Goal: Task Accomplishment & Management: Manage account settings

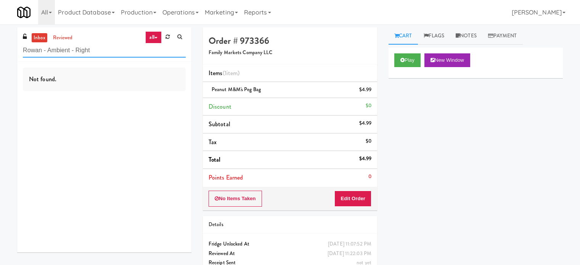
click at [113, 52] on input "Rowan - Ambient - Right" at bounding box center [104, 51] width 163 height 14
paste input "UHN - Bickle Center - The Meeting Place"
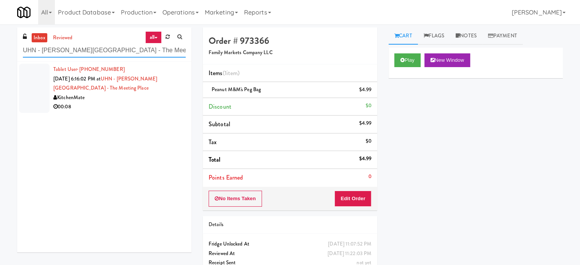
type input "UHN - Bickle Center - The Meeting Place"
drag, startPoint x: 140, startPoint y: 99, endPoint x: 163, endPoint y: 102, distance: 23.1
click at [143, 100] on div "KitchenMate" at bounding box center [119, 98] width 132 height 10
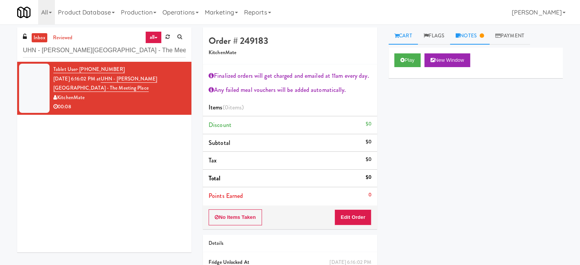
click at [472, 34] on link "Notes" at bounding box center [470, 35] width 40 height 17
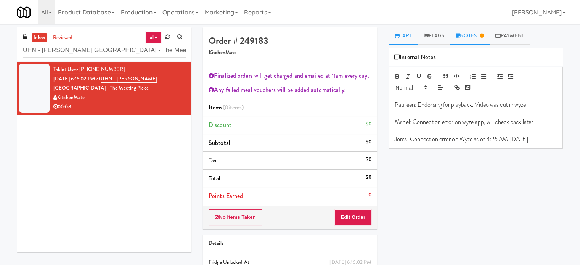
click at [404, 33] on link "Cart" at bounding box center [403, 35] width 29 height 17
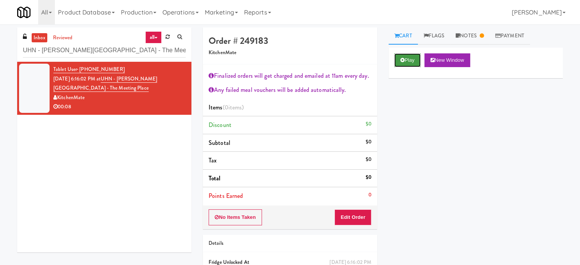
click at [404, 62] on button "Play" at bounding box center [408, 60] width 26 height 14
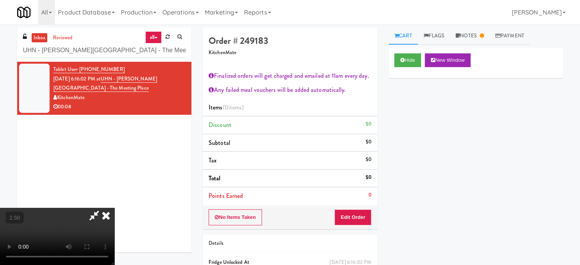
click at [114, 208] on video at bounding box center [57, 236] width 114 height 57
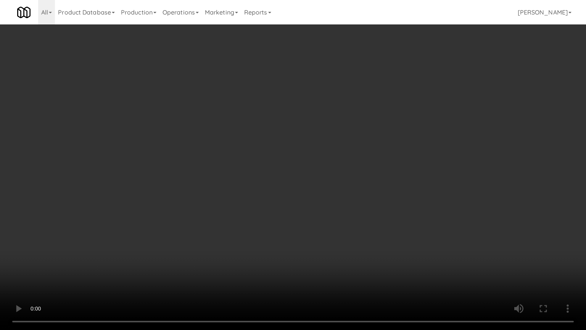
click at [245, 185] on video at bounding box center [293, 165] width 586 height 330
click at [275, 187] on video at bounding box center [293, 165] width 586 height 330
click at [258, 191] on video at bounding box center [293, 165] width 586 height 330
click at [292, 195] on video at bounding box center [293, 165] width 586 height 330
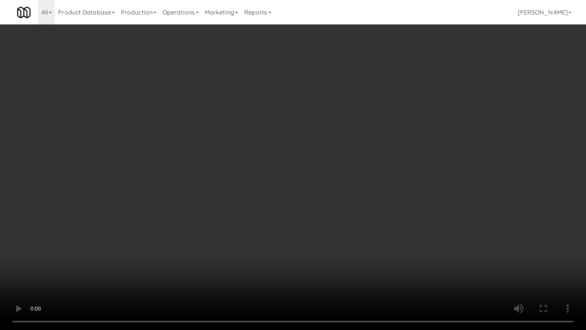
click at [281, 195] on video at bounding box center [293, 165] width 586 height 330
click at [426, 240] on video at bounding box center [293, 165] width 586 height 330
click at [335, 250] on video at bounding box center [293, 165] width 586 height 330
click at [336, 232] on video at bounding box center [293, 165] width 586 height 330
click at [326, 229] on video at bounding box center [293, 165] width 586 height 330
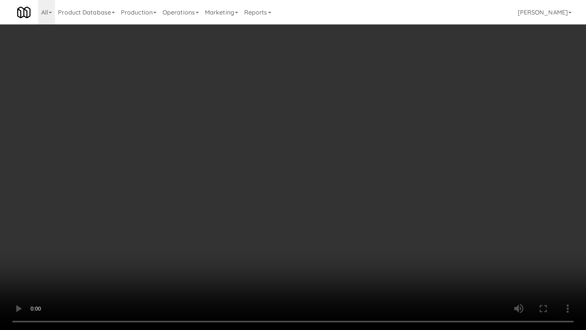
click at [276, 265] on video at bounding box center [293, 165] width 586 height 330
click at [292, 247] on video at bounding box center [293, 165] width 586 height 330
click at [293, 247] on video at bounding box center [293, 165] width 586 height 330
click at [342, 250] on video at bounding box center [293, 165] width 586 height 330
click at [342, 249] on video at bounding box center [293, 165] width 586 height 330
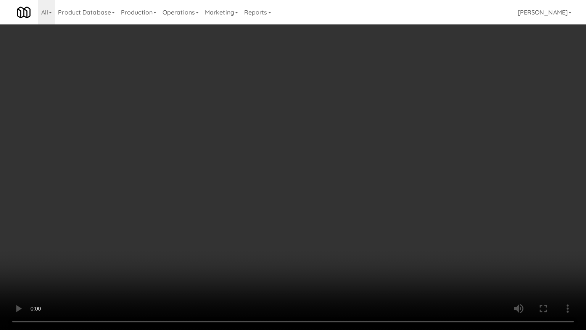
click at [371, 249] on video at bounding box center [293, 165] width 586 height 330
click at [362, 240] on video at bounding box center [293, 165] width 586 height 330
click at [364, 242] on video at bounding box center [293, 165] width 586 height 330
drag, startPoint x: 364, startPoint y: 242, endPoint x: 379, endPoint y: 243, distance: 14.9
click at [364, 243] on video at bounding box center [293, 165] width 586 height 330
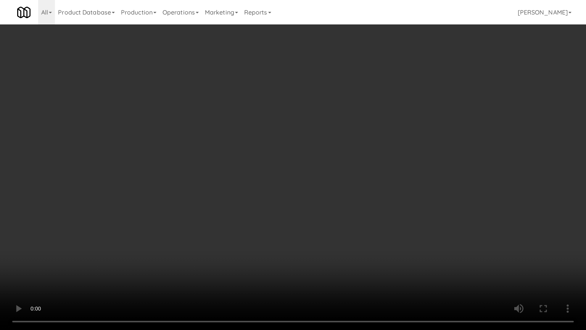
click at [398, 243] on video at bounding box center [293, 165] width 586 height 330
click at [390, 238] on video at bounding box center [293, 165] width 586 height 330
click at [391, 237] on video at bounding box center [293, 165] width 586 height 330
click at [363, 137] on video at bounding box center [293, 165] width 586 height 330
click at [292, 164] on video at bounding box center [293, 165] width 586 height 330
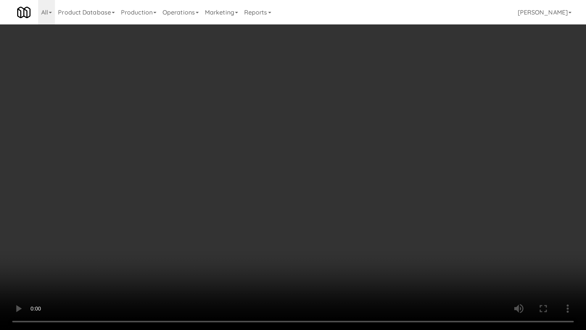
click at [292, 164] on video at bounding box center [293, 165] width 586 height 330
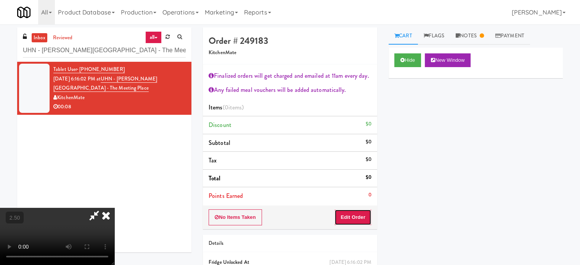
drag, startPoint x: 365, startPoint y: 216, endPoint x: 377, endPoint y: 197, distance: 22.4
click at [365, 216] on button "Edit Order" at bounding box center [353, 217] width 37 height 16
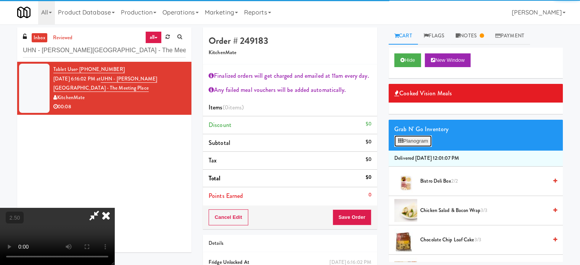
click at [419, 142] on button "Planogram" at bounding box center [413, 140] width 37 height 11
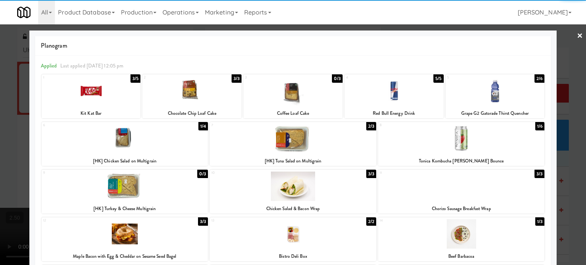
scroll to position [157, 0]
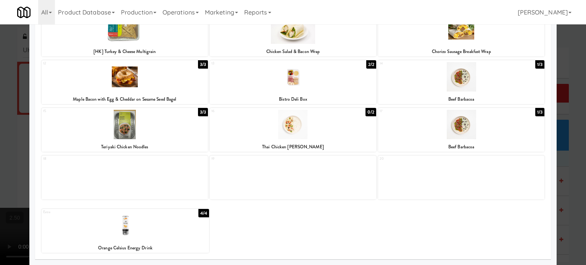
click at [573, 183] on div at bounding box center [293, 132] width 586 height 265
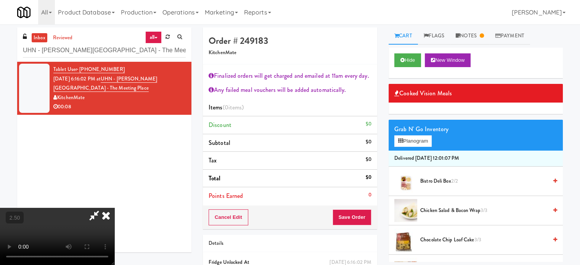
click at [114, 208] on video at bounding box center [57, 236] width 114 height 57
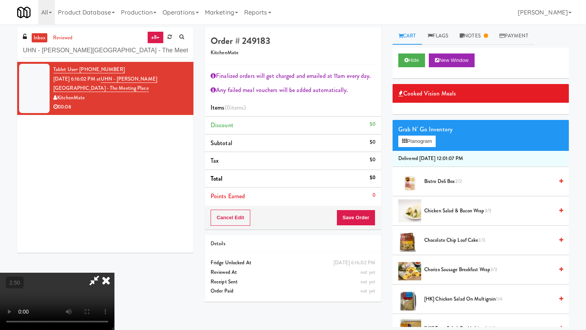
drag, startPoint x: 203, startPoint y: 240, endPoint x: 277, endPoint y: 201, distance: 83.6
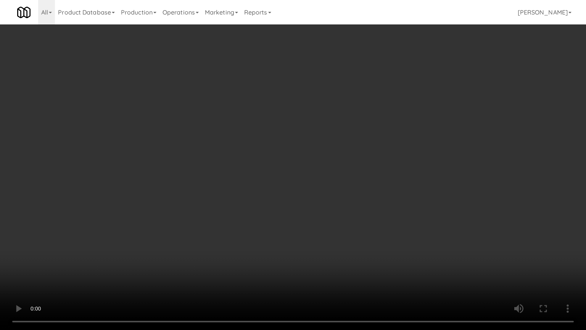
click at [203, 240] on video at bounding box center [293, 165] width 586 height 330
click at [283, 187] on video at bounding box center [293, 165] width 586 height 330
click at [283, 171] on video at bounding box center [293, 165] width 586 height 330
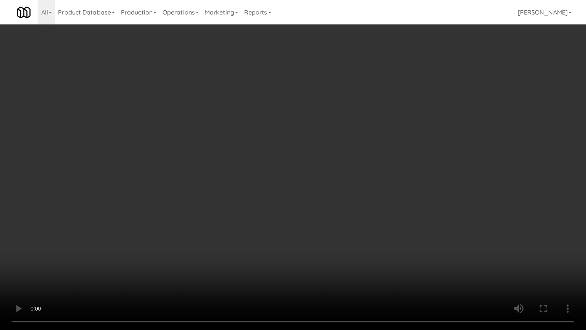
click at [283, 171] on video at bounding box center [293, 165] width 586 height 330
click at [318, 185] on video at bounding box center [293, 165] width 586 height 330
click at [304, 179] on video at bounding box center [293, 165] width 586 height 330
click at [308, 176] on video at bounding box center [293, 165] width 586 height 330
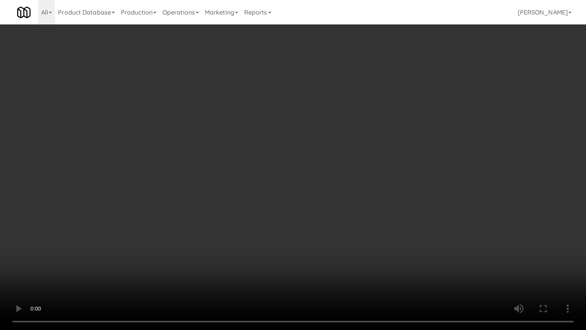
click at [316, 151] on video at bounding box center [293, 165] width 586 height 330
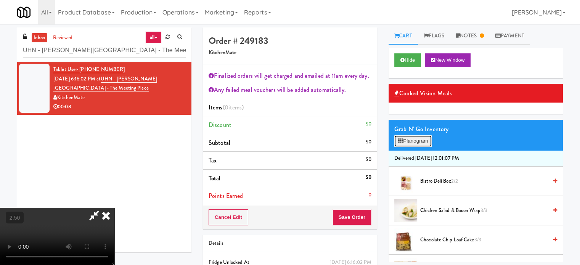
click at [423, 140] on button "Planogram" at bounding box center [413, 140] width 37 height 11
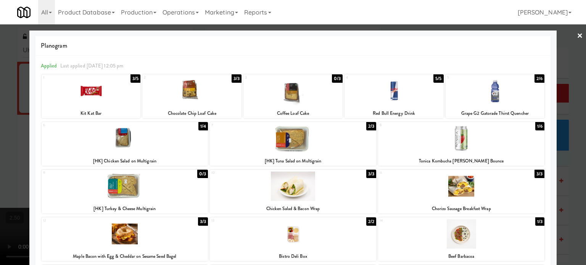
click at [573, 170] on div at bounding box center [293, 132] width 586 height 265
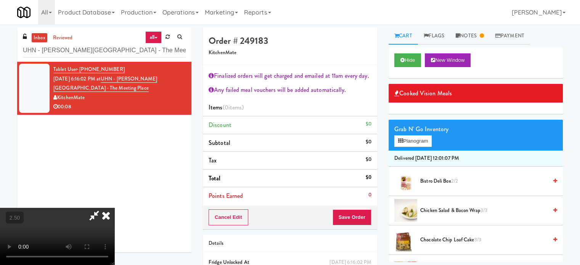
click at [114, 208] on icon at bounding box center [106, 215] width 17 height 15
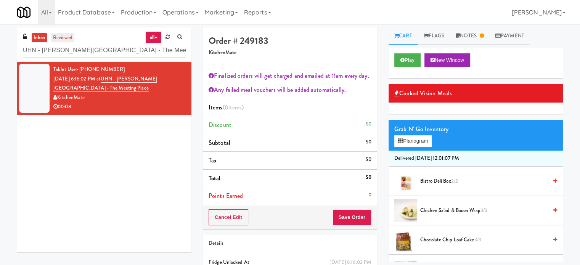
click at [58, 42] on link "reviewed" at bounding box center [63, 38] width 24 height 10
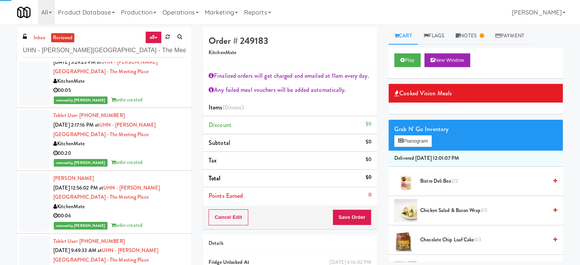
scroll to position [1908, 0]
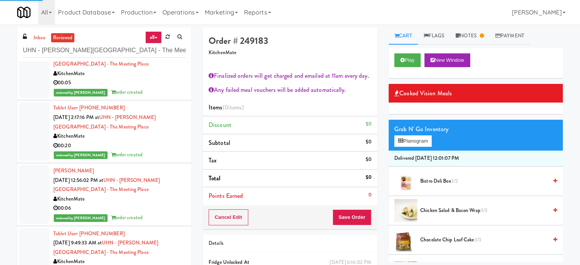
click at [152, 198] on div "KitchenMate" at bounding box center [119, 200] width 132 height 10
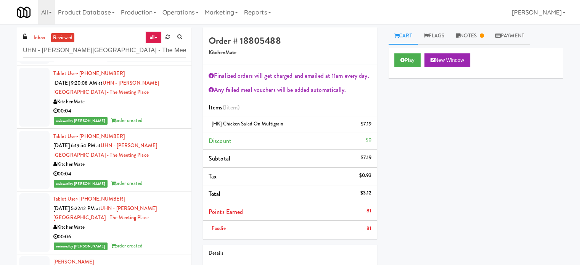
scroll to position [2468, 0]
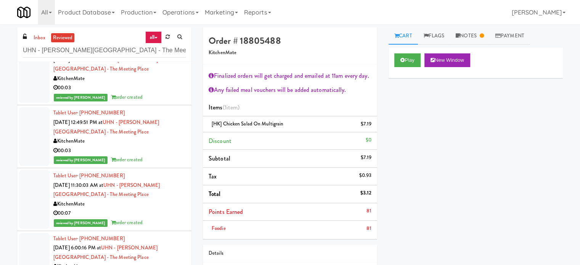
click at [133, 200] on div "KitchenMate" at bounding box center [119, 205] width 132 height 10
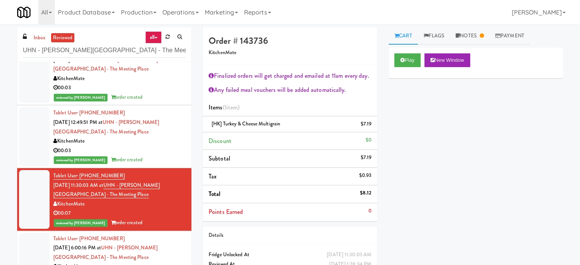
click at [162, 151] on div "00:03" at bounding box center [119, 151] width 132 height 10
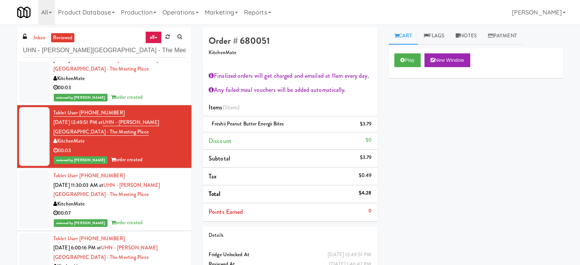
click at [166, 93] on div "reviewed by Mariel T order created" at bounding box center [119, 98] width 132 height 10
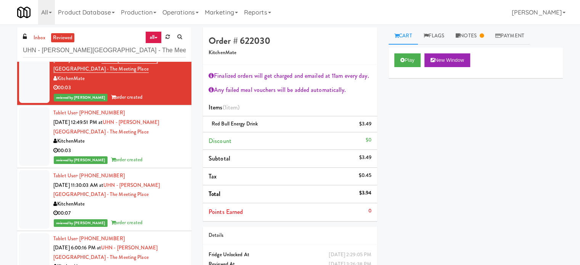
scroll to position [2659, 0]
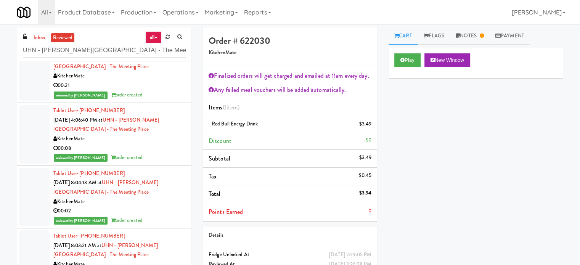
click at [151, 200] on div "KitchenMate" at bounding box center [119, 202] width 132 height 10
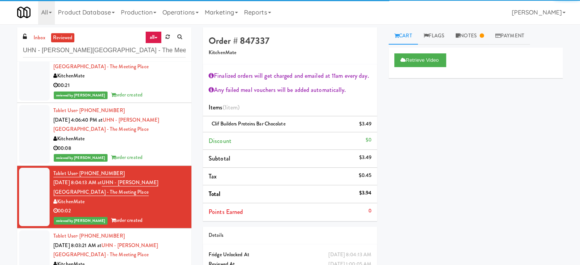
click at [173, 149] on div "00:08" at bounding box center [119, 149] width 132 height 10
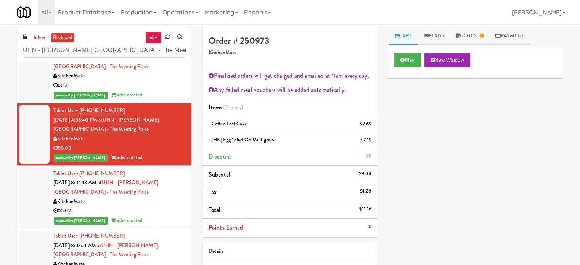
scroll to position [2850, 0]
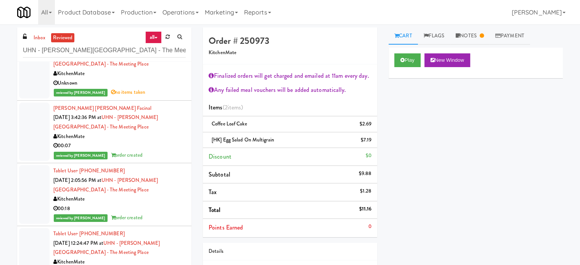
click at [166, 183] on div "Tablet User · (647) 338-1844 Aug 8, 2025 2:05:56 PM at UHN - Bickle Center - Th…" at bounding box center [119, 194] width 132 height 56
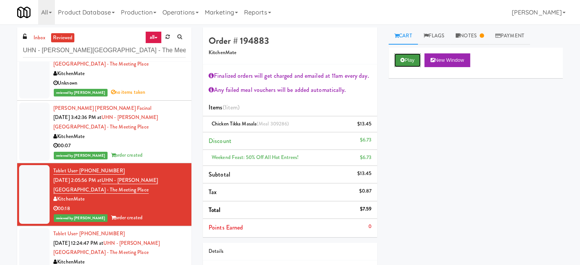
click at [403, 58] on icon at bounding box center [403, 60] width 4 height 5
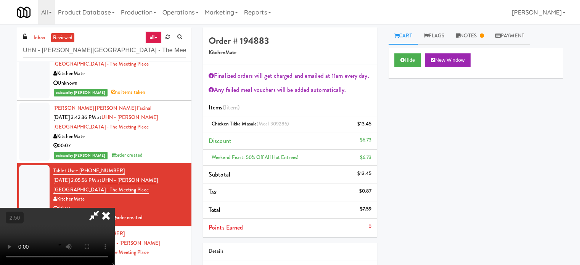
click at [114, 208] on video at bounding box center [57, 236] width 114 height 57
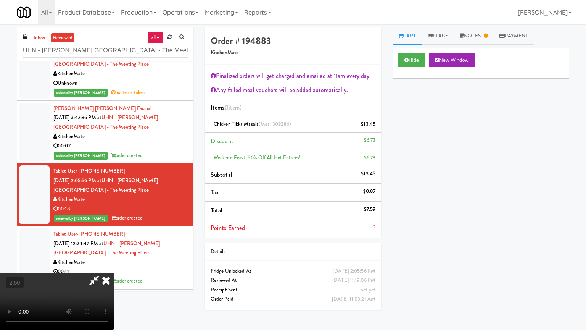
click at [114, 265] on video at bounding box center [57, 300] width 114 height 57
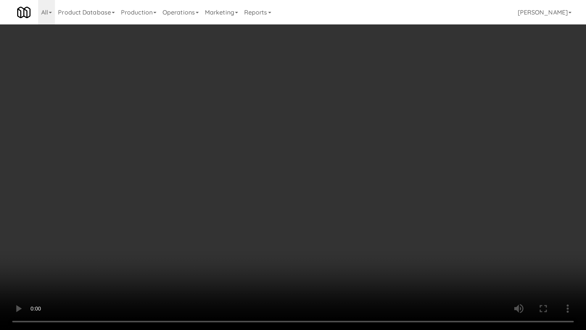
click at [208, 182] on video at bounding box center [293, 165] width 586 height 330
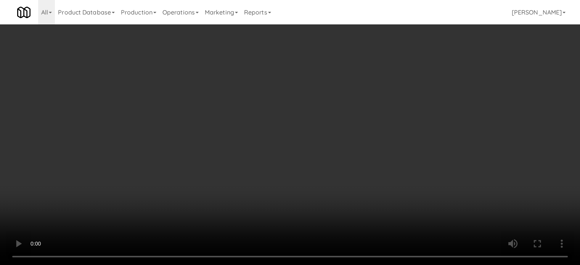
click at [230, 117] on video at bounding box center [290, 132] width 580 height 265
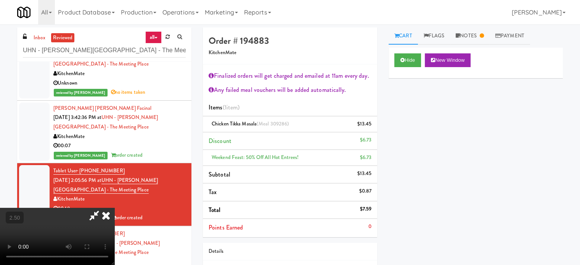
click at [114, 208] on video at bounding box center [57, 236] width 114 height 57
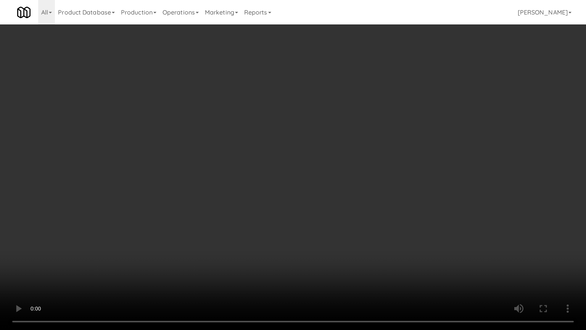
click at [240, 227] on video at bounding box center [293, 165] width 586 height 330
drag, startPoint x: 334, startPoint y: 152, endPoint x: 343, endPoint y: 150, distance: 9.7
click at [334, 152] on video at bounding box center [293, 165] width 586 height 330
click at [338, 146] on video at bounding box center [293, 165] width 586 height 330
click at [335, 137] on video at bounding box center [293, 165] width 586 height 330
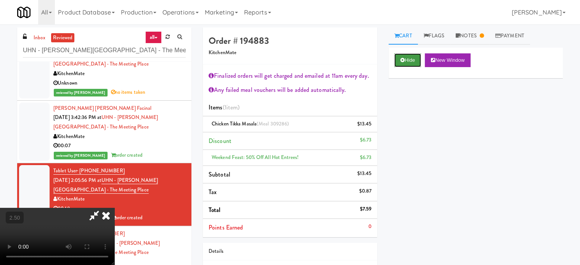
click at [411, 62] on button "Hide" at bounding box center [408, 60] width 27 height 14
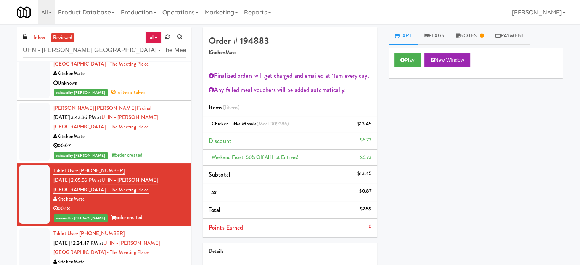
click at [161, 125] on div "Joy Ann Marie Facinal Aug 8, 2025 3:42:36 PM at UHN - Bickle Center - The Meeti…" at bounding box center [119, 132] width 132 height 56
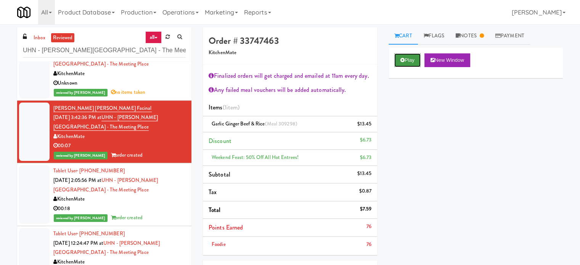
click at [406, 56] on button "Play" at bounding box center [408, 60] width 26 height 14
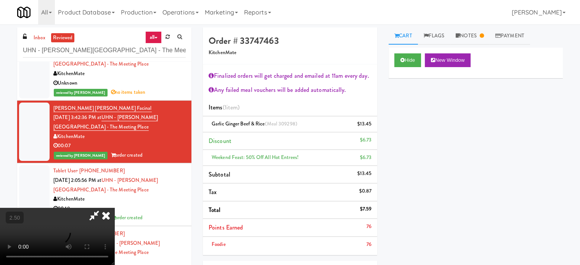
click at [114, 208] on video at bounding box center [57, 236] width 114 height 57
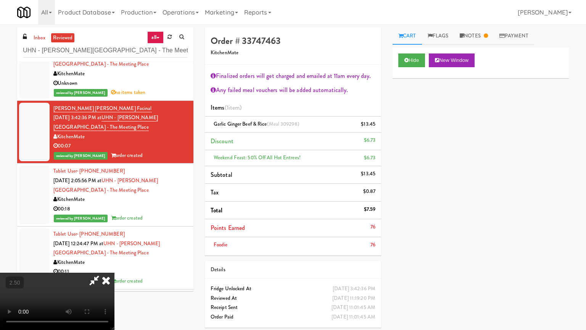
click at [114, 265] on video at bounding box center [57, 300] width 114 height 57
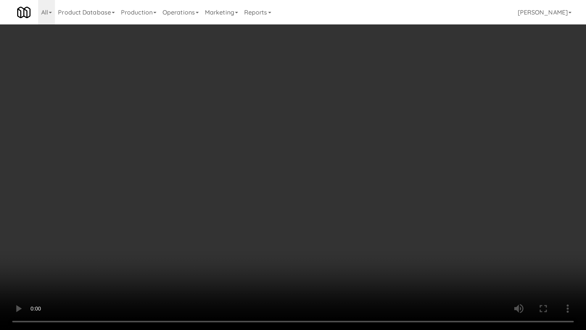
click at [281, 201] on video at bounding box center [293, 165] width 586 height 330
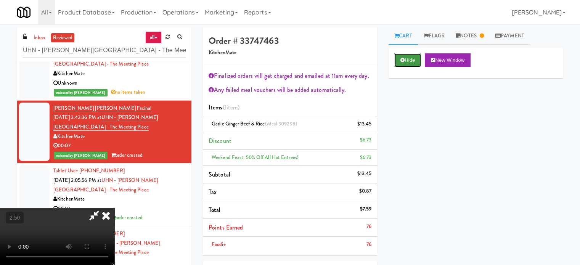
click at [406, 57] on button "Hide" at bounding box center [408, 60] width 27 height 14
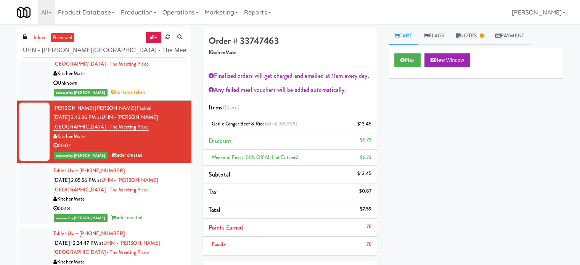
click at [150, 81] on div "Unknown" at bounding box center [119, 84] width 132 height 10
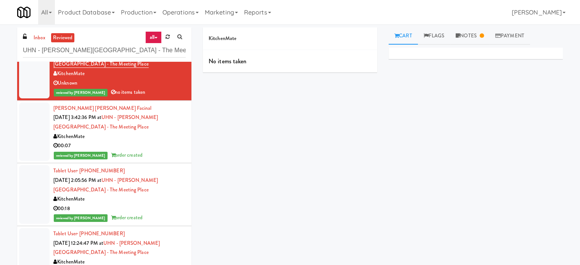
scroll to position [2659, 0]
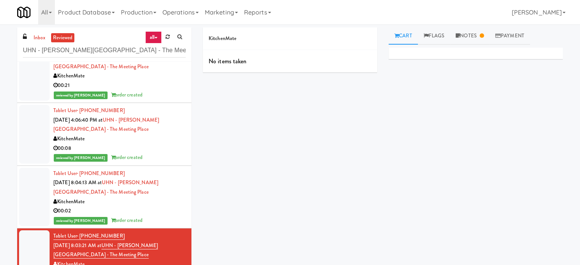
drag, startPoint x: 160, startPoint y: 214, endPoint x: 200, endPoint y: 184, distance: 50.1
click at [160, 216] on div "reviewed by Jenet R order created" at bounding box center [119, 221] width 132 height 10
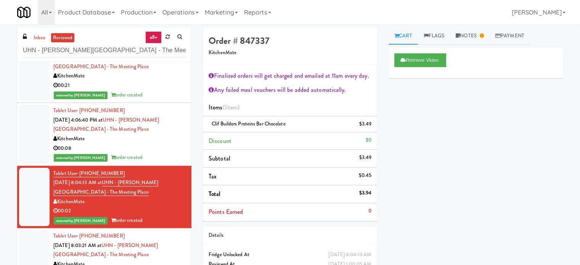
click at [159, 153] on div "reviewed by Jenet R order created" at bounding box center [119, 158] width 132 height 10
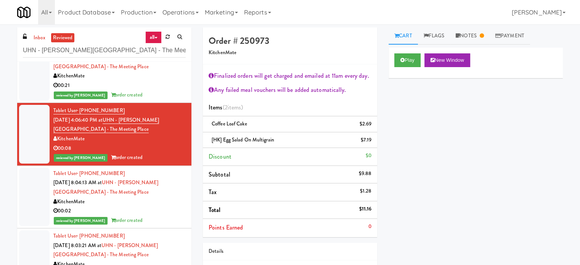
click at [165, 88] on div "00:21" at bounding box center [119, 86] width 132 height 10
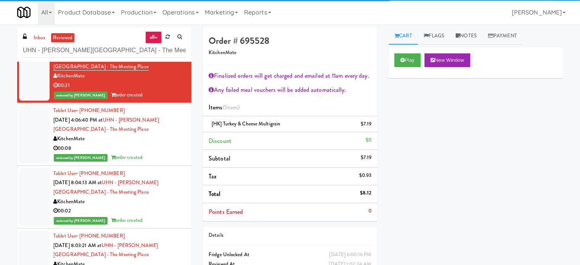
scroll to position [2468, 0]
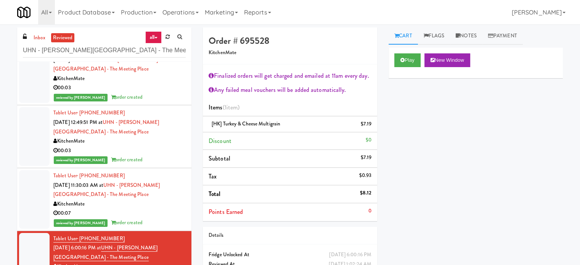
click at [140, 210] on div "00:07" at bounding box center [119, 214] width 132 height 10
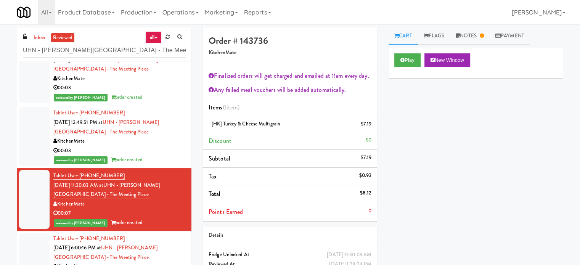
click at [148, 152] on div "00:03" at bounding box center [119, 151] width 132 height 10
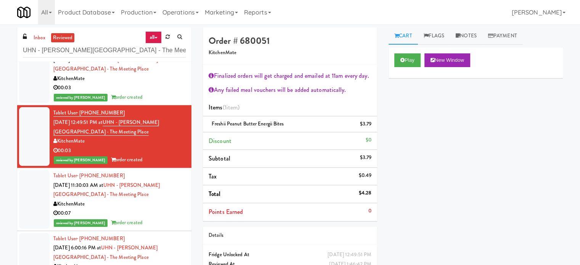
drag, startPoint x: 155, startPoint y: 219, endPoint x: 318, endPoint y: 139, distance: 181.4
click at [156, 219] on div "reviewed by Mariel T order created" at bounding box center [119, 223] width 132 height 10
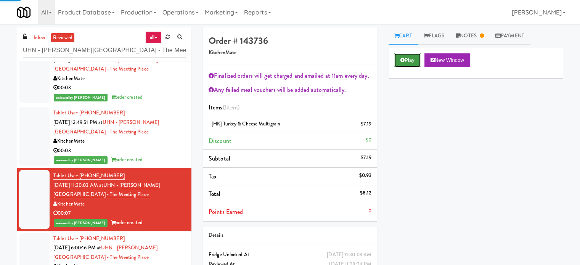
click at [409, 65] on button "Play" at bounding box center [408, 60] width 26 height 14
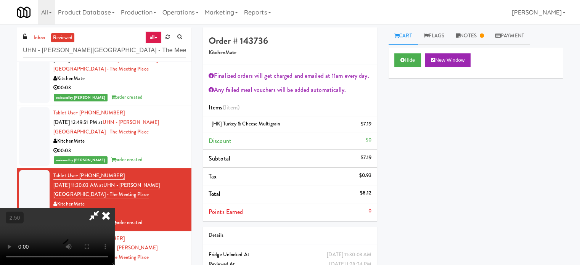
click at [114, 208] on video at bounding box center [57, 236] width 114 height 57
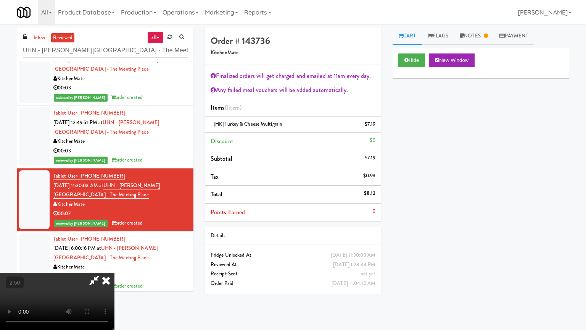
click at [114, 265] on video at bounding box center [57, 300] width 114 height 57
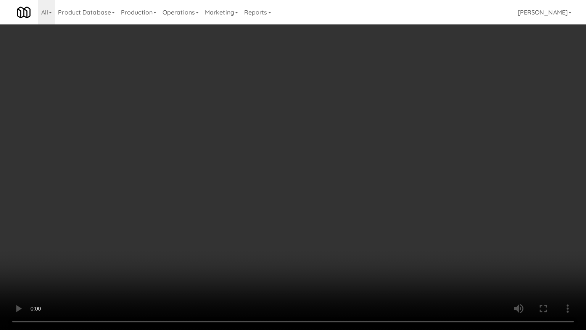
click at [287, 195] on video at bounding box center [293, 165] width 586 height 330
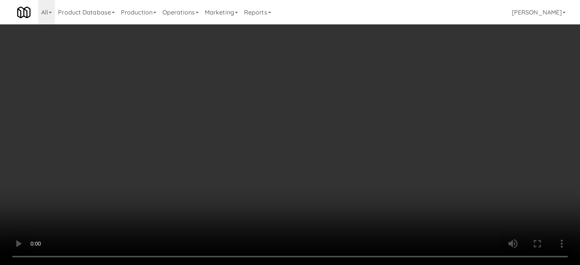
click at [415, 67] on div "Hide New Window" at bounding box center [476, 63] width 174 height 31
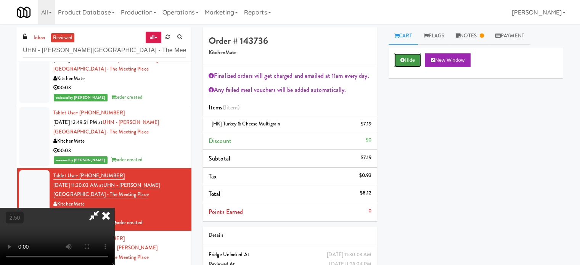
click at [414, 55] on button "Hide" at bounding box center [408, 60] width 27 height 14
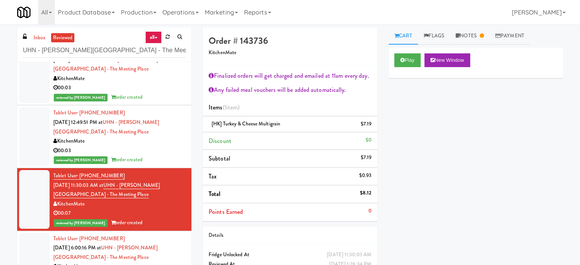
drag, startPoint x: 175, startPoint y: 138, endPoint x: 339, endPoint y: 100, distance: 168.5
click at [175, 138] on div "KitchenMate" at bounding box center [119, 142] width 132 height 10
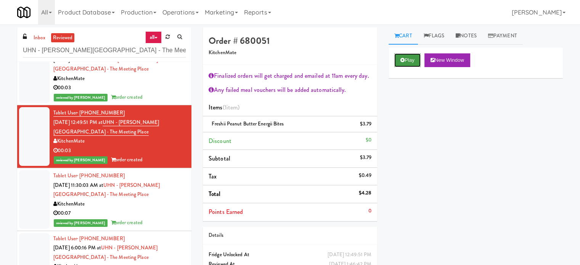
click at [411, 59] on button "Play" at bounding box center [408, 60] width 26 height 14
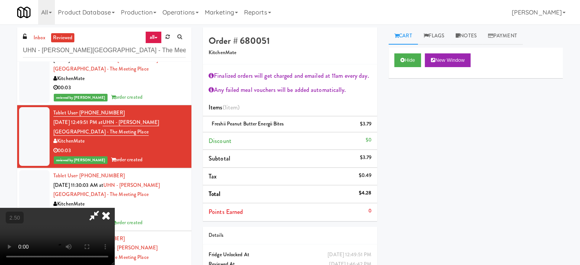
click at [114, 208] on video at bounding box center [57, 236] width 114 height 57
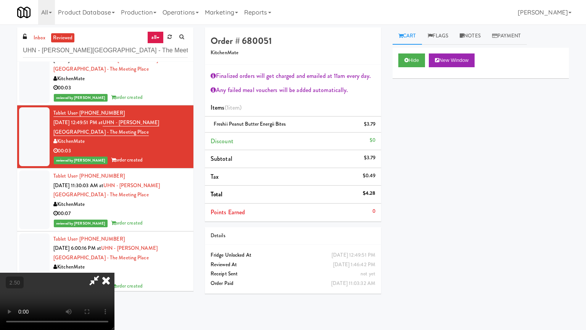
click at [114, 265] on video at bounding box center [57, 300] width 114 height 57
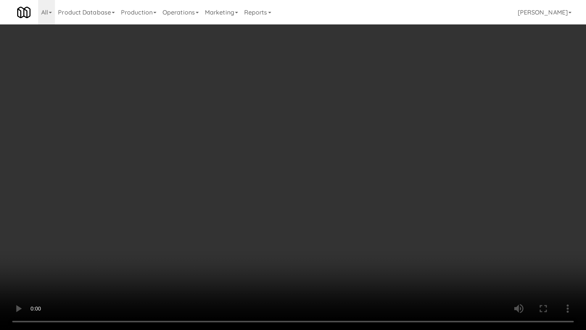
drag, startPoint x: 242, startPoint y: 195, endPoint x: 241, endPoint y: 191, distance: 4.3
click at [240, 193] on video at bounding box center [293, 165] width 586 height 330
click at [348, 251] on video at bounding box center [293, 165] width 586 height 330
click at [275, 200] on video at bounding box center [293, 165] width 586 height 330
click at [276, 198] on video at bounding box center [293, 165] width 586 height 330
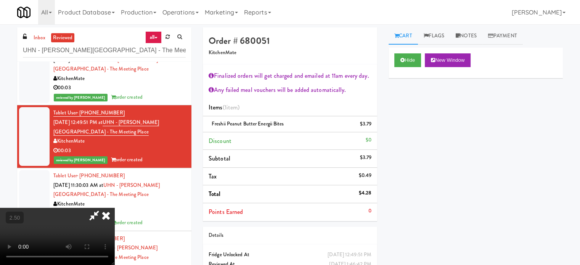
click at [114, 208] on icon at bounding box center [106, 215] width 17 height 15
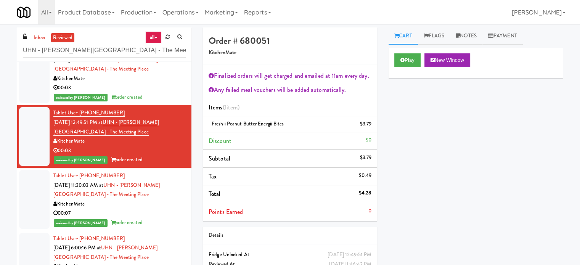
click at [169, 84] on div "00:03" at bounding box center [119, 88] width 132 height 10
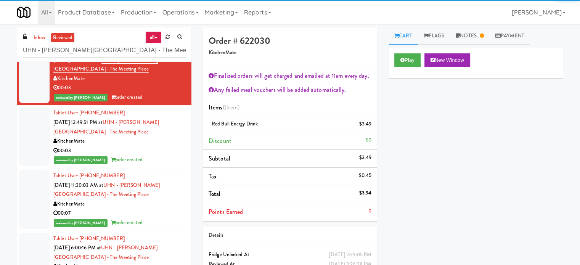
scroll to position [2277, 0]
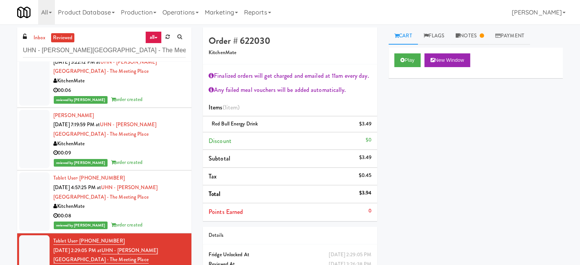
click at [160, 215] on div "00:08" at bounding box center [119, 216] width 132 height 10
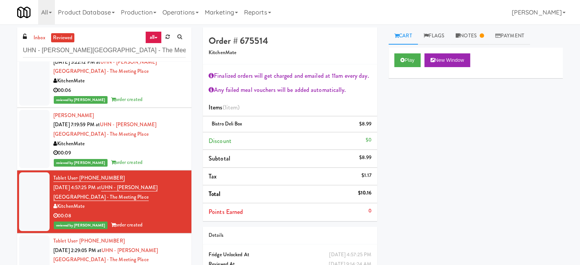
click at [158, 152] on div "00:09" at bounding box center [119, 153] width 132 height 10
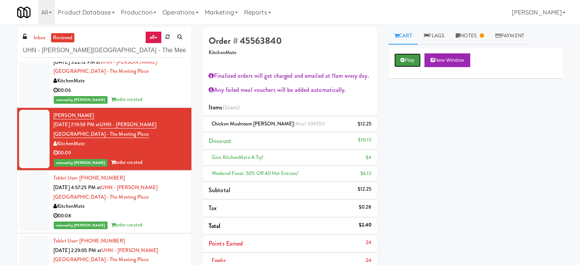
click at [408, 64] on button "Play" at bounding box center [408, 60] width 26 height 14
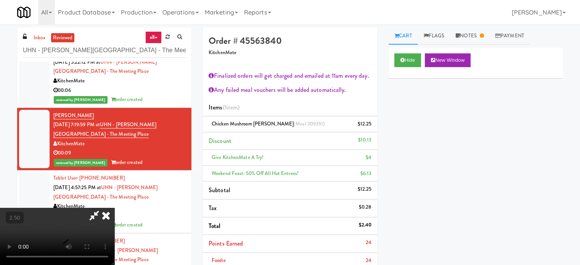
drag, startPoint x: 246, startPoint y: 193, endPoint x: 247, endPoint y: 190, distance: 3.8
click at [114, 208] on video at bounding box center [57, 236] width 114 height 57
drag, startPoint x: 247, startPoint y: 190, endPoint x: 343, endPoint y: 149, distance: 104.5
click at [114, 208] on video at bounding box center [57, 236] width 114 height 57
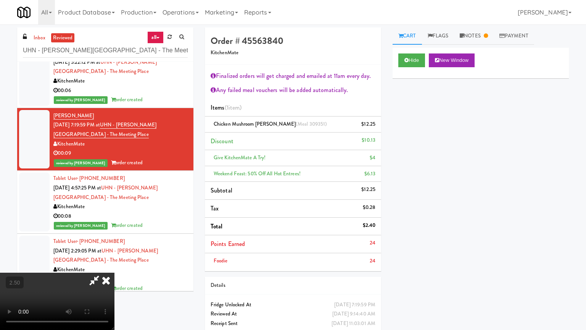
click at [114, 265] on video at bounding box center [57, 300] width 114 height 57
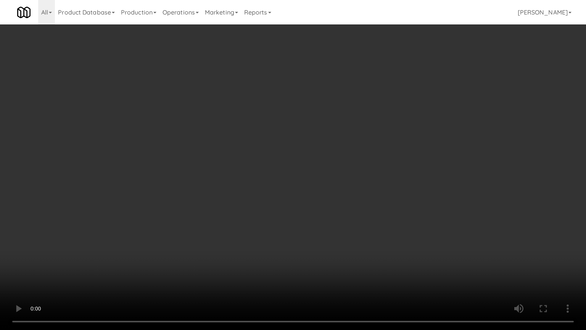
click at [335, 154] on video at bounding box center [293, 165] width 586 height 330
click at [328, 155] on video at bounding box center [293, 165] width 586 height 330
drag, startPoint x: 329, startPoint y: 154, endPoint x: 342, endPoint y: 119, distance: 37.1
click at [329, 154] on video at bounding box center [293, 165] width 586 height 330
click at [335, 123] on video at bounding box center [293, 165] width 586 height 330
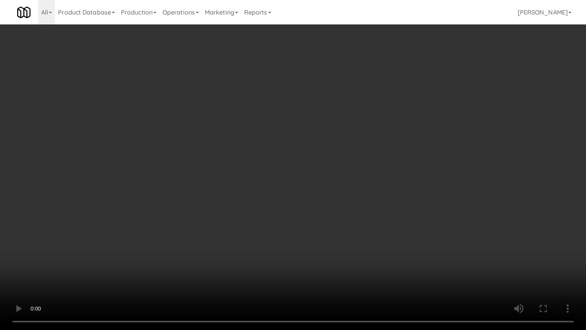
drag, startPoint x: 335, startPoint y: 123, endPoint x: 374, endPoint y: 46, distance: 86.9
click at [335, 122] on video at bounding box center [293, 165] width 586 height 330
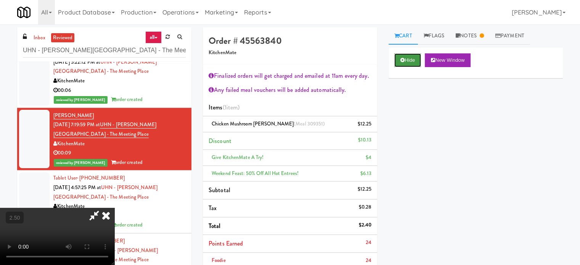
click at [414, 59] on button "Hide" at bounding box center [408, 60] width 27 height 14
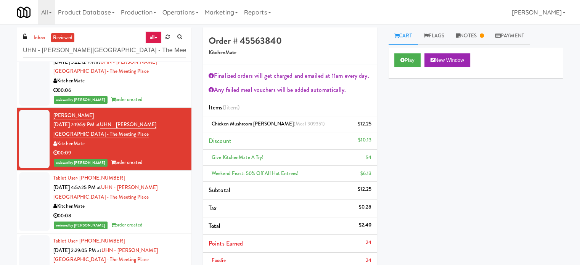
drag, startPoint x: 157, startPoint y: 89, endPoint x: 197, endPoint y: 90, distance: 39.7
click at [158, 89] on div "00:06" at bounding box center [119, 91] width 132 height 10
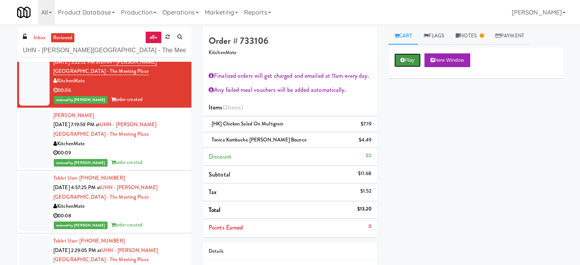
drag, startPoint x: 415, startPoint y: 56, endPoint x: 412, endPoint y: 59, distance: 4.1
click at [415, 56] on button "Play" at bounding box center [408, 60] width 26 height 14
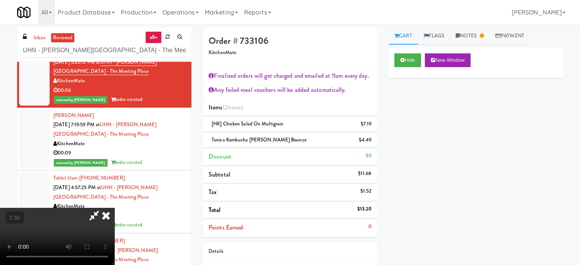
click at [114, 208] on video at bounding box center [57, 236] width 114 height 57
drag, startPoint x: 247, startPoint y: 153, endPoint x: 272, endPoint y: 165, distance: 28.0
click at [114, 208] on video at bounding box center [57, 236] width 114 height 57
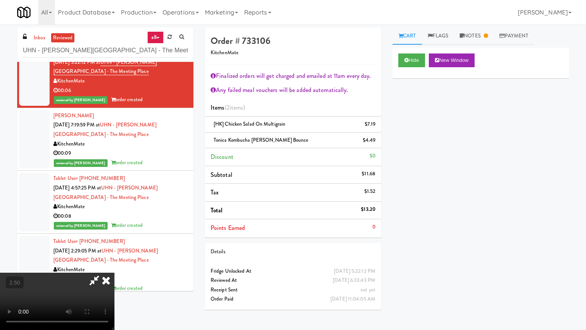
click at [114, 265] on video at bounding box center [57, 300] width 114 height 57
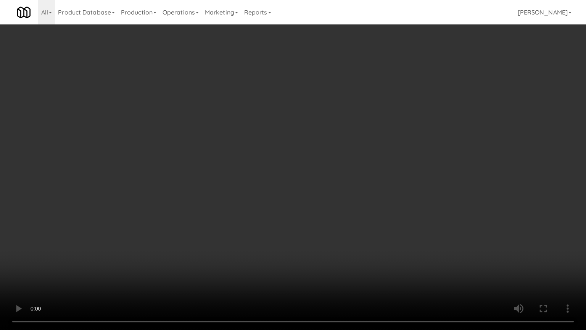
click at [310, 196] on video at bounding box center [293, 165] width 586 height 330
click at [400, 116] on video at bounding box center [293, 165] width 586 height 330
click at [407, 113] on video at bounding box center [293, 165] width 586 height 330
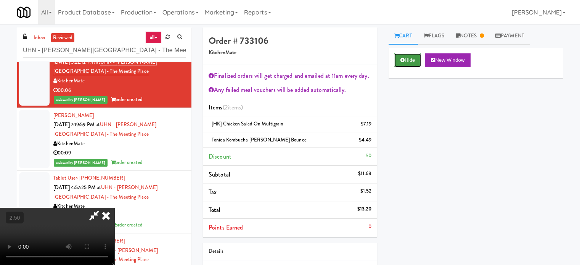
click at [417, 61] on button "Hide" at bounding box center [408, 60] width 27 height 14
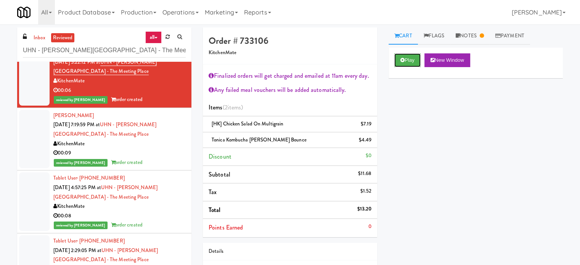
scroll to position [2087, 0]
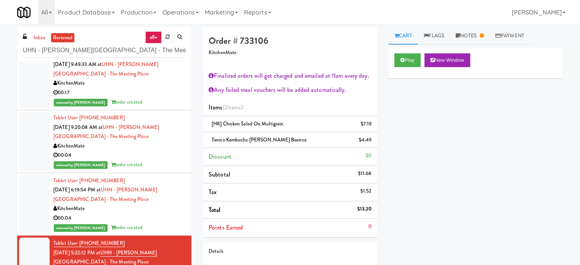
drag, startPoint x: 147, startPoint y: 211, endPoint x: 307, endPoint y: 140, distance: 174.3
click at [148, 211] on div "KitchenMate" at bounding box center [119, 209] width 132 height 10
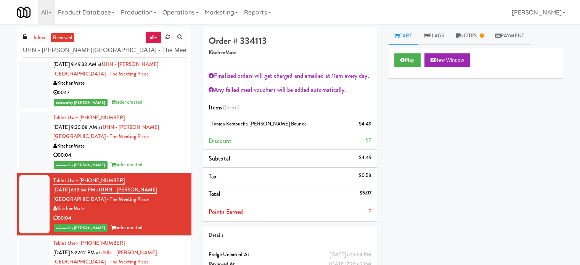
click at [149, 167] on div "reviewed by Mariel T order created" at bounding box center [119, 165] width 132 height 10
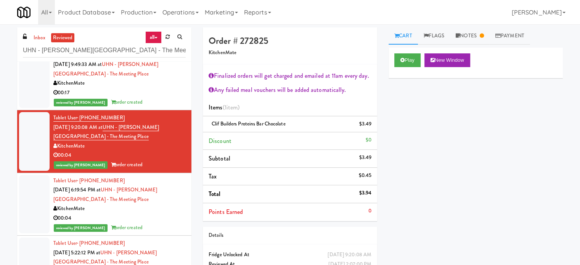
click at [156, 100] on div "reviewed by Mariel T order created" at bounding box center [119, 103] width 132 height 10
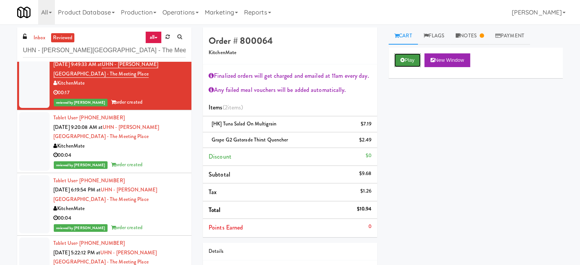
click at [406, 56] on button "Play" at bounding box center [408, 60] width 26 height 14
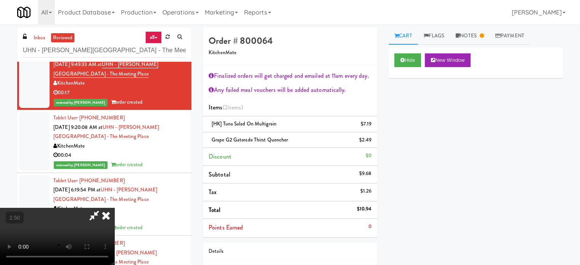
click at [114, 208] on video at bounding box center [57, 236] width 114 height 57
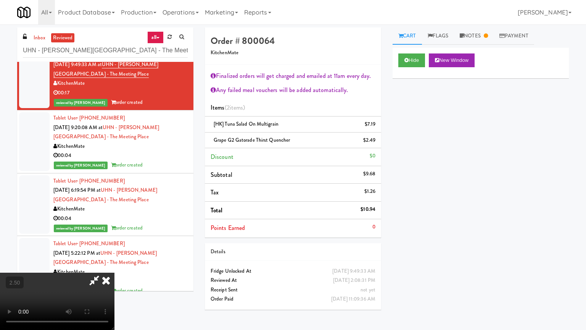
click at [114, 265] on video at bounding box center [57, 300] width 114 height 57
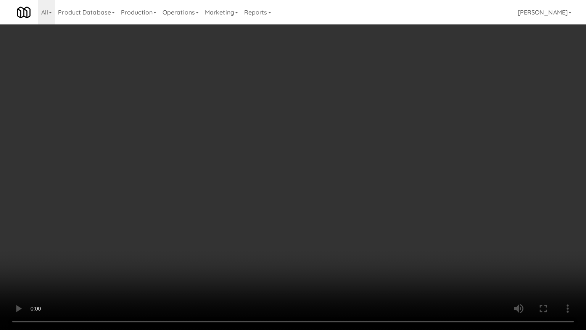
click at [237, 162] on video at bounding box center [293, 165] width 586 height 330
click at [236, 142] on video at bounding box center [293, 165] width 586 height 330
drag, startPoint x: 239, startPoint y: 141, endPoint x: 250, endPoint y: 123, distance: 21.0
click at [240, 140] on video at bounding box center [293, 165] width 586 height 330
click at [319, 79] on video at bounding box center [293, 165] width 586 height 330
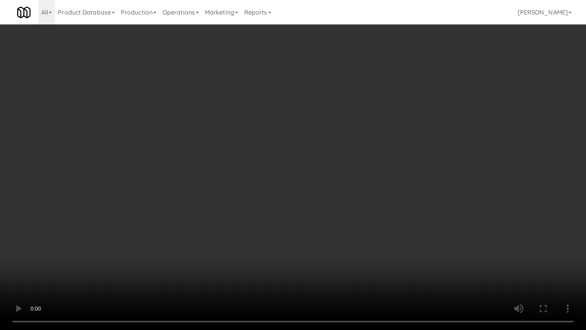
click at [322, 77] on video at bounding box center [293, 165] width 586 height 330
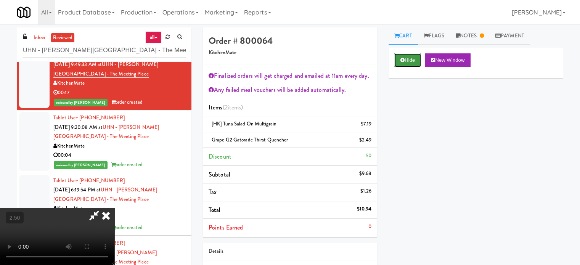
click at [405, 61] on button "Hide" at bounding box center [408, 60] width 27 height 14
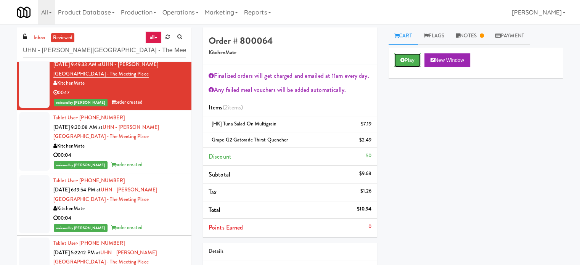
scroll to position [1896, 0]
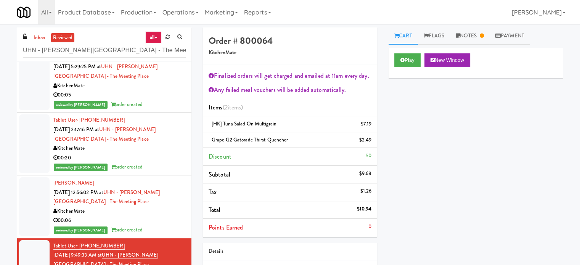
click at [160, 213] on div "KitchenMate" at bounding box center [119, 212] width 132 height 10
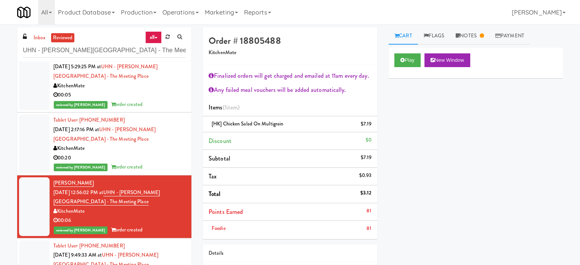
click at [160, 163] on div "reviewed by Mariel T order created" at bounding box center [119, 168] width 132 height 10
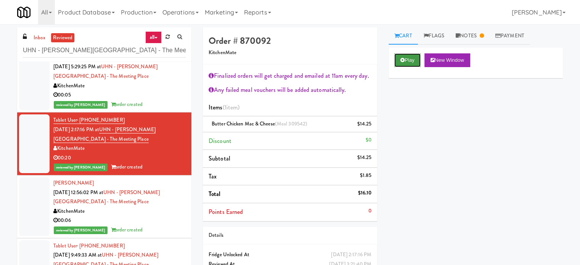
click at [416, 66] on button "Play" at bounding box center [408, 60] width 26 height 14
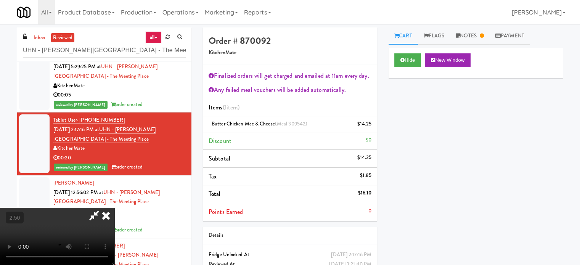
click at [114, 208] on video at bounding box center [57, 236] width 114 height 57
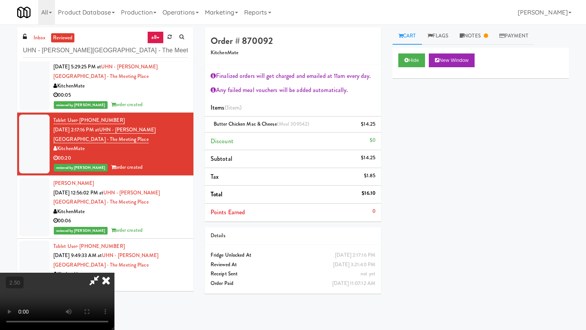
click at [114, 265] on video at bounding box center [57, 300] width 114 height 57
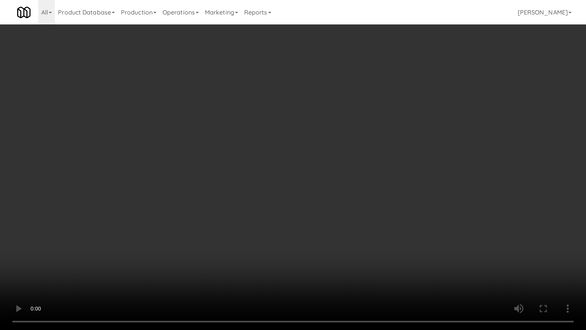
drag, startPoint x: 223, startPoint y: 110, endPoint x: 286, endPoint y: 67, distance: 76.3
click at [226, 110] on video at bounding box center [293, 165] width 586 height 330
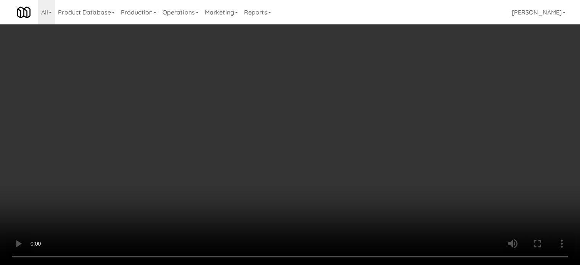
click at [247, 151] on video at bounding box center [290, 132] width 580 height 265
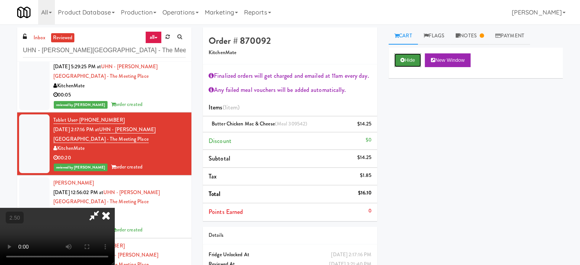
click at [406, 60] on button "Hide" at bounding box center [408, 60] width 27 height 14
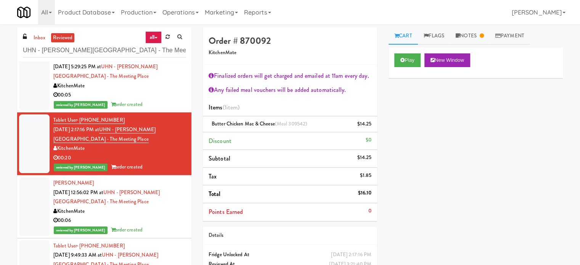
drag, startPoint x: 182, startPoint y: 94, endPoint x: 187, endPoint y: 93, distance: 4.8
click at [183, 94] on li "Chantal Vaidyanath Aug 11, 2025 5:29:25 PM at UHN - Bickle Center - The Meeting…" at bounding box center [104, 81] width 174 height 63
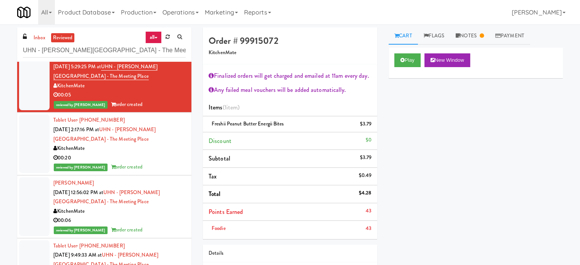
scroll to position [1705, 0]
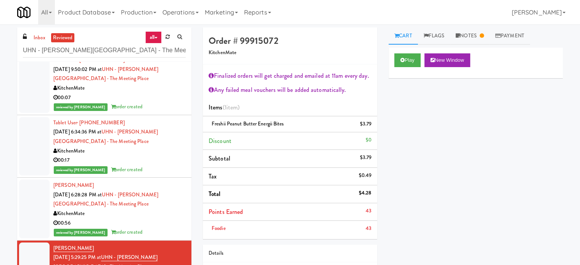
click at [145, 217] on div "KitchenMate" at bounding box center [119, 214] width 132 height 10
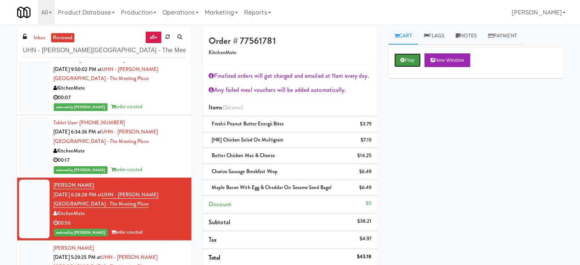
click at [409, 62] on button "Play" at bounding box center [408, 60] width 26 height 14
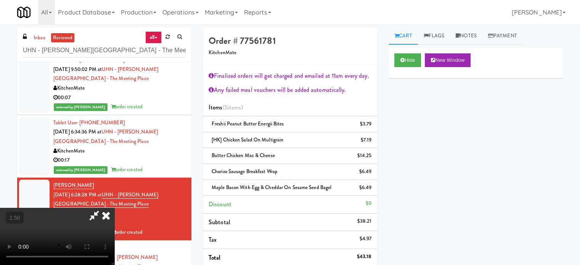
click at [114, 208] on video at bounding box center [57, 236] width 114 height 57
drag, startPoint x: 234, startPoint y: 171, endPoint x: 327, endPoint y: 181, distance: 94.0
click at [114, 208] on video at bounding box center [57, 236] width 114 height 57
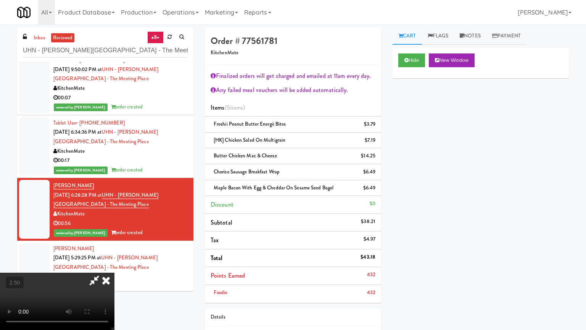
click at [114, 265] on video at bounding box center [57, 300] width 114 height 57
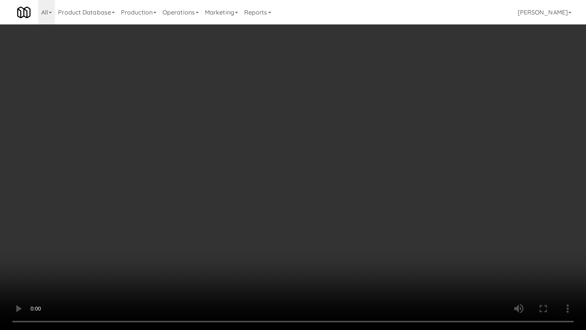
drag, startPoint x: 292, startPoint y: 153, endPoint x: 358, endPoint y: 64, distance: 110.7
click at [292, 152] on video at bounding box center [293, 165] width 586 height 330
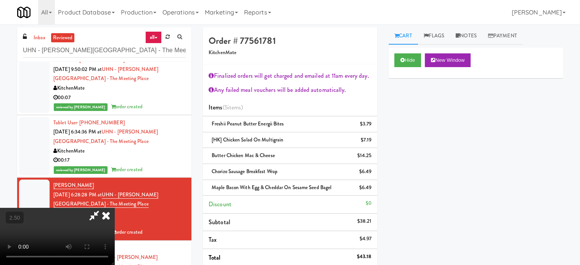
drag, startPoint x: 336, startPoint y: 35, endPoint x: 317, endPoint y: 48, distance: 23.3
click at [114, 208] on icon at bounding box center [106, 215] width 17 height 15
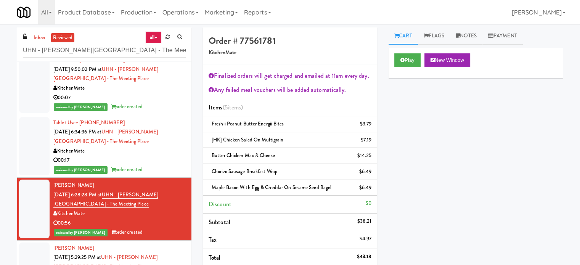
click at [155, 158] on div "00:17" at bounding box center [119, 161] width 132 height 10
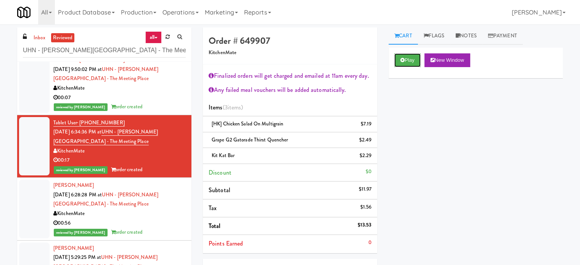
drag, startPoint x: 414, startPoint y: 59, endPoint x: 408, endPoint y: 74, distance: 16.6
click at [414, 60] on button "Play" at bounding box center [408, 60] width 26 height 14
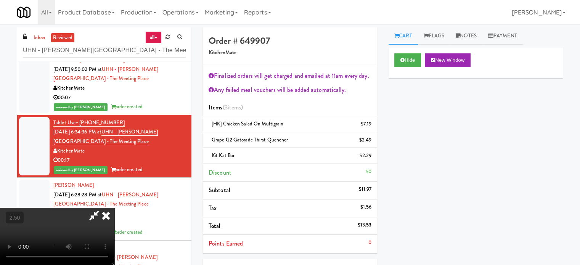
click at [114, 208] on video at bounding box center [57, 236] width 114 height 57
drag, startPoint x: 276, startPoint y: 147, endPoint x: 316, endPoint y: 134, distance: 42.4
click at [114, 208] on video at bounding box center [57, 236] width 114 height 57
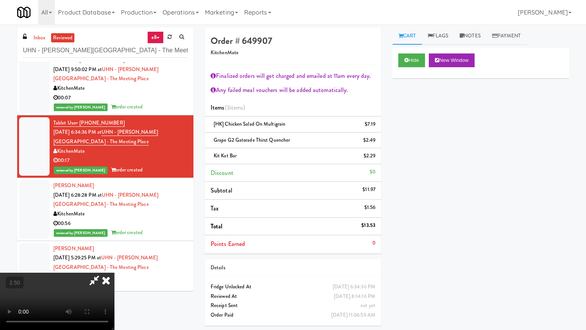
click at [114, 265] on video at bounding box center [57, 300] width 114 height 57
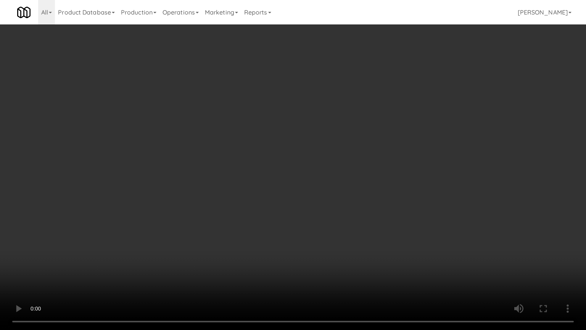
click at [307, 135] on video at bounding box center [293, 165] width 586 height 330
click at [302, 134] on video at bounding box center [293, 165] width 586 height 330
click at [305, 133] on video at bounding box center [293, 165] width 586 height 330
click at [321, 131] on video at bounding box center [293, 165] width 586 height 330
click at [419, 265] on video at bounding box center [293, 165] width 586 height 330
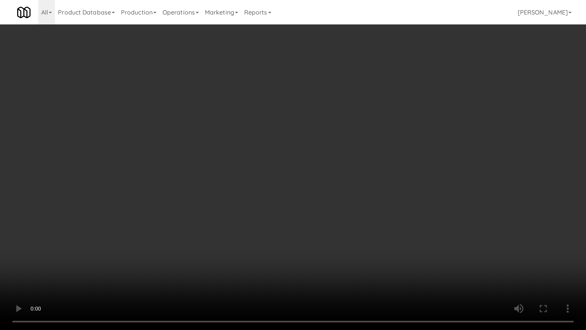
click at [369, 212] on video at bounding box center [293, 165] width 586 height 330
click at [387, 219] on video at bounding box center [293, 165] width 586 height 330
click at [385, 220] on video at bounding box center [293, 165] width 586 height 330
click at [418, 218] on video at bounding box center [293, 165] width 586 height 330
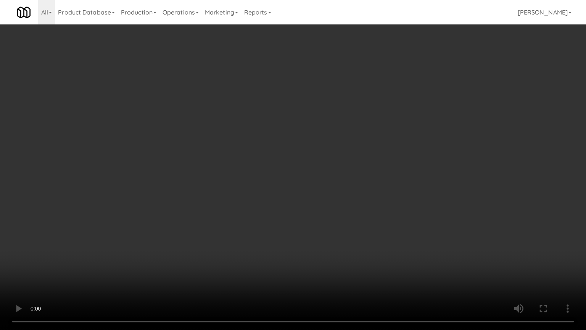
click at [393, 220] on video at bounding box center [293, 165] width 586 height 330
click at [394, 221] on video at bounding box center [293, 165] width 586 height 330
click at [361, 219] on video at bounding box center [293, 165] width 586 height 330
click at [364, 221] on video at bounding box center [293, 165] width 586 height 330
click at [406, 265] on video at bounding box center [293, 165] width 586 height 330
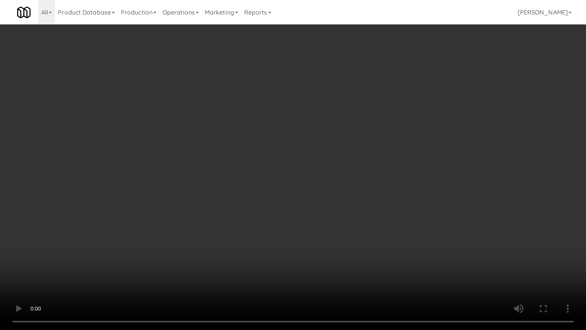
click at [370, 255] on video at bounding box center [293, 165] width 586 height 330
click at [354, 253] on video at bounding box center [293, 165] width 586 height 330
click at [329, 242] on video at bounding box center [293, 165] width 586 height 330
click at [336, 239] on video at bounding box center [293, 165] width 586 height 330
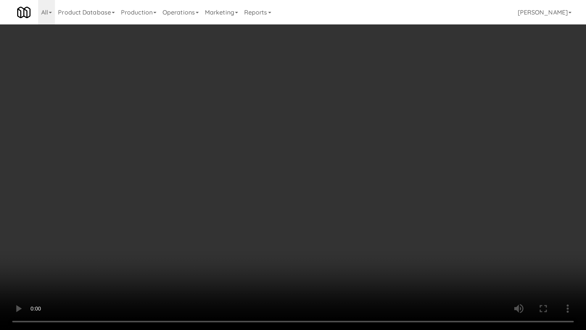
click at [305, 230] on video at bounding box center [293, 165] width 586 height 330
click at [322, 218] on video at bounding box center [293, 165] width 586 height 330
click at [321, 218] on video at bounding box center [293, 165] width 586 height 330
click at [329, 218] on video at bounding box center [293, 165] width 586 height 330
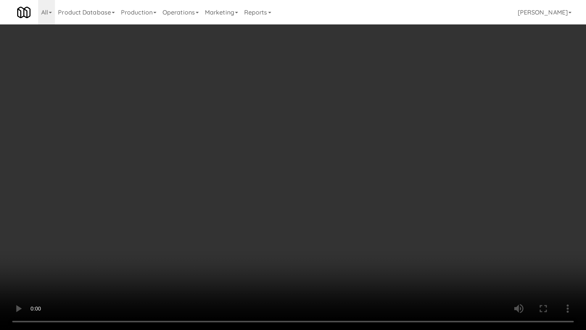
click at [346, 223] on video at bounding box center [293, 165] width 586 height 330
click at [346, 224] on video at bounding box center [293, 165] width 586 height 330
click at [350, 221] on video at bounding box center [293, 165] width 586 height 330
click at [355, 213] on video at bounding box center [293, 165] width 586 height 330
click at [417, 265] on video at bounding box center [293, 165] width 586 height 330
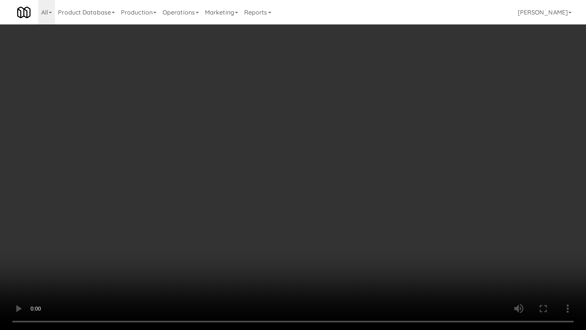
click at [386, 243] on video at bounding box center [293, 165] width 586 height 330
click at [385, 243] on video at bounding box center [293, 165] width 586 height 330
click at [389, 242] on video at bounding box center [293, 165] width 586 height 330
click at [385, 241] on video at bounding box center [293, 165] width 586 height 330
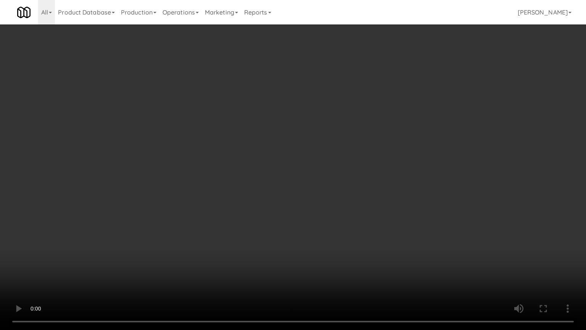
click at [385, 241] on video at bounding box center [293, 165] width 586 height 330
click at [379, 242] on video at bounding box center [293, 165] width 586 height 330
click at [383, 246] on video at bounding box center [293, 165] width 586 height 330
click at [382, 246] on video at bounding box center [293, 165] width 586 height 330
click at [385, 243] on video at bounding box center [293, 165] width 586 height 330
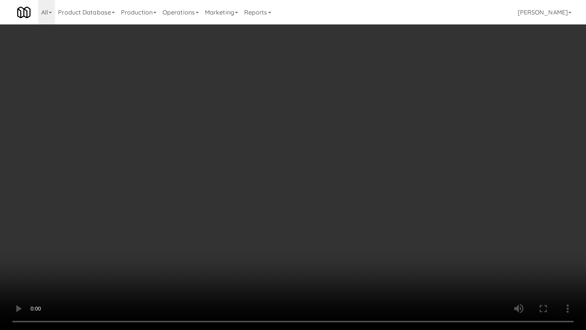
click at [369, 238] on video at bounding box center [293, 165] width 586 height 330
click at [382, 238] on video at bounding box center [293, 165] width 586 height 330
drag, startPoint x: 372, startPoint y: 235, endPoint x: 358, endPoint y: 196, distance: 41.9
click at [372, 235] on video at bounding box center [293, 165] width 586 height 330
click at [357, 190] on video at bounding box center [293, 165] width 586 height 330
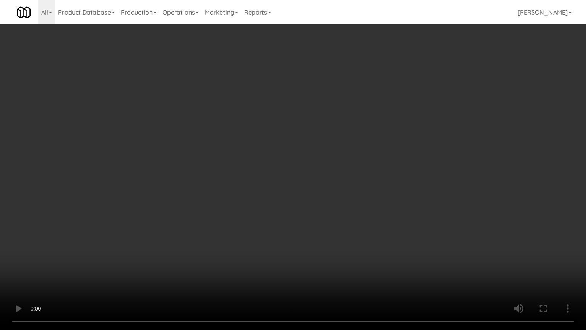
click at [348, 176] on video at bounding box center [293, 165] width 586 height 330
click at [357, 176] on video at bounding box center [293, 165] width 586 height 330
click at [354, 179] on video at bounding box center [293, 165] width 586 height 330
click at [369, 183] on video at bounding box center [293, 165] width 586 height 330
click at [369, 172] on video at bounding box center [293, 165] width 586 height 330
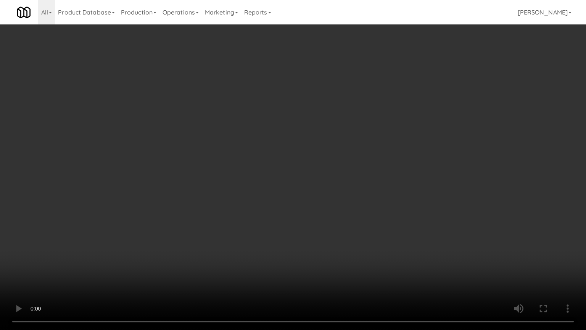
click at [373, 170] on video at bounding box center [293, 165] width 586 height 330
click at [350, 169] on video at bounding box center [293, 165] width 586 height 330
drag, startPoint x: 350, startPoint y: 169, endPoint x: 373, endPoint y: 89, distance: 83.4
click at [351, 168] on video at bounding box center [293, 165] width 586 height 330
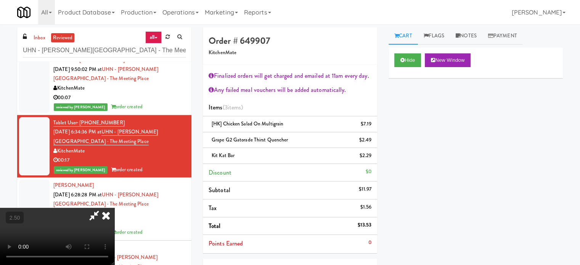
click at [114, 208] on icon at bounding box center [106, 215] width 17 height 15
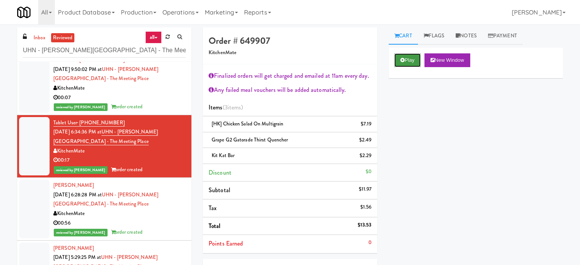
click at [412, 57] on button "Play" at bounding box center [408, 60] width 26 height 14
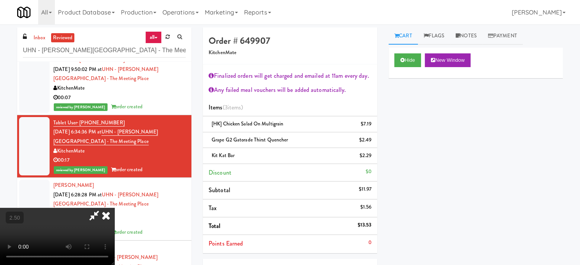
click at [114, 208] on video at bounding box center [57, 236] width 114 height 57
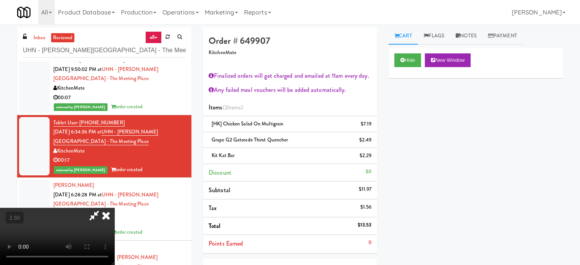
click at [114, 208] on video at bounding box center [57, 236] width 114 height 57
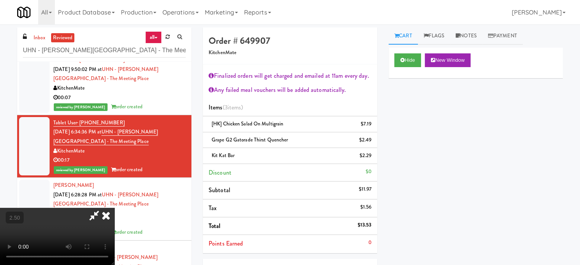
click at [114, 208] on video at bounding box center [57, 236] width 114 height 57
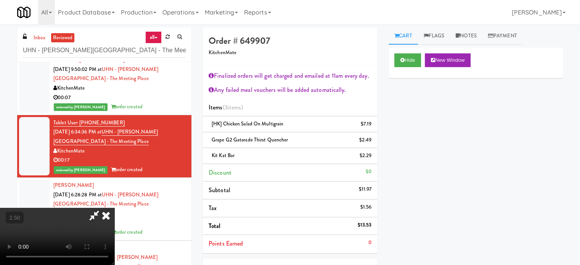
click at [114, 208] on video at bounding box center [57, 236] width 114 height 57
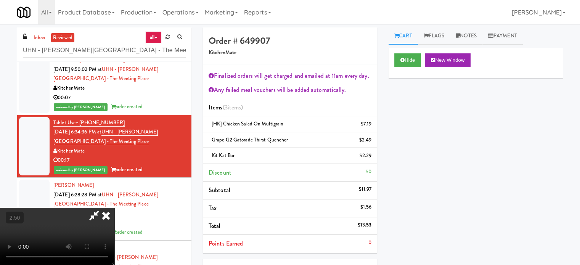
click at [114, 208] on video at bounding box center [57, 236] width 114 height 57
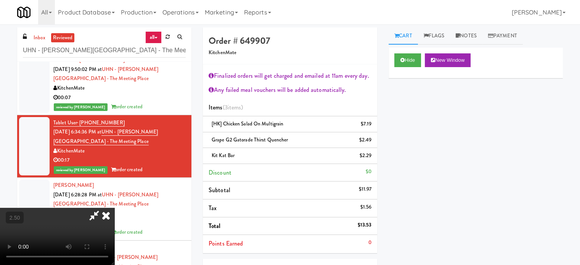
click at [114, 208] on video at bounding box center [57, 236] width 114 height 57
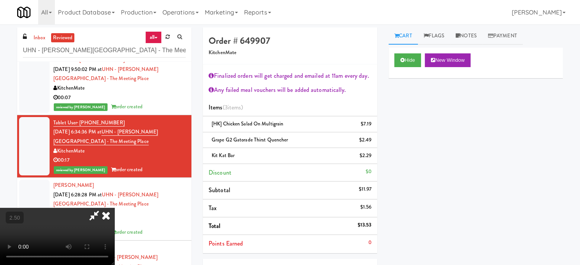
click at [114, 208] on video at bounding box center [57, 236] width 114 height 57
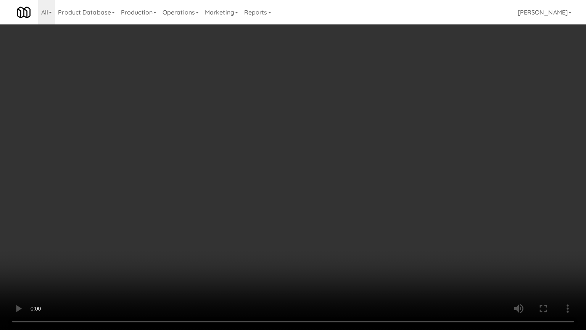
click at [424, 265] on video at bounding box center [293, 165] width 586 height 330
click at [272, 222] on video at bounding box center [293, 165] width 586 height 330
drag, startPoint x: 368, startPoint y: 246, endPoint x: 297, endPoint y: 208, distance: 80.7
click at [367, 245] on video at bounding box center [293, 165] width 586 height 330
click at [290, 208] on video at bounding box center [293, 165] width 586 height 330
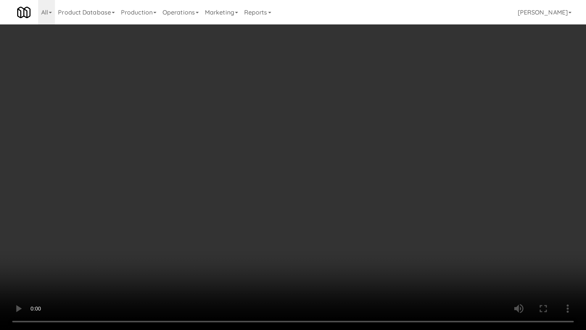
click at [291, 212] on video at bounding box center [293, 165] width 586 height 330
click at [303, 216] on video at bounding box center [293, 165] width 586 height 330
click at [295, 218] on video at bounding box center [293, 165] width 586 height 330
click at [328, 215] on video at bounding box center [293, 165] width 586 height 330
click at [325, 214] on video at bounding box center [293, 165] width 586 height 330
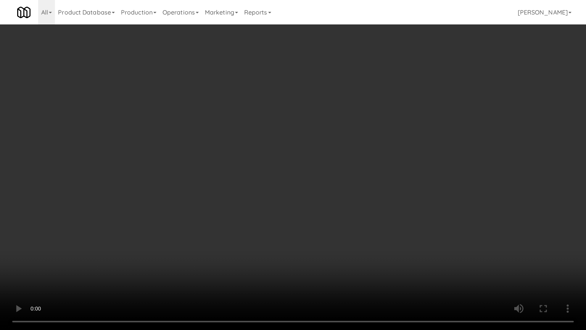
click at [326, 212] on video at bounding box center [293, 165] width 586 height 330
click at [327, 213] on video at bounding box center [293, 165] width 586 height 330
click at [331, 211] on video at bounding box center [293, 165] width 586 height 330
click at [335, 211] on video at bounding box center [293, 165] width 586 height 330
click at [342, 202] on video at bounding box center [293, 165] width 586 height 330
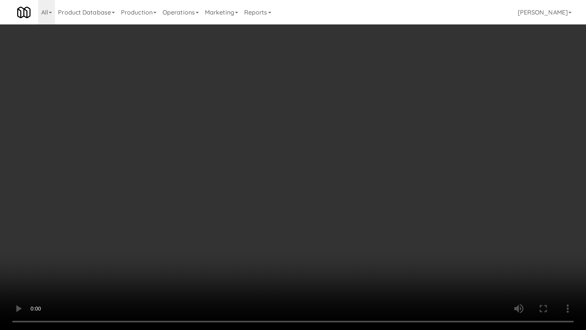
click at [342, 202] on video at bounding box center [293, 165] width 586 height 330
click at [347, 197] on video at bounding box center [293, 165] width 586 height 330
click at [351, 196] on video at bounding box center [293, 165] width 586 height 330
click at [351, 197] on video at bounding box center [293, 165] width 586 height 330
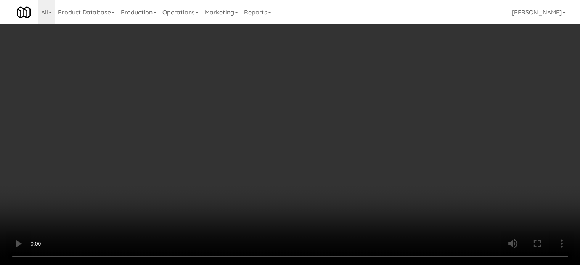
click at [255, 161] on video at bounding box center [290, 132] width 580 height 265
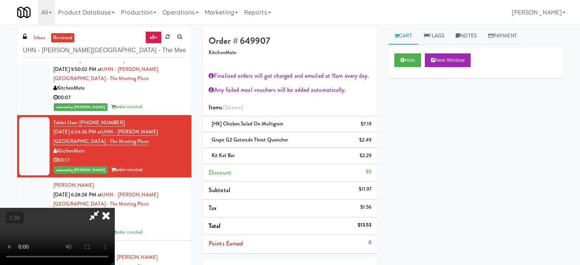
click at [114, 208] on video at bounding box center [57, 236] width 114 height 57
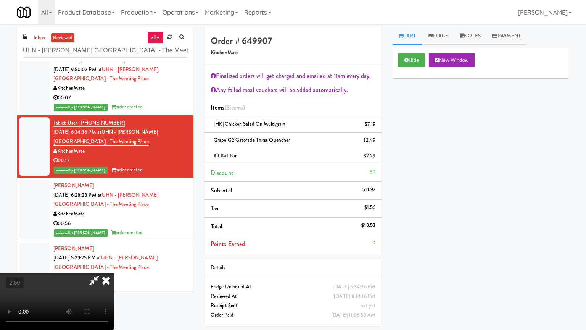
drag, startPoint x: 186, startPoint y: 211, endPoint x: 203, endPoint y: 186, distance: 29.7
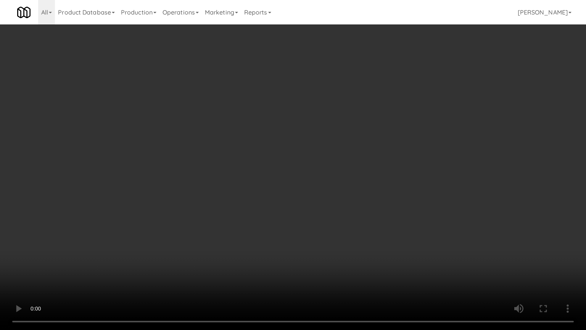
click at [186, 210] on video at bounding box center [293, 165] width 586 height 330
click at [331, 164] on video at bounding box center [293, 165] width 586 height 330
click at [332, 164] on video at bounding box center [293, 165] width 586 height 330
click at [334, 163] on video at bounding box center [293, 165] width 586 height 330
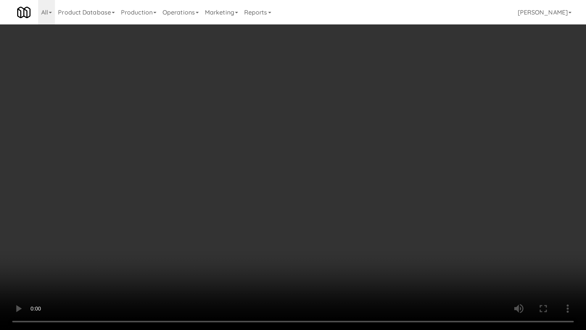
click at [334, 163] on video at bounding box center [293, 165] width 586 height 330
click at [335, 163] on video at bounding box center [293, 165] width 586 height 330
click at [357, 163] on video at bounding box center [293, 165] width 586 height 330
click at [357, 164] on video at bounding box center [293, 165] width 586 height 330
click at [363, 166] on video at bounding box center [293, 165] width 586 height 330
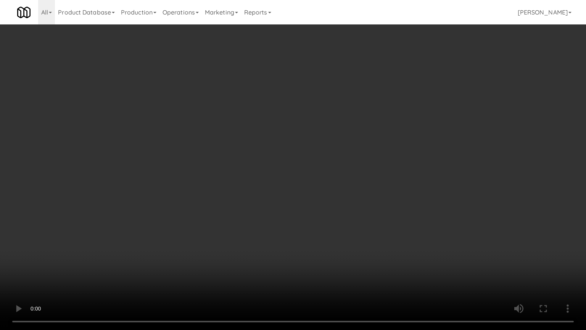
drag, startPoint x: 360, startPoint y: 169, endPoint x: 365, endPoint y: 168, distance: 4.8
click at [360, 169] on video at bounding box center [293, 165] width 586 height 330
click at [367, 168] on video at bounding box center [293, 165] width 586 height 330
click at [366, 168] on video at bounding box center [293, 165] width 586 height 330
click at [369, 168] on video at bounding box center [293, 165] width 586 height 330
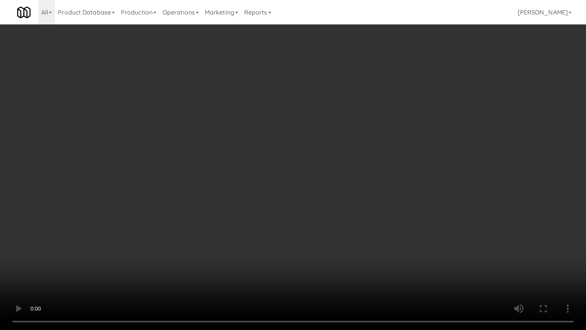
click at [369, 168] on video at bounding box center [293, 165] width 586 height 330
click at [377, 169] on video at bounding box center [293, 165] width 586 height 330
click at [377, 168] on video at bounding box center [293, 165] width 586 height 330
click at [387, 165] on video at bounding box center [293, 165] width 586 height 330
click at [366, 166] on video at bounding box center [293, 165] width 586 height 330
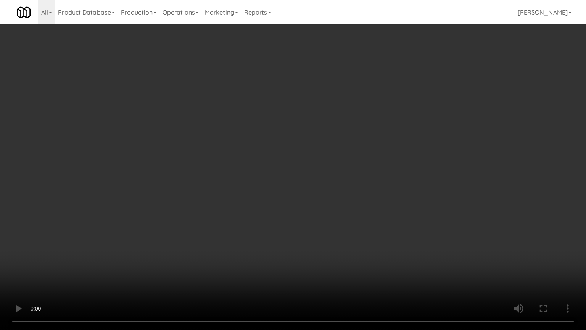
click at [367, 166] on video at bounding box center [293, 165] width 586 height 330
click at [366, 164] on video at bounding box center [293, 165] width 586 height 330
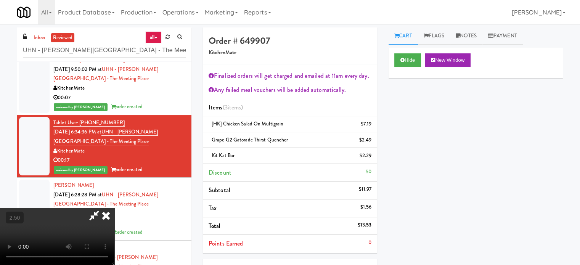
click at [114, 208] on icon at bounding box center [106, 215] width 17 height 15
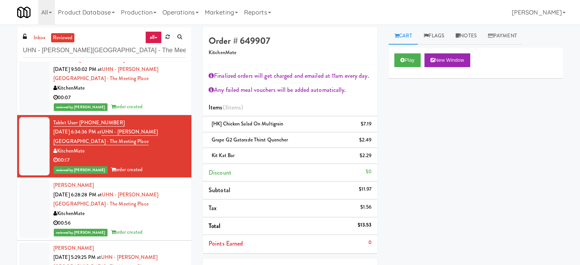
drag, startPoint x: 165, startPoint y: 88, endPoint x: 168, endPoint y: 97, distance: 9.4
click at [166, 89] on div "KitchenMate" at bounding box center [119, 89] width 132 height 10
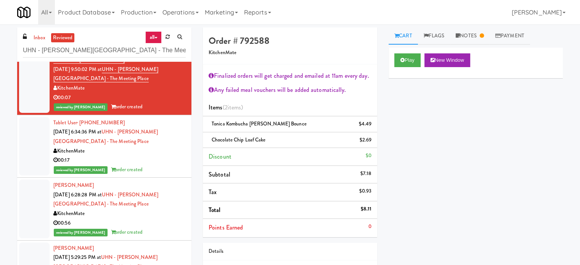
scroll to position [1514, 0]
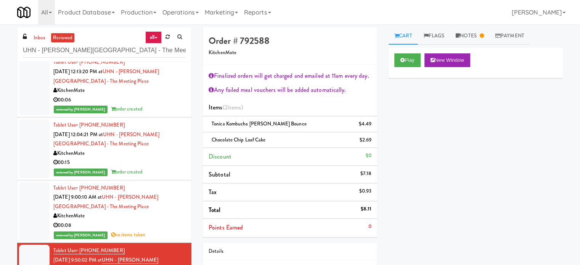
drag, startPoint x: 150, startPoint y: 226, endPoint x: 203, endPoint y: 193, distance: 61.8
click at [151, 226] on div "00:08" at bounding box center [119, 226] width 132 height 10
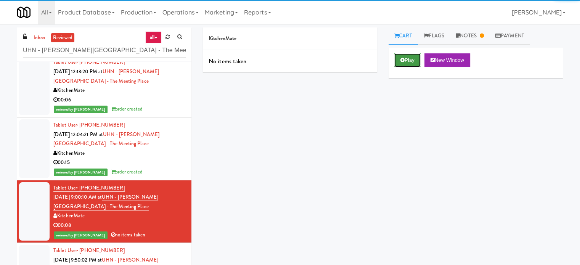
click at [421, 63] on button "Play" at bounding box center [408, 60] width 26 height 14
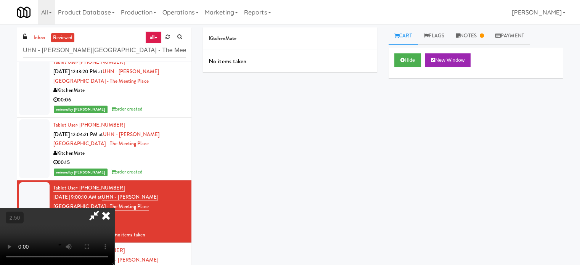
click at [114, 208] on video at bounding box center [57, 236] width 114 height 57
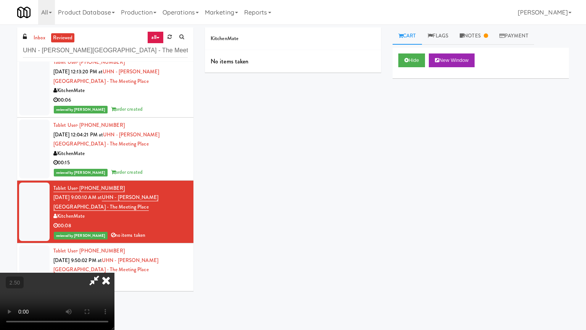
click at [114, 265] on video at bounding box center [57, 300] width 114 height 57
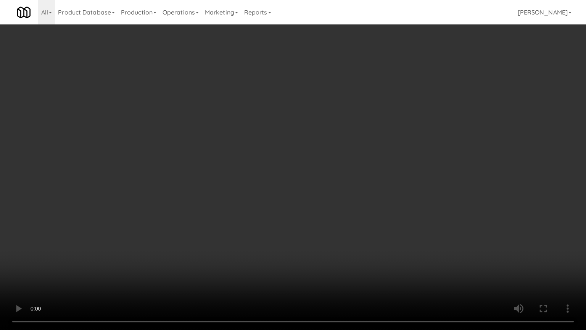
click at [236, 161] on video at bounding box center [293, 165] width 586 height 330
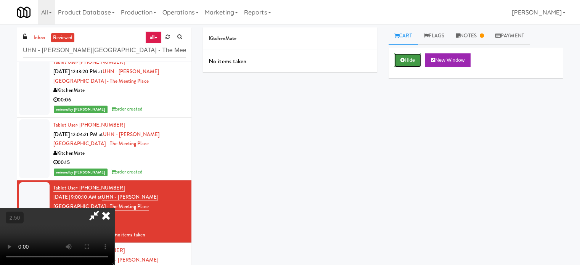
click at [404, 64] on button "Hide" at bounding box center [408, 60] width 27 height 14
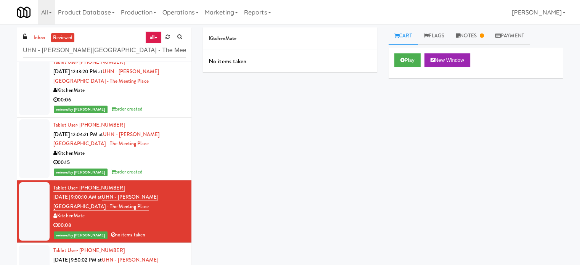
drag, startPoint x: 139, startPoint y: 168, endPoint x: 275, endPoint y: 92, distance: 155.8
click at [140, 168] on div "reviewed by Ela P order created" at bounding box center [119, 173] width 132 height 10
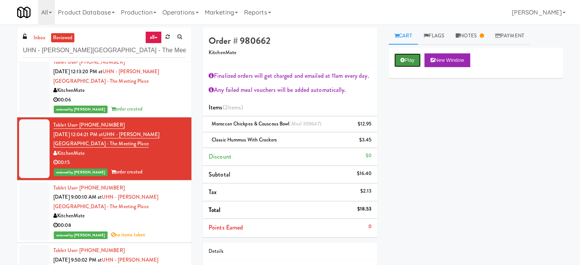
click at [414, 60] on button "Play" at bounding box center [408, 60] width 26 height 14
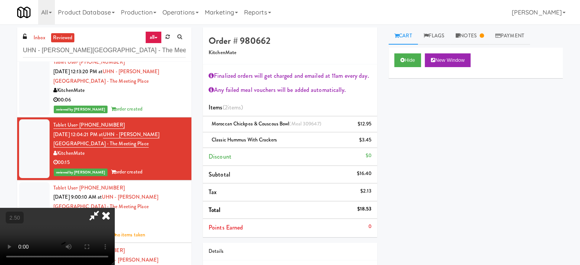
click at [114, 208] on video at bounding box center [57, 236] width 114 height 57
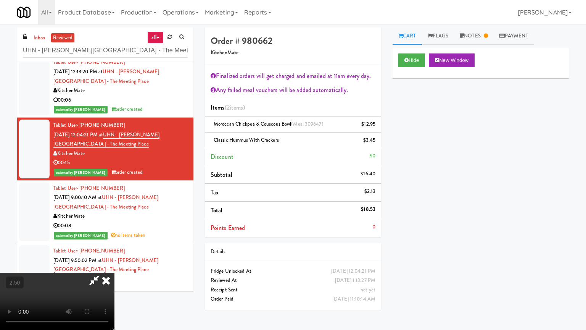
click at [114, 265] on video at bounding box center [57, 300] width 114 height 57
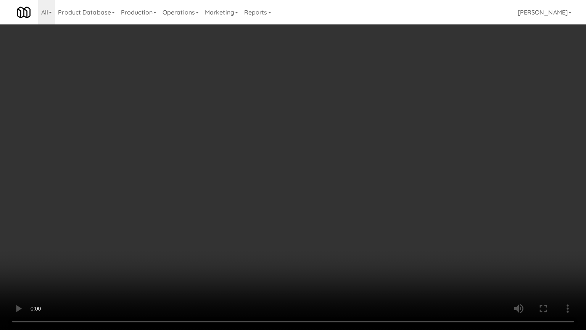
click at [306, 169] on video at bounding box center [293, 165] width 586 height 330
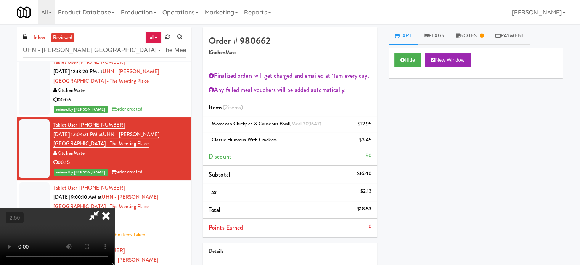
click at [114, 208] on icon at bounding box center [106, 215] width 17 height 15
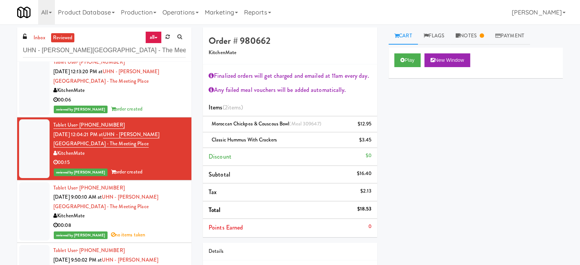
click at [166, 96] on div "00:06" at bounding box center [119, 100] width 132 height 10
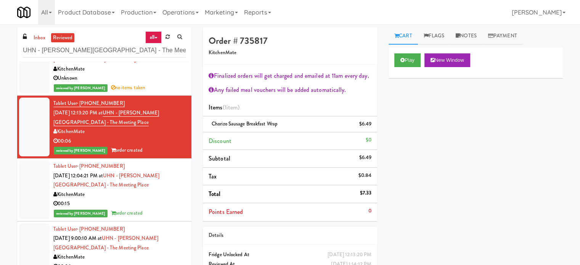
scroll to position [1466, 0]
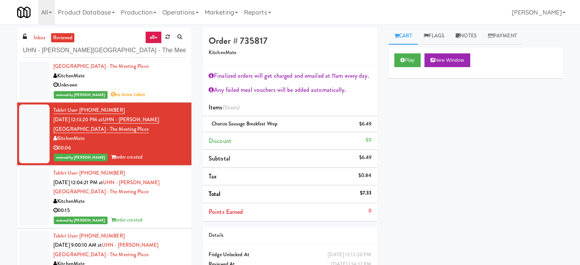
click at [154, 195] on div "Tablet User · (416) 473-0616 Aug 12, 2025 12:04:21 PM at UHN - Bickle Center - …" at bounding box center [119, 197] width 132 height 56
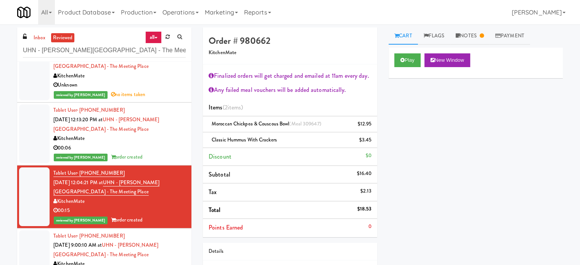
click at [166, 88] on div "Unknown" at bounding box center [119, 86] width 132 height 10
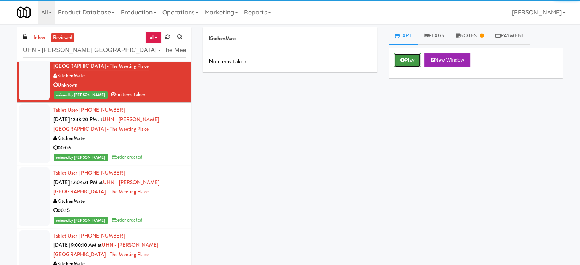
click at [404, 64] on button "Play" at bounding box center [408, 60] width 26 height 14
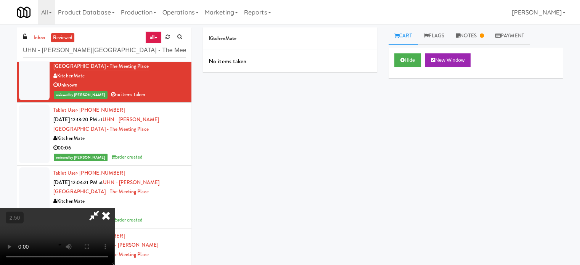
click at [114, 208] on video at bounding box center [57, 236] width 114 height 57
drag, startPoint x: 239, startPoint y: 181, endPoint x: 256, endPoint y: 181, distance: 16.8
click at [114, 208] on video at bounding box center [57, 236] width 114 height 57
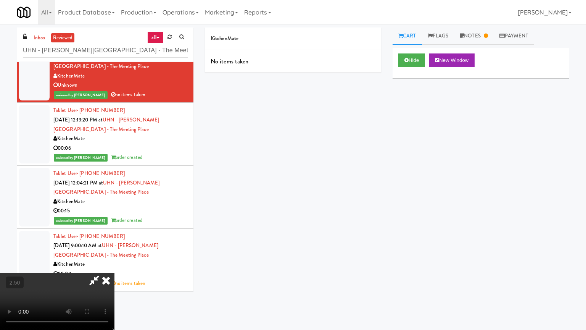
click at [114, 265] on video at bounding box center [57, 300] width 114 height 57
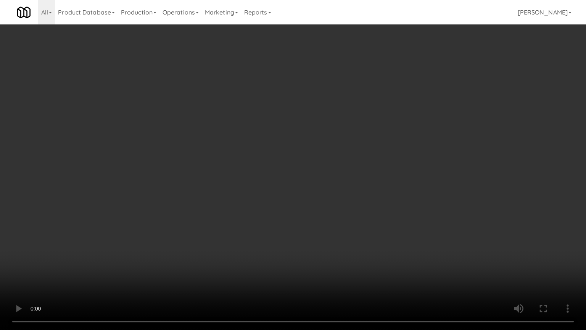
drag, startPoint x: 306, startPoint y: 203, endPoint x: 328, endPoint y: 90, distance: 115.4
click at [306, 203] on video at bounding box center [293, 165] width 586 height 330
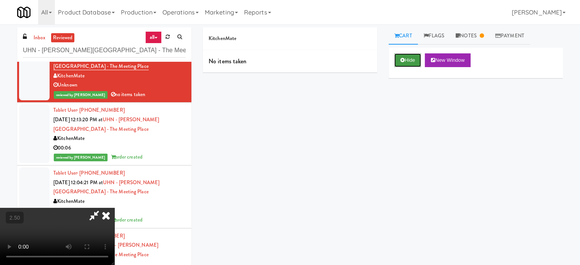
click at [401, 61] on icon at bounding box center [403, 60] width 4 height 5
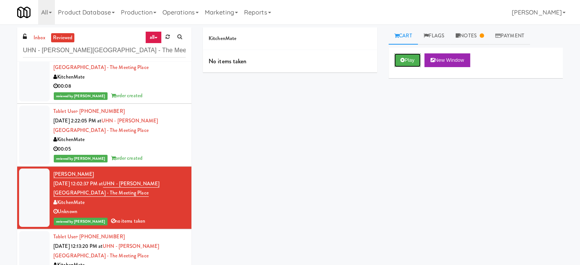
scroll to position [1261, 0]
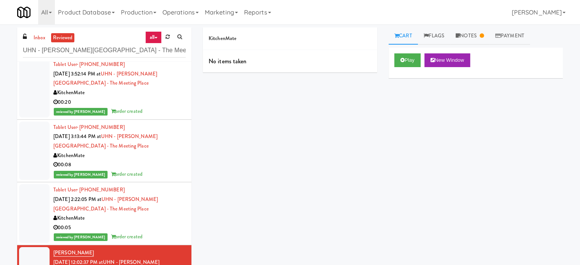
click at [157, 224] on div "00:05" at bounding box center [119, 228] width 132 height 10
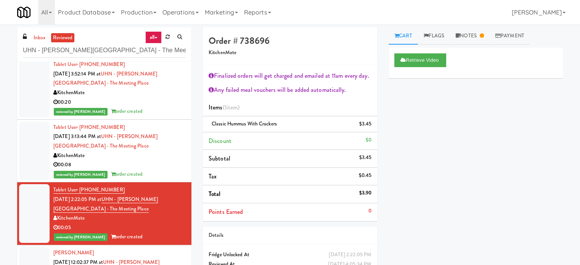
click at [172, 174] on div "reviewed by Ela P order created" at bounding box center [119, 175] width 132 height 10
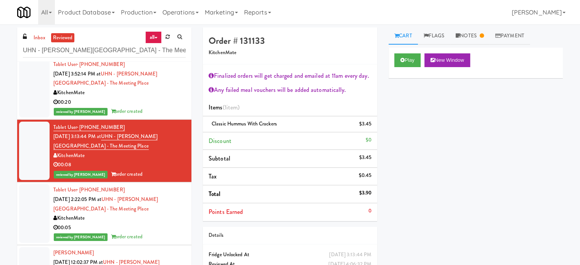
click at [156, 103] on div "00:20" at bounding box center [119, 103] width 132 height 10
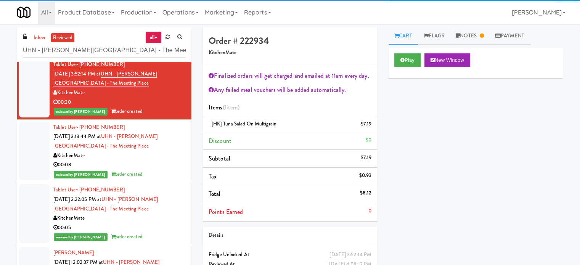
scroll to position [1070, 0]
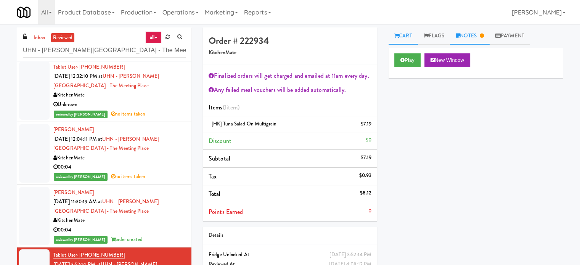
click at [469, 34] on link "Notes" at bounding box center [470, 35] width 40 height 17
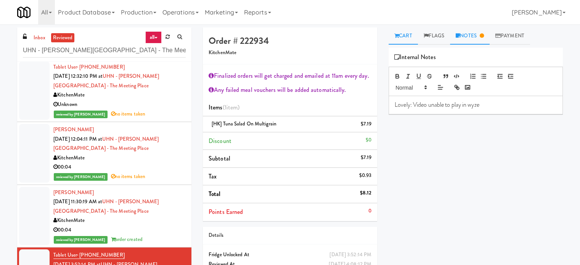
click at [402, 35] on link "Cart" at bounding box center [403, 35] width 29 height 17
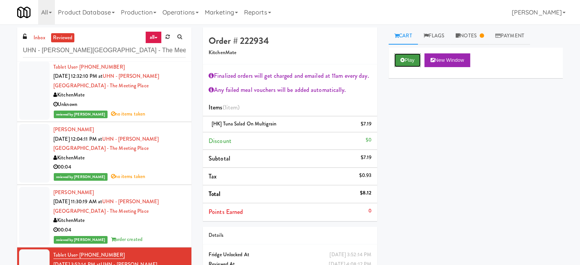
click at [405, 59] on button "Play" at bounding box center [408, 60] width 26 height 14
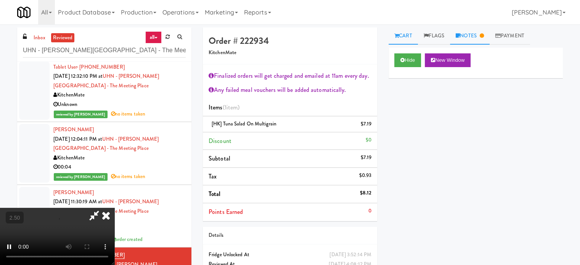
click at [477, 37] on link "Notes" at bounding box center [470, 35] width 40 height 17
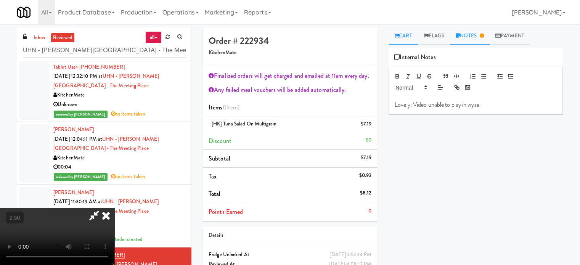
click at [406, 36] on link "Cart" at bounding box center [403, 35] width 29 height 17
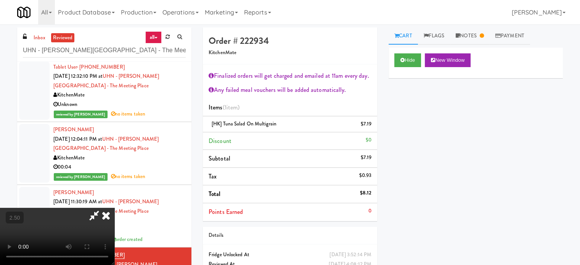
click at [114, 208] on video at bounding box center [57, 236] width 114 height 57
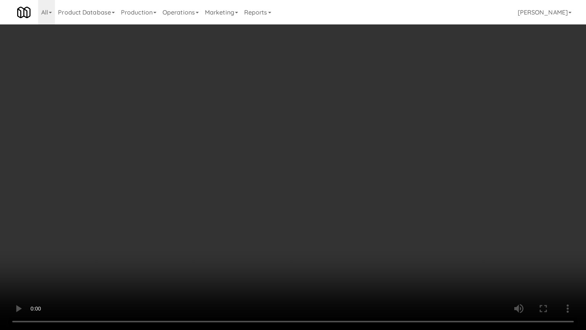
click at [340, 182] on video at bounding box center [293, 165] width 586 height 330
click at [350, 188] on video at bounding box center [293, 165] width 586 height 330
click at [346, 201] on video at bounding box center [293, 165] width 586 height 330
click at [303, 212] on video at bounding box center [293, 165] width 586 height 330
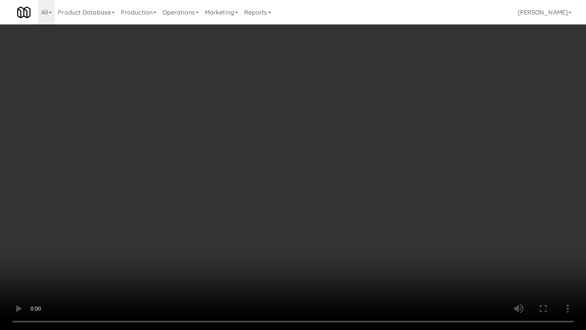
click at [305, 211] on video at bounding box center [293, 165] width 586 height 330
drag, startPoint x: 310, startPoint y: 156, endPoint x: 362, endPoint y: 105, distance: 72.3
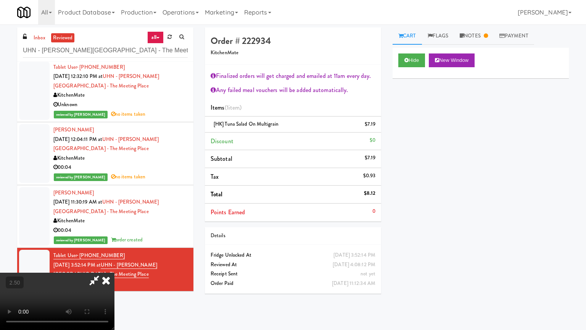
click at [114, 265] on video at bounding box center [57, 300] width 114 height 57
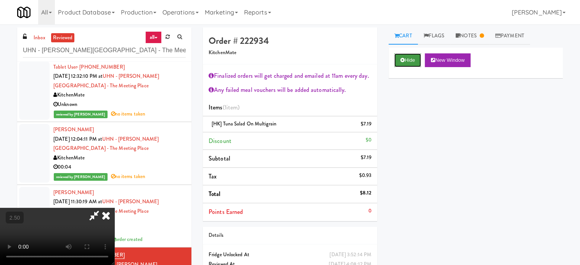
click at [399, 61] on button "Hide" at bounding box center [408, 60] width 27 height 14
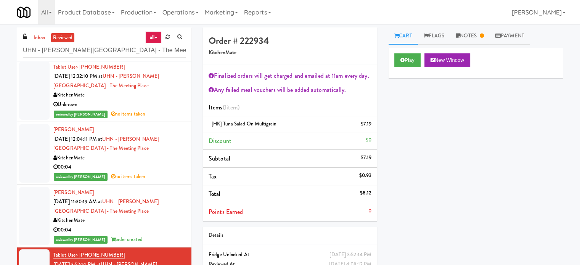
drag, startPoint x: 165, startPoint y: 218, endPoint x: 193, endPoint y: 180, distance: 46.9
click at [166, 218] on div "KitchenMate" at bounding box center [119, 221] width 132 height 10
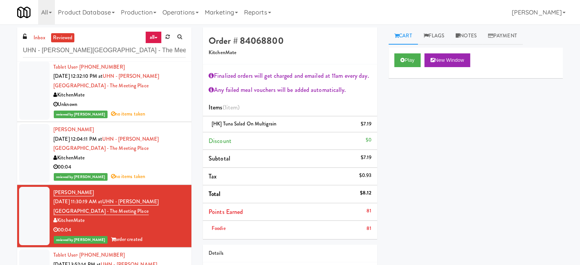
click at [158, 166] on div "00:04" at bounding box center [119, 168] width 132 height 10
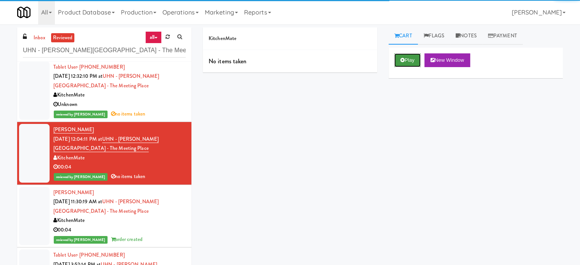
click at [413, 61] on button "Play" at bounding box center [408, 60] width 26 height 14
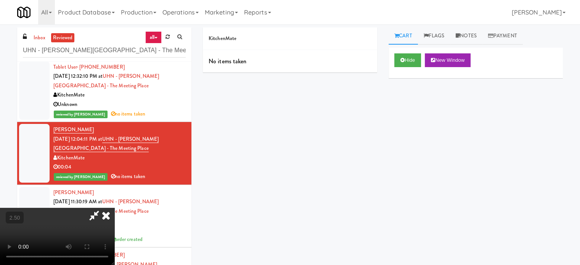
click at [114, 208] on video at bounding box center [57, 236] width 114 height 57
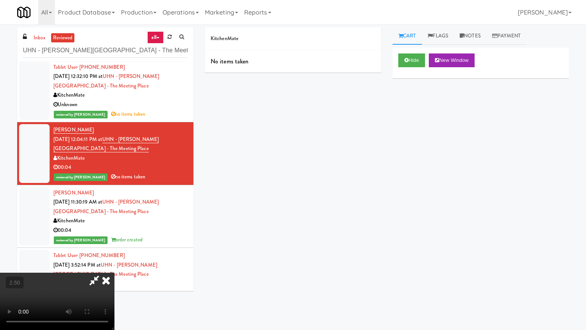
click at [114, 265] on video at bounding box center [57, 300] width 114 height 57
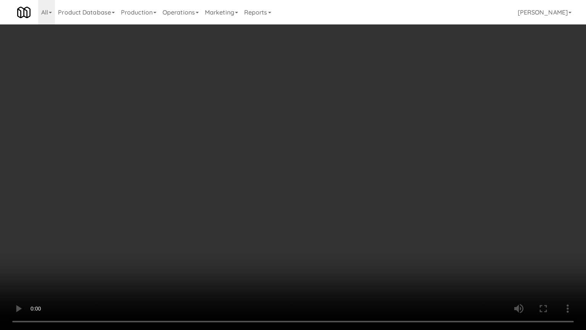
click at [251, 195] on video at bounding box center [293, 165] width 586 height 330
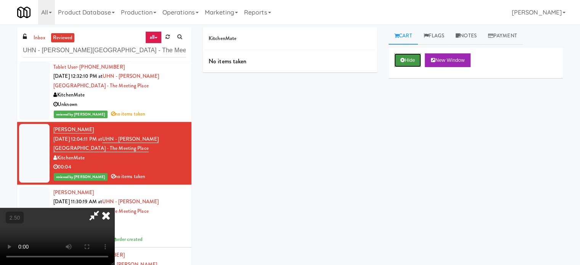
click at [406, 62] on button "Hide" at bounding box center [408, 60] width 27 height 14
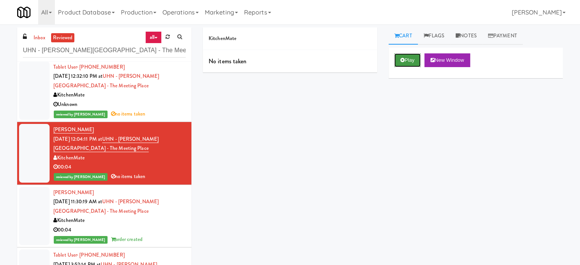
drag, startPoint x: 415, startPoint y: 60, endPoint x: 358, endPoint y: 71, distance: 58.3
click at [415, 60] on button "Play" at bounding box center [408, 60] width 26 height 14
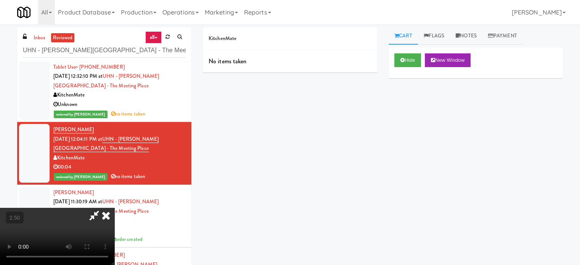
click at [114, 208] on video at bounding box center [57, 236] width 114 height 57
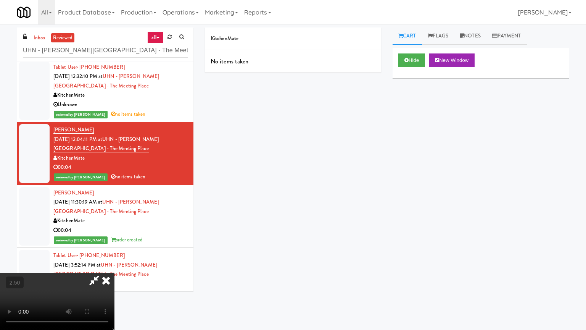
click at [114, 265] on video at bounding box center [57, 300] width 114 height 57
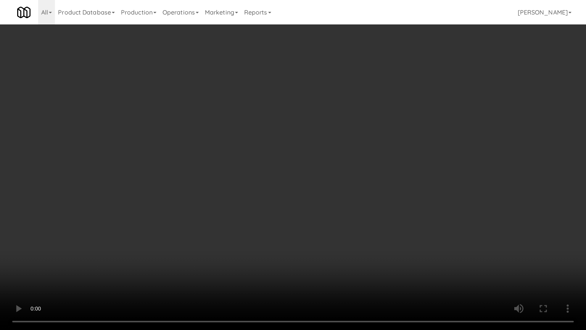
click at [292, 174] on video at bounding box center [293, 165] width 586 height 330
click at [295, 173] on video at bounding box center [293, 165] width 586 height 330
click at [290, 179] on video at bounding box center [293, 165] width 586 height 330
click at [302, 188] on video at bounding box center [293, 165] width 586 height 330
click at [288, 191] on video at bounding box center [293, 165] width 586 height 330
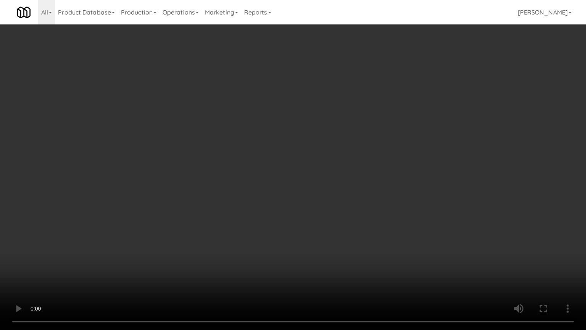
click at [302, 163] on video at bounding box center [293, 165] width 586 height 330
click at [305, 162] on video at bounding box center [293, 165] width 586 height 330
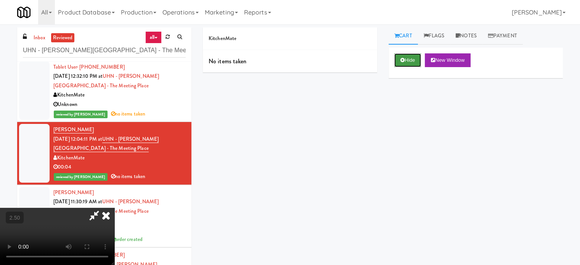
click at [408, 61] on button "Hide" at bounding box center [408, 60] width 27 height 14
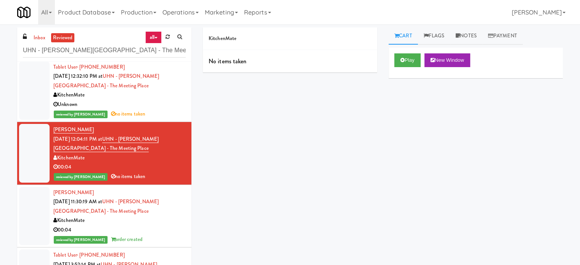
click at [160, 105] on div "Unknown" at bounding box center [119, 105] width 132 height 10
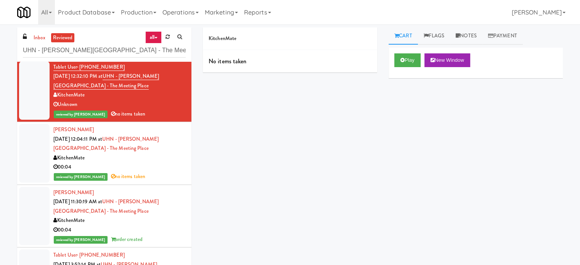
click at [169, 163] on div "00:04" at bounding box center [119, 168] width 132 height 10
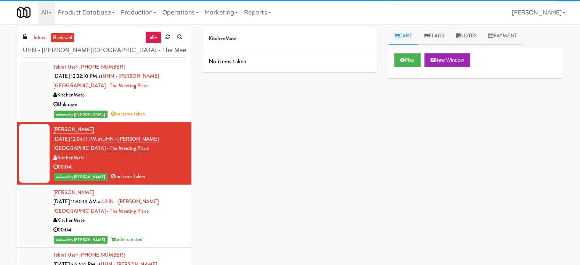
drag, startPoint x: 166, startPoint y: 111, endPoint x: 198, endPoint y: 90, distance: 37.6
click at [166, 111] on div "reviewed by Gladys E no items taken" at bounding box center [119, 115] width 132 height 10
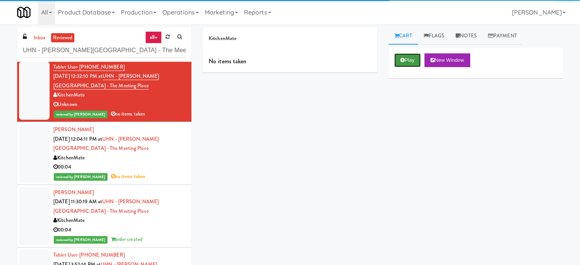
click at [407, 61] on button "Play" at bounding box center [408, 60] width 26 height 14
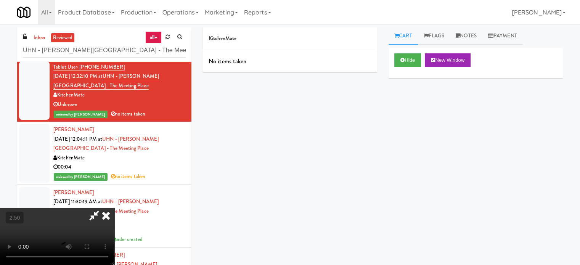
click at [114, 208] on video at bounding box center [57, 236] width 114 height 57
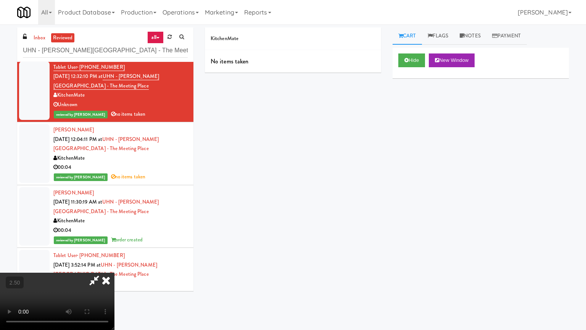
click at [114, 265] on video at bounding box center [57, 300] width 114 height 57
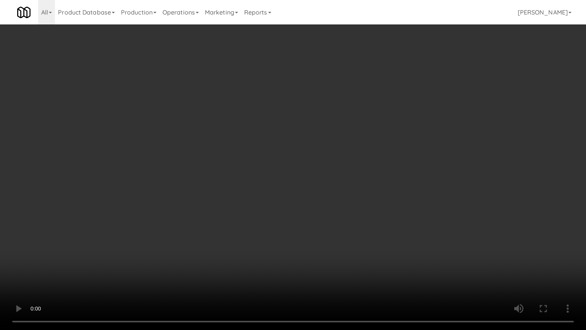
click at [307, 158] on video at bounding box center [293, 165] width 586 height 330
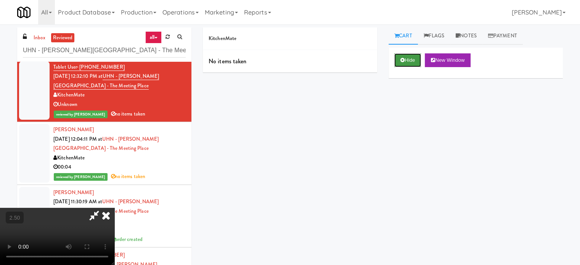
click at [408, 61] on button "Hide" at bounding box center [408, 60] width 27 height 14
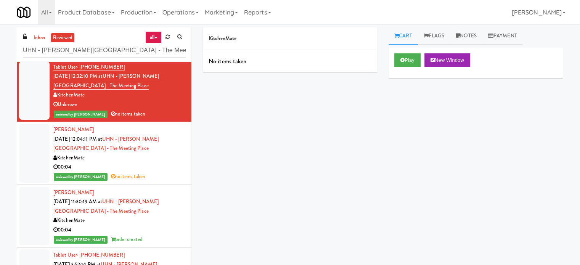
click at [162, 156] on div "KitchenMate" at bounding box center [119, 158] width 132 height 10
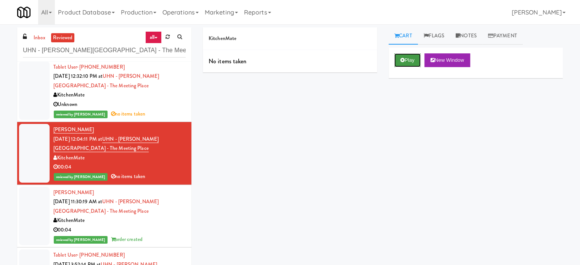
click at [410, 62] on button "Play" at bounding box center [408, 60] width 26 height 14
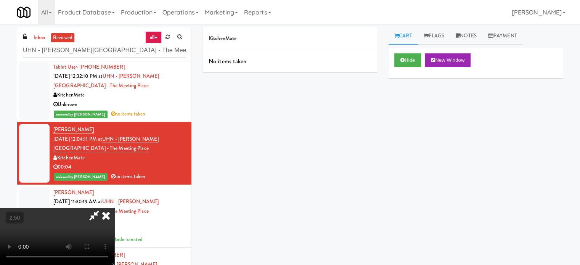
click at [114, 208] on video at bounding box center [57, 236] width 114 height 57
drag, startPoint x: 238, startPoint y: 171, endPoint x: 238, endPoint y: 165, distance: 5.3
click at [114, 208] on video at bounding box center [57, 236] width 114 height 57
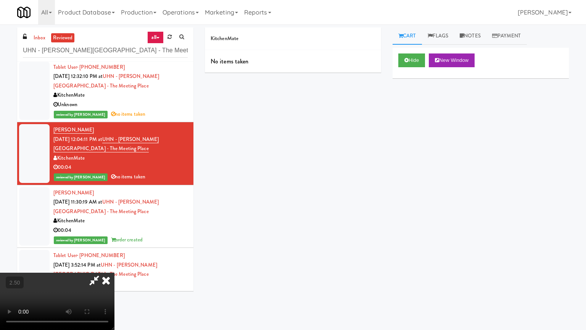
click at [114, 265] on video at bounding box center [57, 300] width 114 height 57
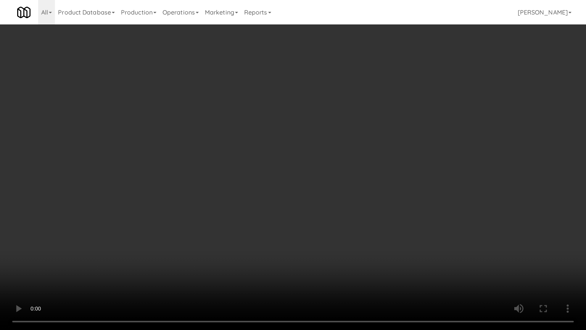
click at [242, 194] on video at bounding box center [293, 165] width 586 height 330
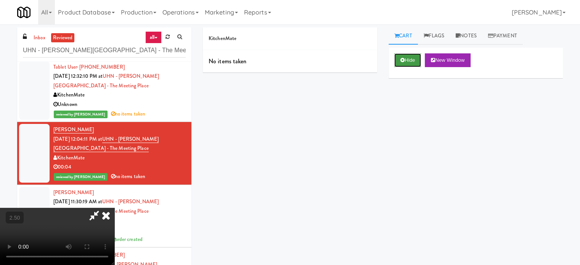
click at [404, 57] on button "Hide" at bounding box center [408, 60] width 27 height 14
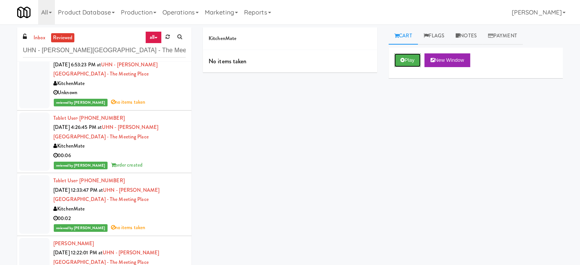
scroll to position [90, 0]
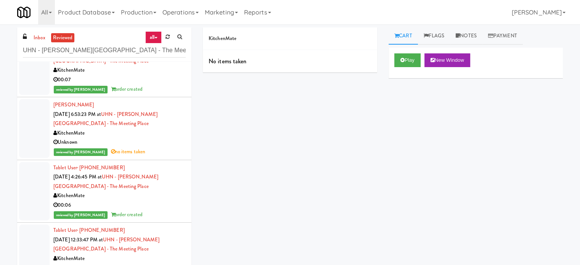
drag, startPoint x: 167, startPoint y: 139, endPoint x: 215, endPoint y: 115, distance: 53.1
click at [171, 137] on div "Olivera Papaz Aug 15, 2025 6:53:23 PM at UHN - Bickle Center - The Meeting Plac…" at bounding box center [119, 128] width 132 height 56
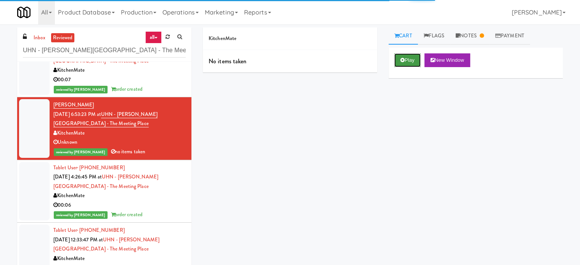
click at [406, 60] on button "Play" at bounding box center [408, 60] width 26 height 14
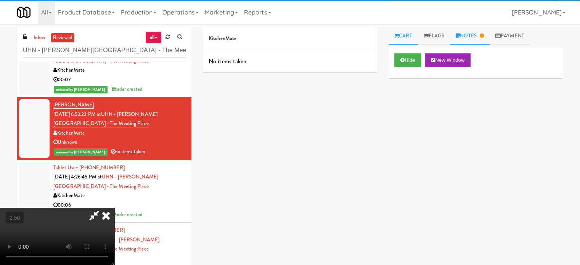
click at [476, 36] on link "Notes" at bounding box center [470, 35] width 40 height 17
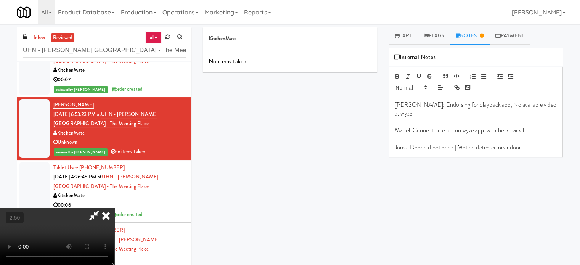
click at [114, 208] on video at bounding box center [57, 236] width 114 height 57
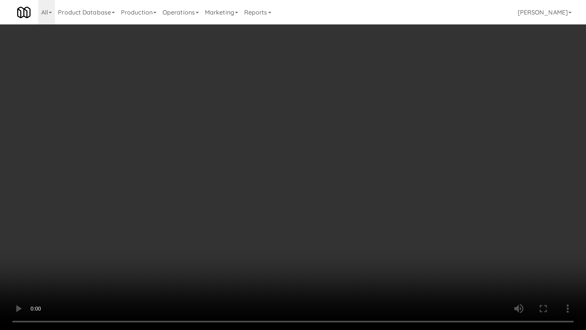
click at [317, 217] on video at bounding box center [293, 165] width 586 height 330
drag, startPoint x: 316, startPoint y: 213, endPoint x: 314, endPoint y: 207, distance: 6.7
click at [314, 207] on video at bounding box center [293, 165] width 586 height 330
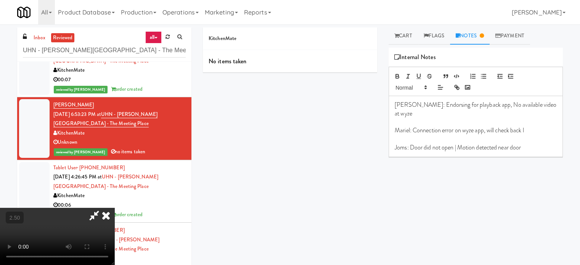
click at [114, 208] on icon at bounding box center [106, 215] width 17 height 15
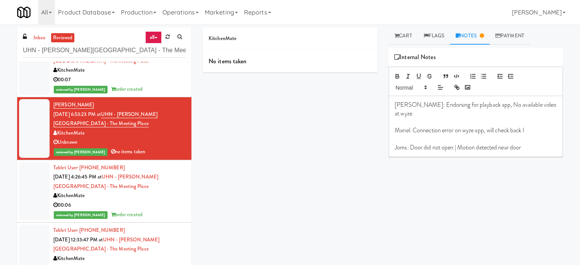
drag, startPoint x: 127, startPoint y: 203, endPoint x: 240, endPoint y: 174, distance: 115.9
click at [128, 203] on div "00:06" at bounding box center [119, 206] width 132 height 10
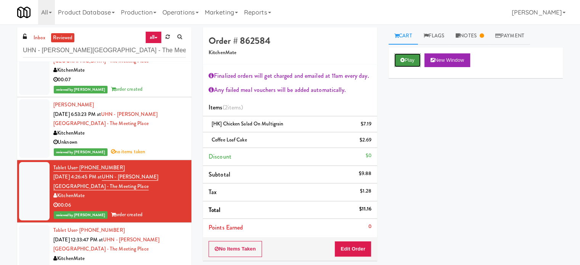
click at [419, 58] on button "Play" at bounding box center [408, 60] width 26 height 14
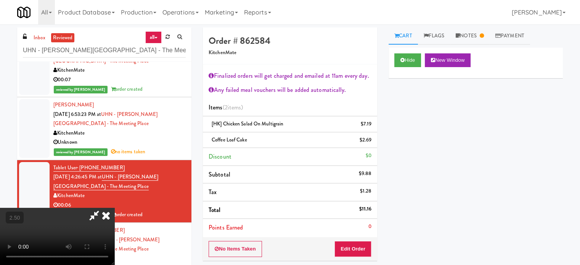
click at [114, 208] on video at bounding box center [57, 236] width 114 height 57
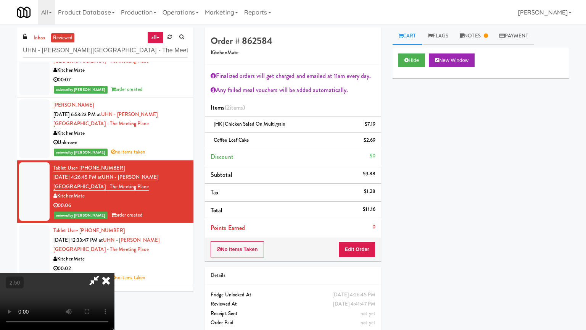
click at [114, 265] on video at bounding box center [57, 300] width 114 height 57
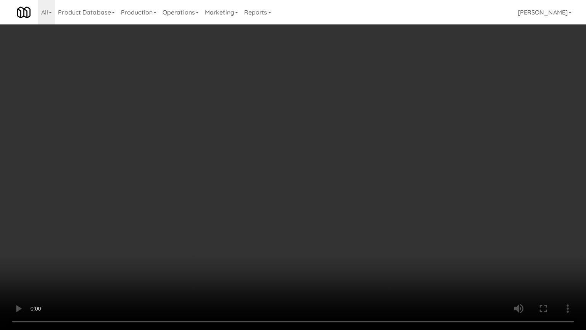
click at [192, 206] on video at bounding box center [293, 165] width 586 height 330
click at [276, 164] on video at bounding box center [293, 165] width 586 height 330
click at [285, 163] on video at bounding box center [293, 165] width 586 height 330
click at [322, 150] on video at bounding box center [293, 165] width 586 height 330
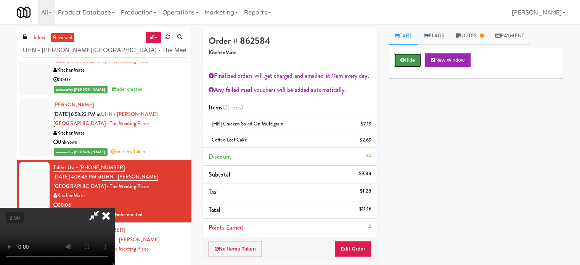
click at [403, 64] on button "Hide" at bounding box center [408, 60] width 27 height 14
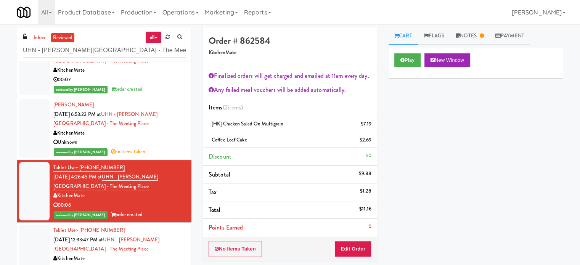
click at [169, 142] on div "Unknown" at bounding box center [119, 143] width 132 height 10
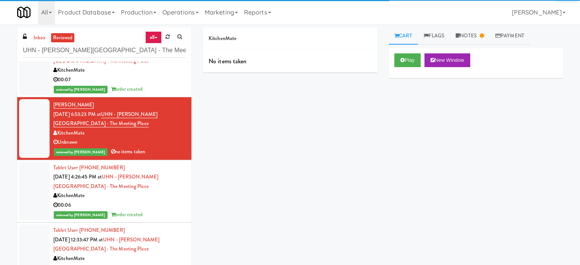
scroll to position [281, 0]
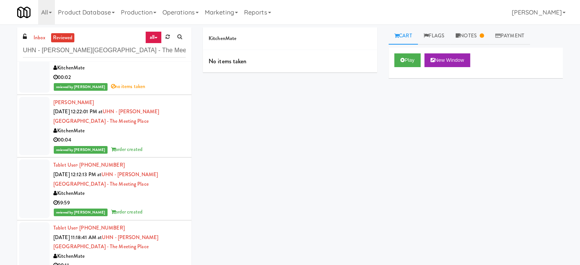
click at [148, 135] on div "Ann Spence Aug 15, 2025 12:22:01 PM at UHN - Bickle Center - The Meeting Place …" at bounding box center [119, 126] width 132 height 56
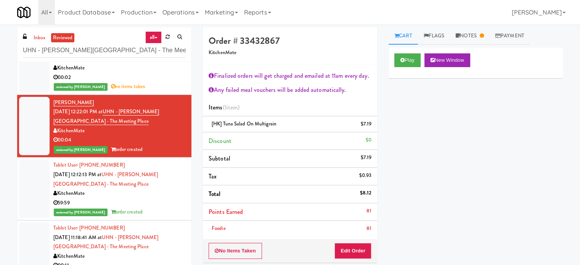
click at [155, 203] on div "59:59" at bounding box center [119, 203] width 132 height 10
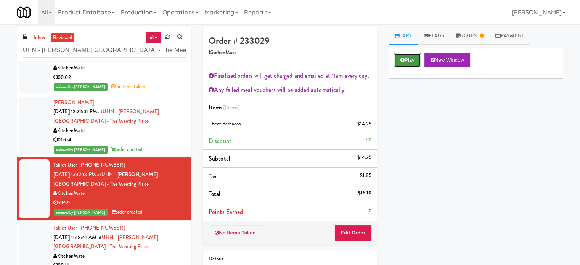
click at [408, 64] on button "Play" at bounding box center [408, 60] width 26 height 14
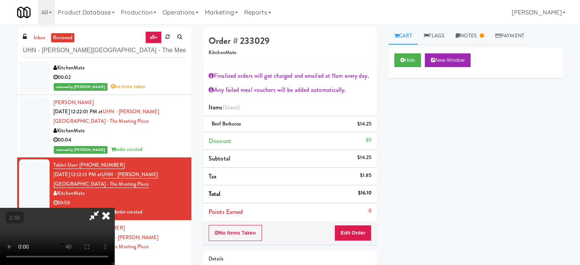
click at [114, 208] on video at bounding box center [57, 236] width 114 height 57
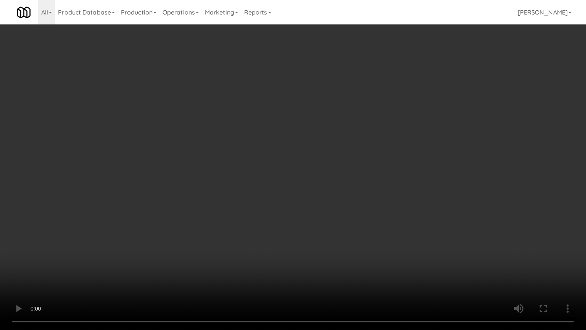
drag, startPoint x: 195, startPoint y: 234, endPoint x: 267, endPoint y: 193, distance: 82.7
click at [196, 234] on video at bounding box center [293, 165] width 586 height 330
click at [275, 159] on video at bounding box center [293, 165] width 586 height 330
click at [277, 156] on video at bounding box center [293, 165] width 586 height 330
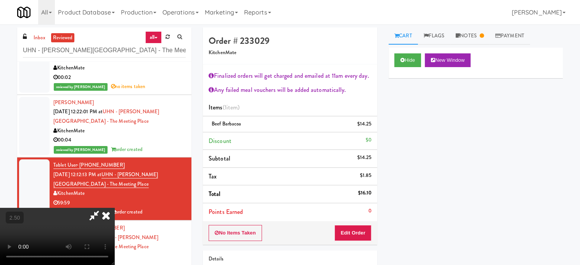
click at [114, 208] on icon at bounding box center [106, 215] width 17 height 15
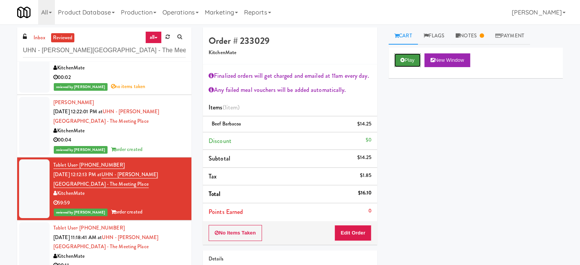
click at [416, 55] on button "Play" at bounding box center [408, 60] width 26 height 14
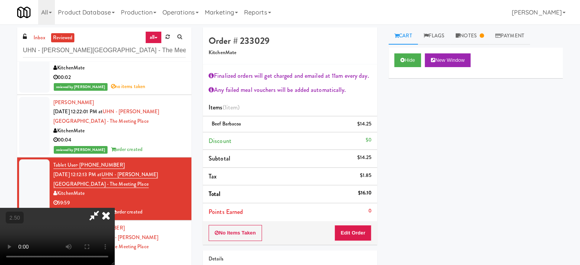
click at [114, 208] on video at bounding box center [57, 236] width 114 height 57
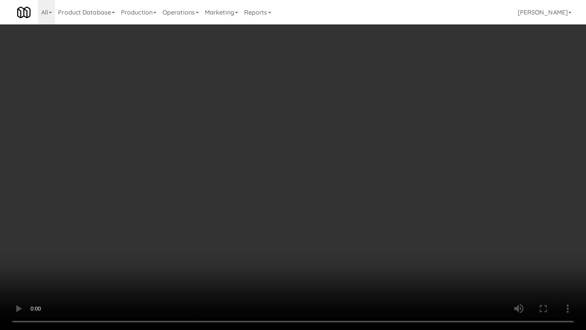
click at [341, 163] on video at bounding box center [293, 165] width 586 height 330
click at [343, 160] on video at bounding box center [293, 165] width 586 height 330
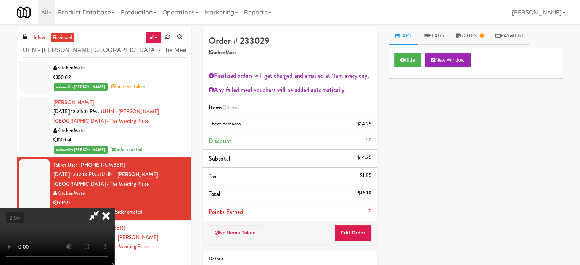
click at [114, 208] on icon at bounding box center [106, 215] width 17 height 15
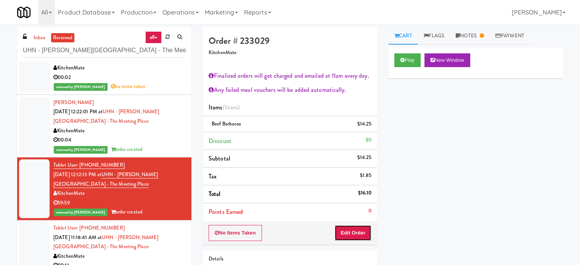
click at [355, 232] on button "Edit Order" at bounding box center [353, 233] width 37 height 16
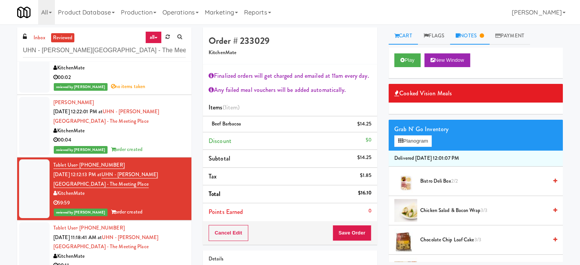
click at [480, 35] on link "Notes" at bounding box center [470, 35] width 40 height 17
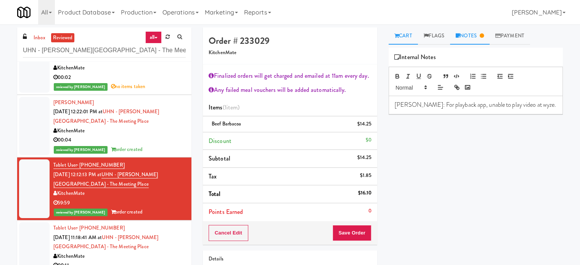
click at [406, 35] on link "Cart" at bounding box center [403, 35] width 29 height 17
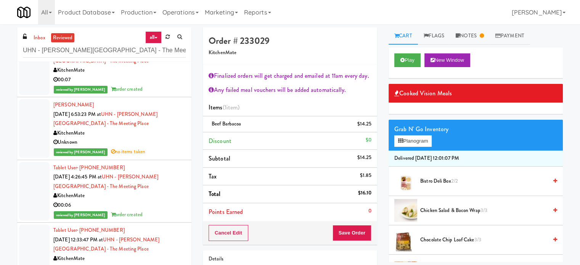
scroll to position [281, 0]
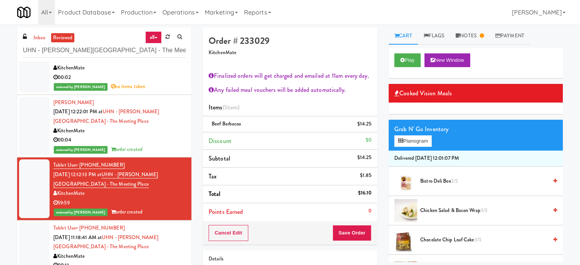
click at [140, 87] on div "reviewed by Mariel T no items taken" at bounding box center [119, 87] width 132 height 10
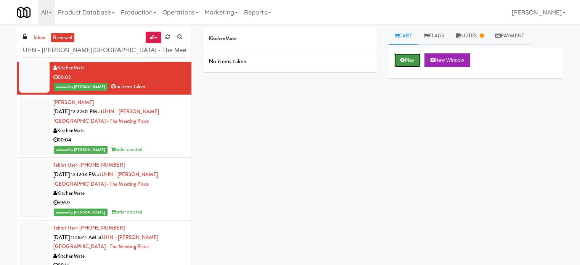
click at [413, 61] on button "Play" at bounding box center [408, 60] width 26 height 14
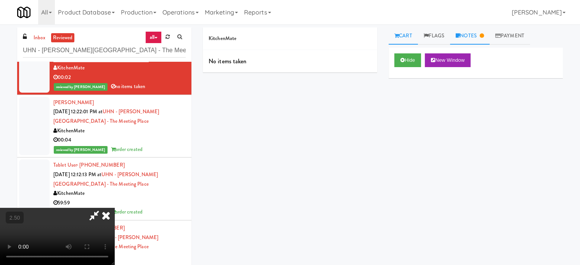
click at [479, 35] on link "Notes" at bounding box center [470, 35] width 40 height 17
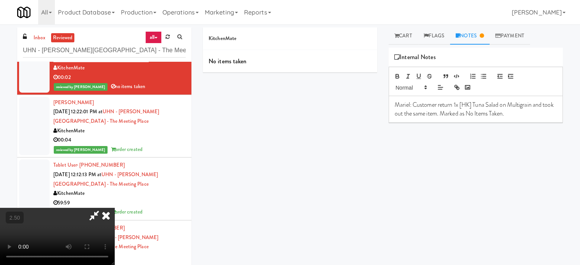
click at [114, 208] on video at bounding box center [57, 236] width 114 height 57
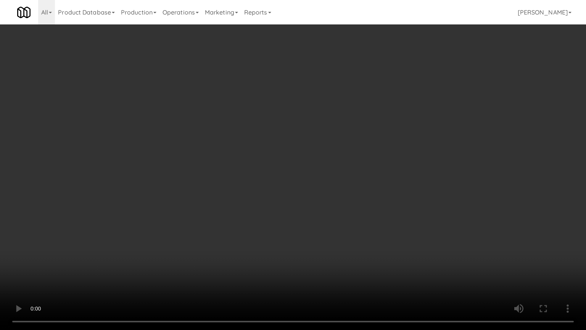
drag, startPoint x: 226, startPoint y: 201, endPoint x: 230, endPoint y: 198, distance: 4.9
click at [227, 201] on video at bounding box center [293, 165] width 586 height 330
click at [316, 171] on video at bounding box center [293, 165] width 586 height 330
drag, startPoint x: 316, startPoint y: 171, endPoint x: 321, endPoint y: 112, distance: 59.4
click at [316, 170] on video at bounding box center [293, 165] width 586 height 330
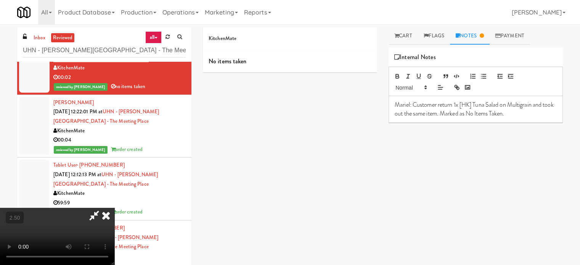
click at [114, 208] on video at bounding box center [57, 236] width 114 height 57
click at [114, 208] on icon at bounding box center [106, 215] width 17 height 15
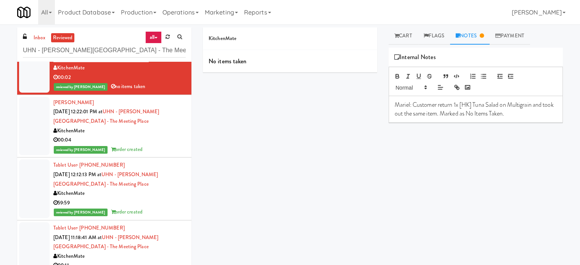
drag, startPoint x: 149, startPoint y: 142, endPoint x: 187, endPoint y: 128, distance: 40.4
click at [149, 142] on div "00:04" at bounding box center [119, 140] width 132 height 10
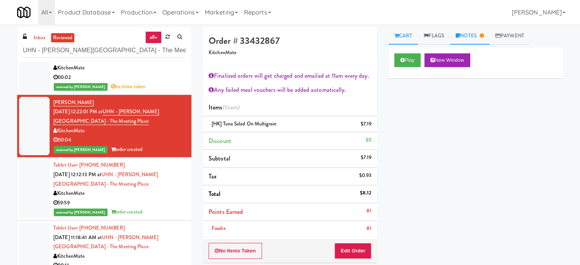
click at [480, 35] on link "Notes" at bounding box center [470, 35] width 40 height 17
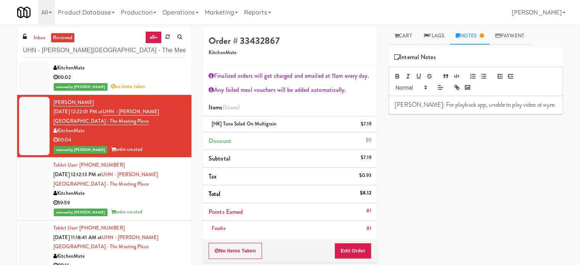
drag, startPoint x: 404, startPoint y: 36, endPoint x: 403, endPoint y: 45, distance: 9.6
click at [404, 41] on link "Cart" at bounding box center [403, 35] width 29 height 17
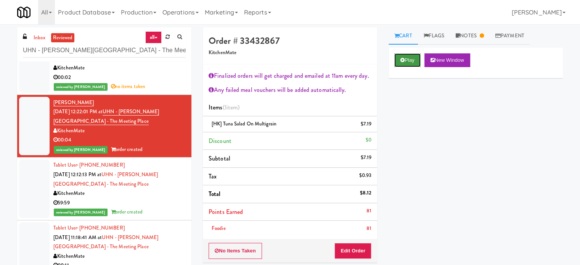
click at [409, 58] on button "Play" at bounding box center [408, 60] width 26 height 14
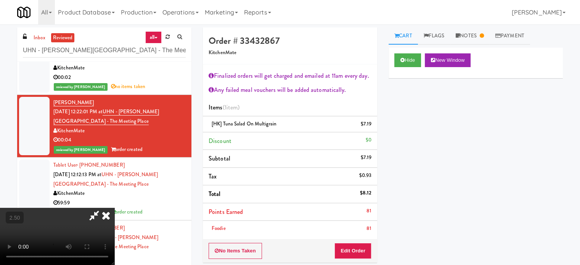
click at [114, 208] on video at bounding box center [57, 236] width 114 height 57
drag, startPoint x: 189, startPoint y: 177, endPoint x: 270, endPoint y: 177, distance: 80.9
click at [114, 208] on video at bounding box center [57, 236] width 114 height 57
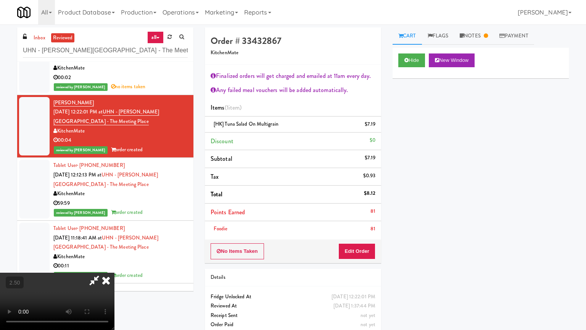
click at [114, 265] on video at bounding box center [57, 300] width 114 height 57
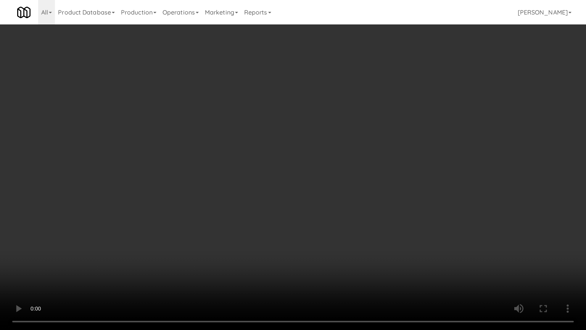
click at [342, 156] on video at bounding box center [293, 165] width 586 height 330
click at [343, 156] on video at bounding box center [293, 165] width 586 height 330
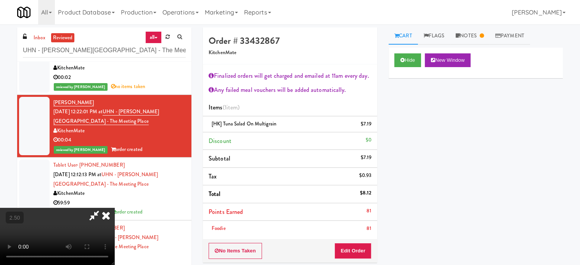
click at [114, 208] on icon at bounding box center [106, 215] width 17 height 15
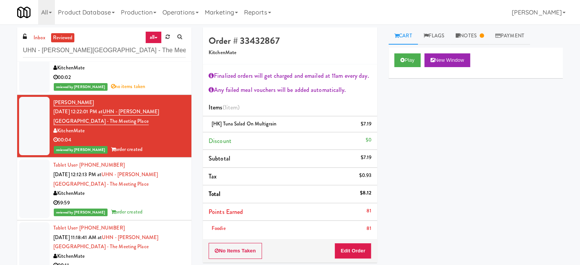
drag, startPoint x: 167, startPoint y: 195, endPoint x: 211, endPoint y: 174, distance: 48.3
click at [167, 195] on div "KitchenMate" at bounding box center [119, 194] width 132 height 10
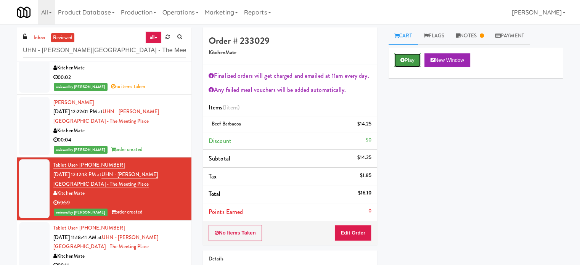
click at [415, 55] on button "Play" at bounding box center [408, 60] width 26 height 14
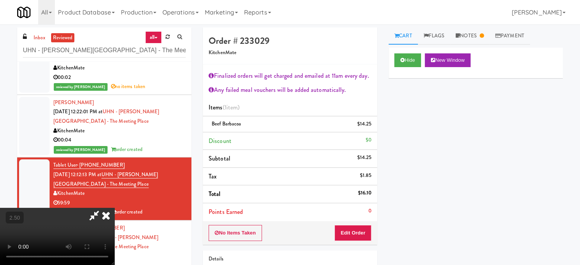
click at [114, 208] on video at bounding box center [57, 236] width 114 height 57
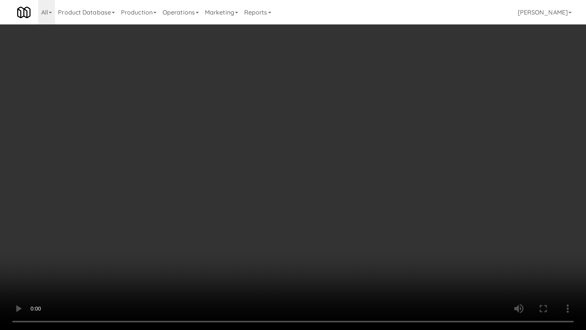
click at [262, 158] on video at bounding box center [293, 165] width 586 height 330
drag, startPoint x: 161, startPoint y: 224, endPoint x: 204, endPoint y: 203, distance: 48.0
click at [161, 224] on video at bounding box center [293, 165] width 586 height 330
click at [227, 198] on video at bounding box center [293, 165] width 586 height 330
click at [253, 180] on video at bounding box center [293, 165] width 586 height 330
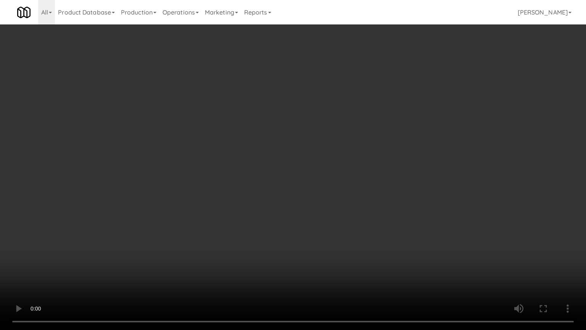
click at [270, 180] on video at bounding box center [293, 165] width 586 height 330
click at [292, 182] on video at bounding box center [293, 165] width 586 height 330
click at [295, 191] on video at bounding box center [293, 165] width 586 height 330
click at [223, 136] on video at bounding box center [293, 165] width 586 height 330
drag, startPoint x: 224, startPoint y: 134, endPoint x: 289, endPoint y: 70, distance: 91.5
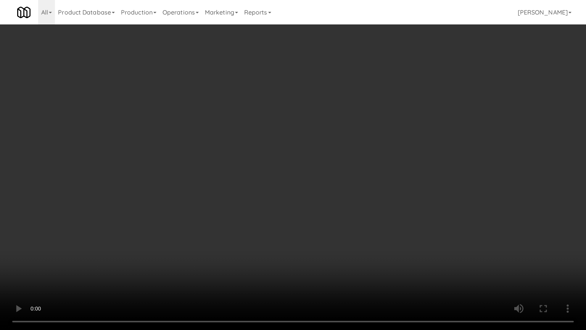
click at [226, 136] on video at bounding box center [293, 165] width 586 height 330
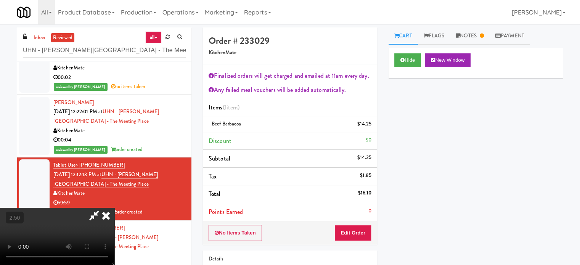
click at [114, 208] on icon at bounding box center [106, 215] width 17 height 15
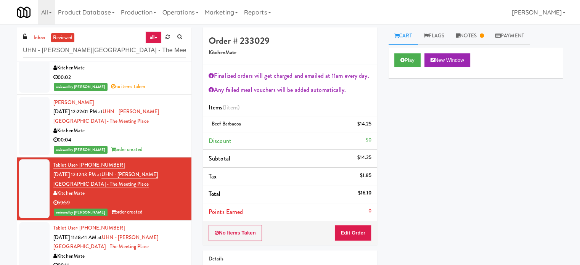
drag, startPoint x: 170, startPoint y: 148, endPoint x: 189, endPoint y: 174, distance: 32.1
click at [170, 149] on div "reviewed by Mariel T order created" at bounding box center [119, 150] width 132 height 10
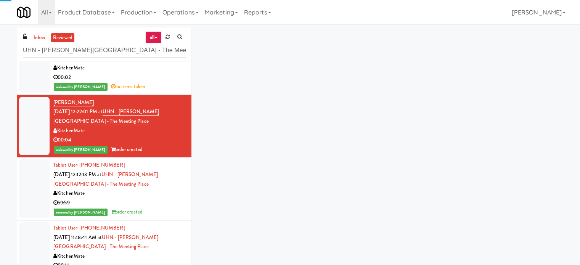
drag, startPoint x: 179, startPoint y: 218, endPoint x: 179, endPoint y: 208, distance: 9.5
click at [178, 218] on li "Tablet User · (647) 462-7150 Aug 15, 2025 12:12:13 PM at UHN - Bickle Center - …" at bounding box center [104, 189] width 174 height 63
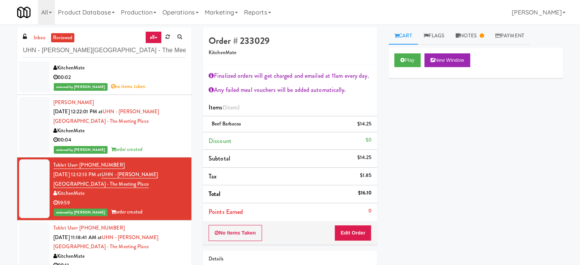
click at [156, 142] on div "00:04" at bounding box center [119, 140] width 132 height 10
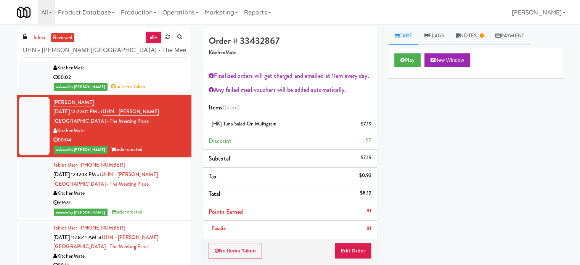
scroll to position [472, 0]
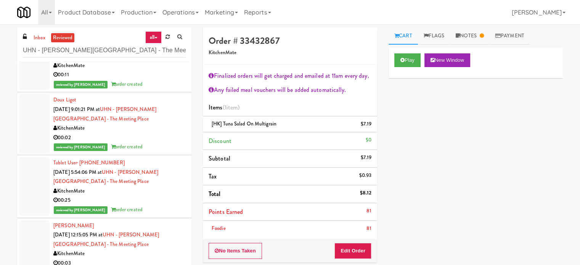
click at [148, 144] on div "reviewed by Jenet R order created" at bounding box center [119, 147] width 132 height 10
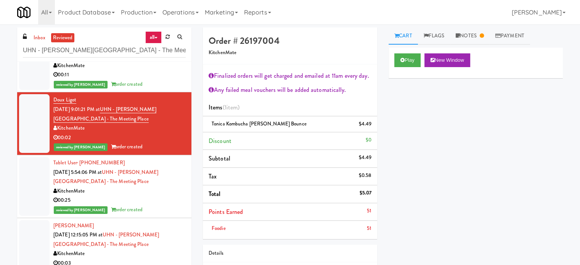
click at [151, 75] on div "00:11" at bounding box center [119, 75] width 132 height 10
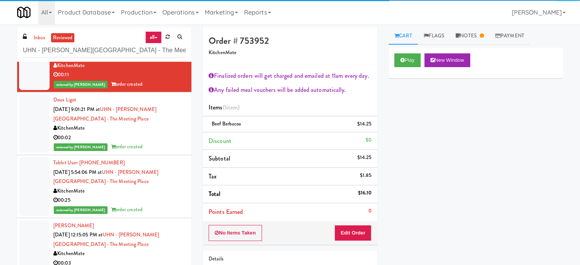
click at [162, 207] on div "reviewed by Jenet R order created" at bounding box center [119, 210] width 132 height 10
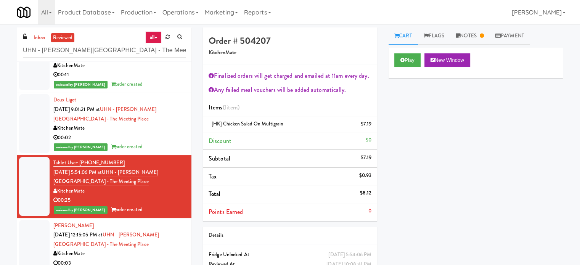
scroll to position [662, 0]
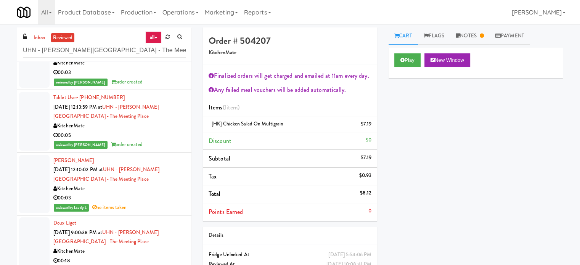
click at [161, 137] on div "00:05" at bounding box center [119, 136] width 132 height 10
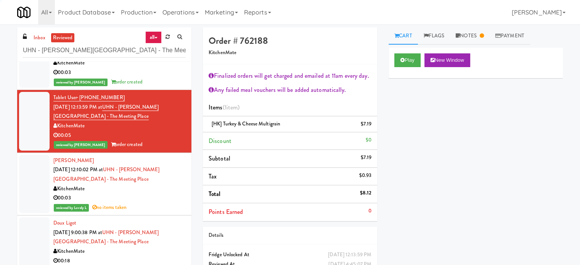
click at [167, 209] on div "reviewed by Lovely L no items taken" at bounding box center [119, 208] width 132 height 10
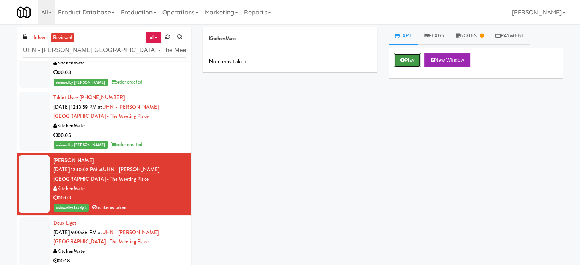
click at [401, 62] on icon at bounding box center [403, 60] width 4 height 5
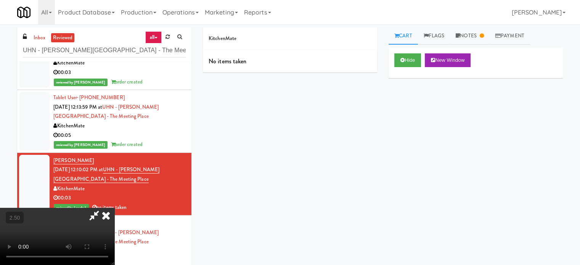
click at [114, 208] on icon at bounding box center [106, 215] width 17 height 15
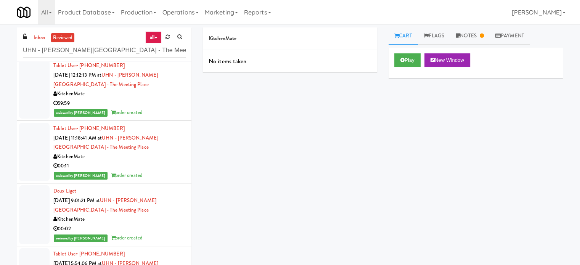
scroll to position [338, 0]
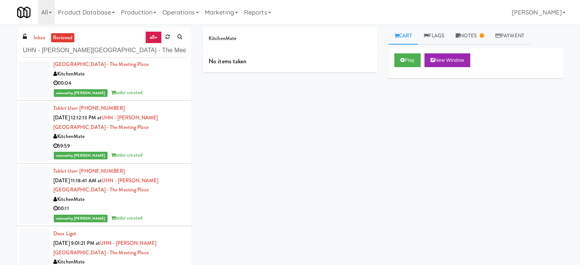
click at [196, 84] on div "inbox reviewed all all unclear take inventory issue suspicious failed recent UH…" at bounding box center [104, 161] width 186 height 269
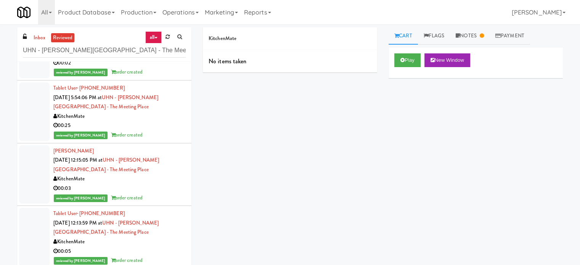
scroll to position [611, 0]
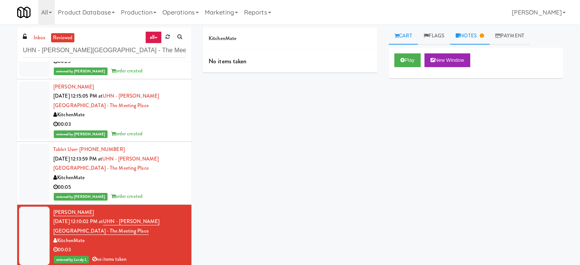
click at [477, 40] on link "Notes" at bounding box center [470, 35] width 40 height 17
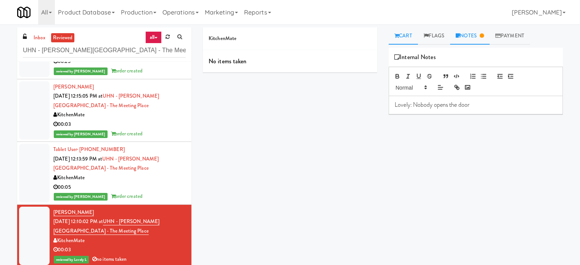
click at [404, 39] on link "Cart" at bounding box center [403, 35] width 29 height 17
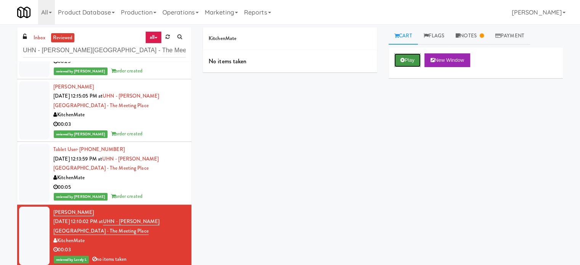
click at [403, 60] on icon at bounding box center [403, 60] width 4 height 5
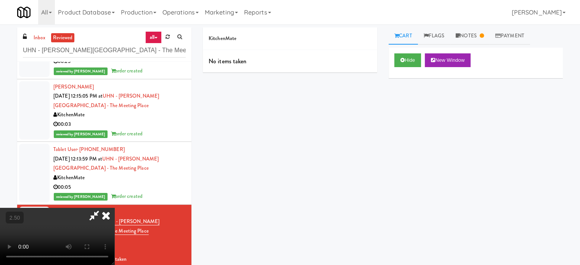
click at [114, 208] on video at bounding box center [57, 236] width 114 height 57
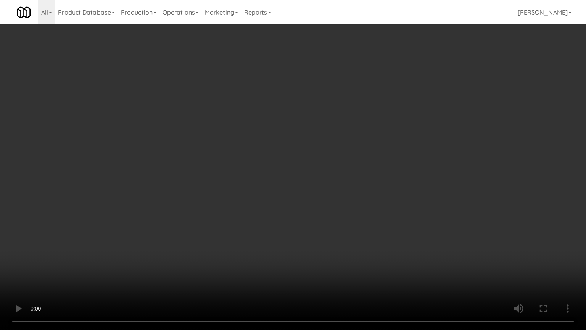
click at [255, 177] on video at bounding box center [293, 165] width 586 height 330
click at [255, 178] on video at bounding box center [293, 165] width 586 height 330
click at [226, 197] on video at bounding box center [293, 165] width 586 height 330
drag, startPoint x: 226, startPoint y: 197, endPoint x: 236, endPoint y: 134, distance: 63.7
click at [226, 196] on video at bounding box center [293, 165] width 586 height 330
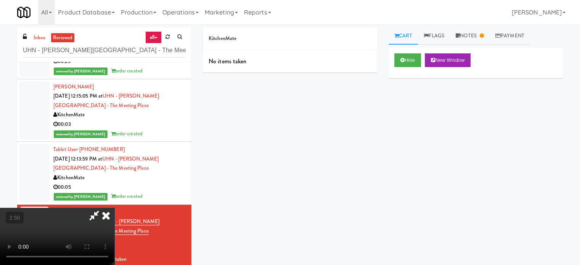
click at [114, 208] on icon at bounding box center [106, 215] width 17 height 15
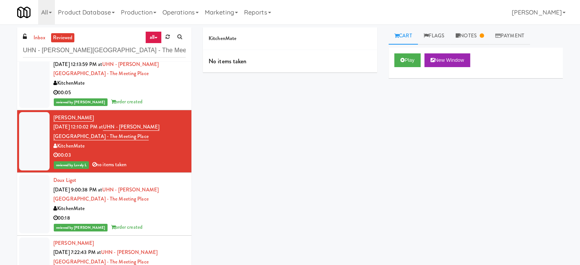
scroll to position [727, 0]
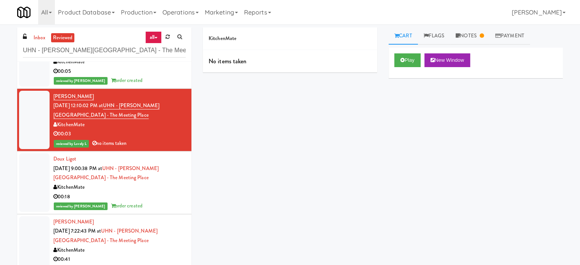
click at [158, 195] on div "00:18" at bounding box center [119, 197] width 132 height 10
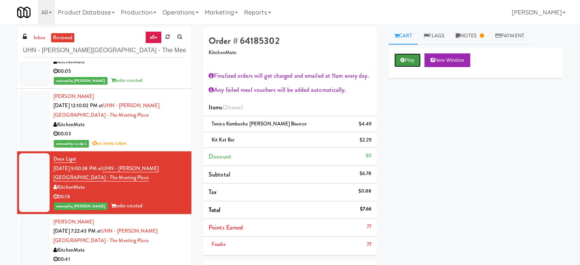
click at [411, 59] on button "Play" at bounding box center [408, 60] width 26 height 14
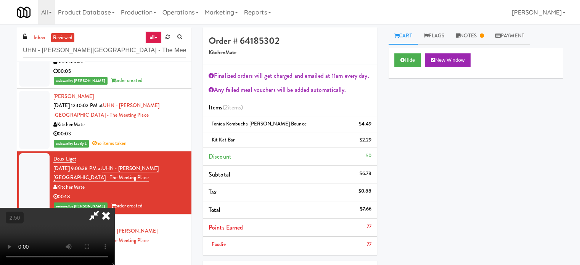
click at [114, 208] on video at bounding box center [57, 236] width 114 height 57
drag, startPoint x: 247, startPoint y: 195, endPoint x: 268, endPoint y: 204, distance: 22.9
click at [114, 208] on video at bounding box center [57, 236] width 114 height 57
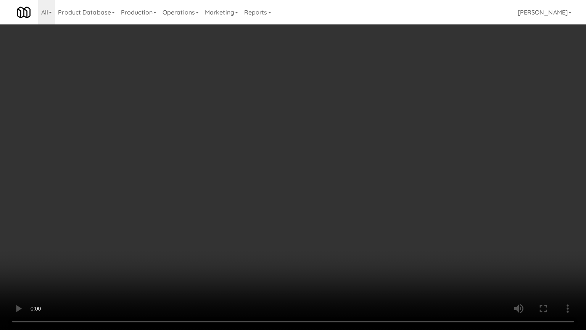
click at [277, 204] on video at bounding box center [293, 165] width 586 height 330
click at [284, 209] on video at bounding box center [293, 165] width 586 height 330
click at [285, 207] on video at bounding box center [293, 165] width 586 height 330
click at [278, 193] on video at bounding box center [293, 165] width 586 height 330
click at [279, 191] on video at bounding box center [293, 165] width 586 height 330
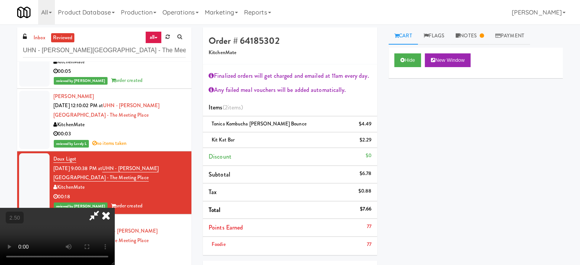
click at [114, 208] on icon at bounding box center [106, 215] width 17 height 15
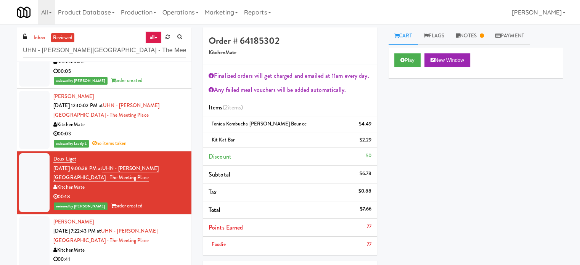
click at [147, 246] on div "KitchenMate" at bounding box center [119, 251] width 132 height 10
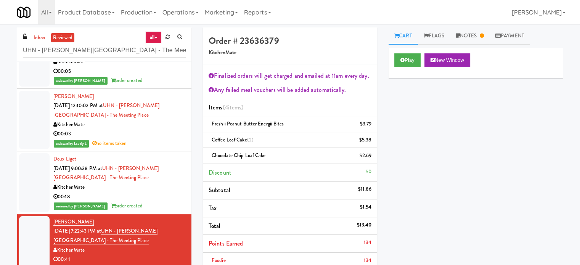
scroll to position [917, 0]
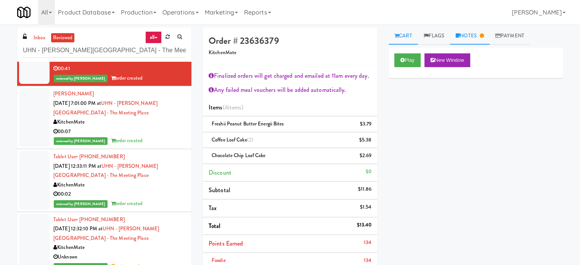
click at [484, 34] on icon at bounding box center [482, 35] width 4 height 5
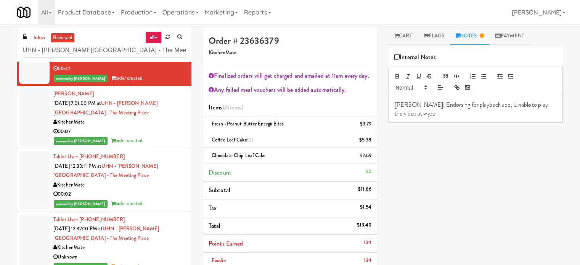
drag, startPoint x: 406, startPoint y: 36, endPoint x: 295, endPoint y: 76, distance: 118.4
click at [405, 36] on link "Cart" at bounding box center [403, 35] width 29 height 17
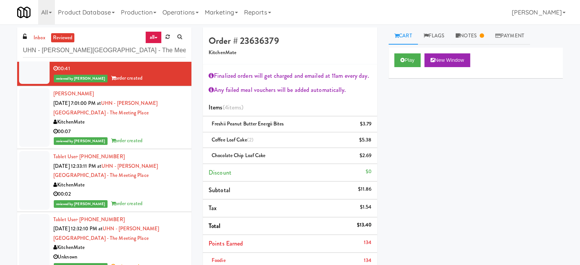
click at [166, 127] on div "00:07" at bounding box center [119, 132] width 132 height 10
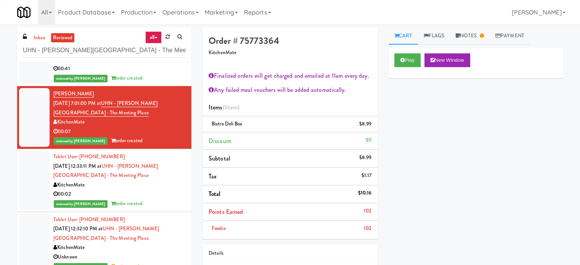
click at [163, 194] on div "00:02" at bounding box center [119, 195] width 132 height 10
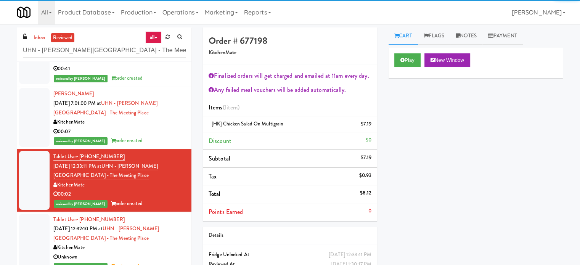
scroll to position [1108, 0]
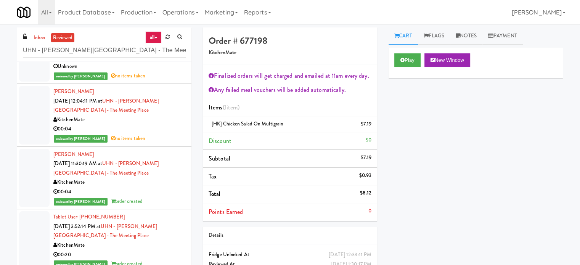
drag, startPoint x: 155, startPoint y: 131, endPoint x: 157, endPoint y: 123, distance: 7.6
click at [156, 131] on div "00:04" at bounding box center [119, 129] width 132 height 10
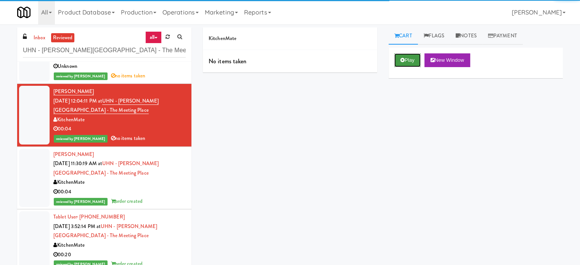
click at [408, 59] on button "Play" at bounding box center [408, 60] width 26 height 14
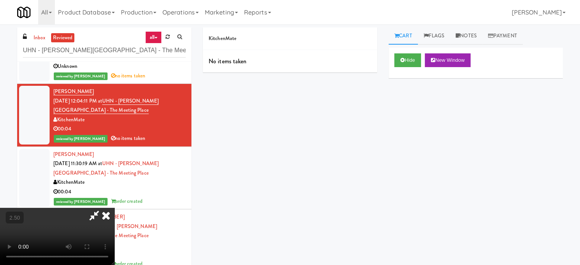
click at [114, 208] on video at bounding box center [57, 236] width 114 height 57
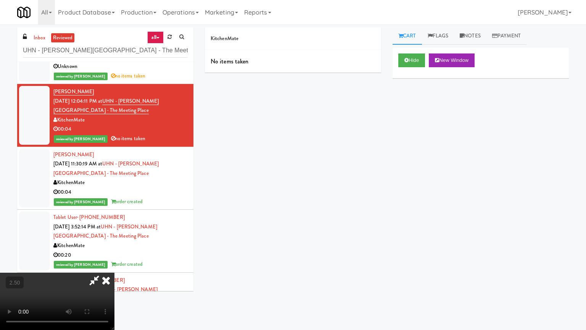
click at [114, 265] on video at bounding box center [57, 300] width 114 height 57
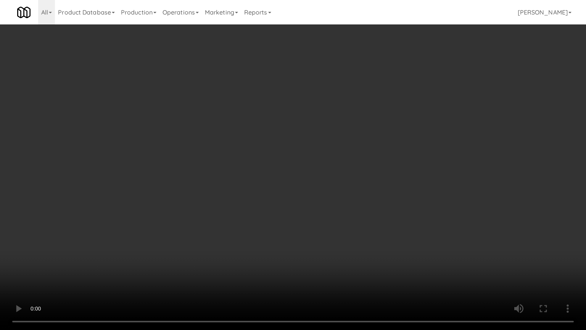
click at [272, 179] on video at bounding box center [293, 165] width 586 height 330
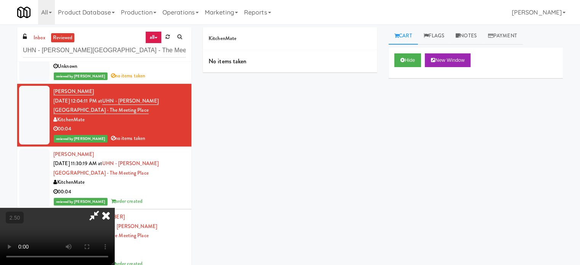
click at [114, 208] on icon at bounding box center [106, 215] width 17 height 15
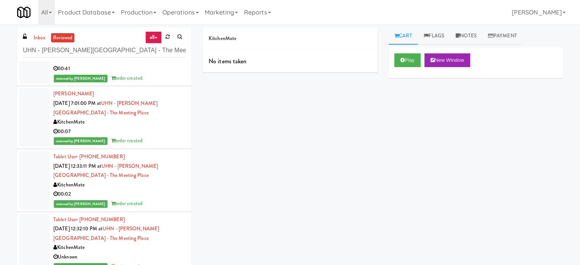
scroll to position [1108, 0]
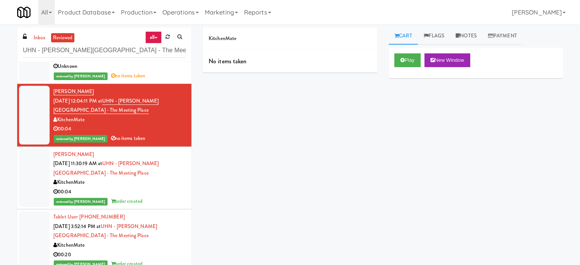
click at [150, 193] on div "00:04" at bounding box center [119, 192] width 132 height 10
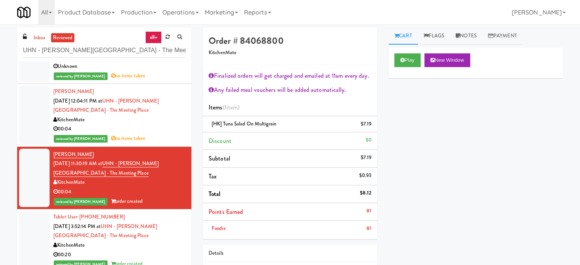
click at [168, 251] on div "00:20" at bounding box center [119, 255] width 132 height 10
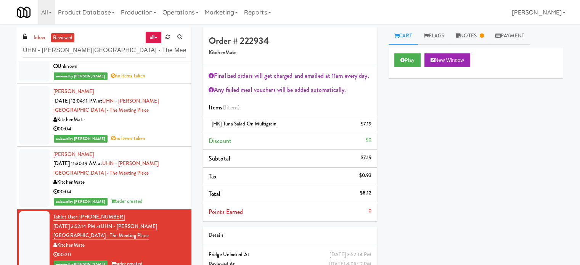
scroll to position [917, 0]
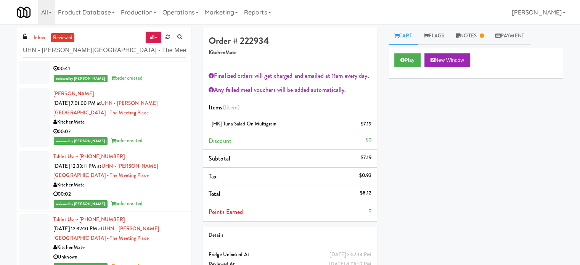
click at [167, 201] on div "reviewed by Gladys E order created" at bounding box center [119, 204] width 132 height 10
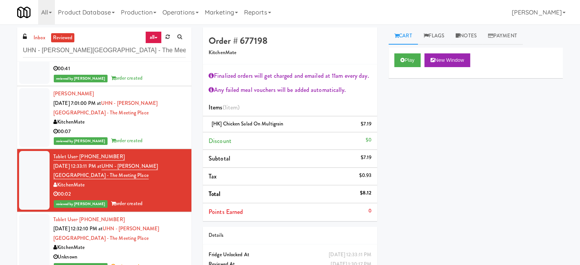
drag, startPoint x: 159, startPoint y: 133, endPoint x: 174, endPoint y: 134, distance: 15.3
click at [160, 134] on div "00:07" at bounding box center [119, 132] width 132 height 10
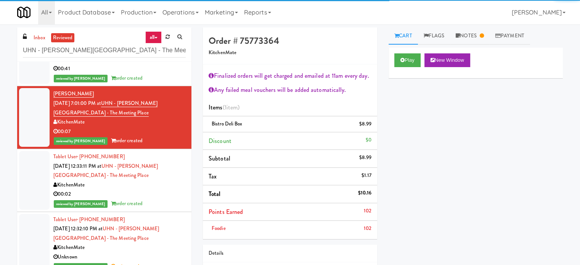
scroll to position [727, 0]
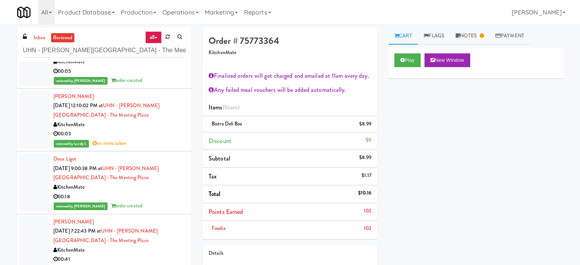
click at [150, 251] on div "KitchenMate" at bounding box center [119, 251] width 132 height 10
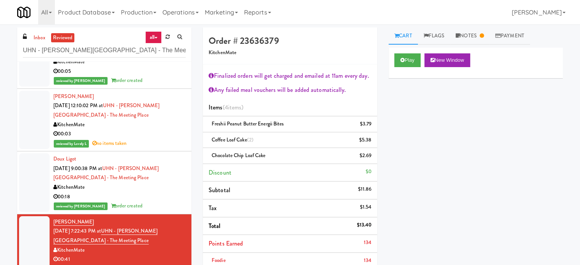
click at [153, 198] on div "00:18" at bounding box center [119, 197] width 132 height 10
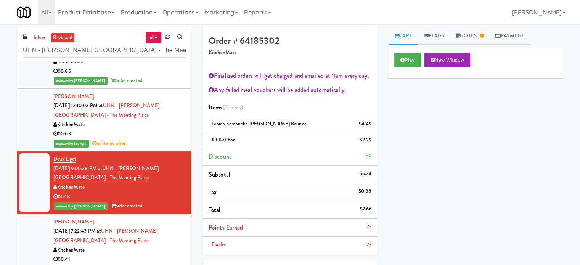
click at [166, 145] on div "reviewed by Lovely L no items taken" at bounding box center [119, 144] width 132 height 10
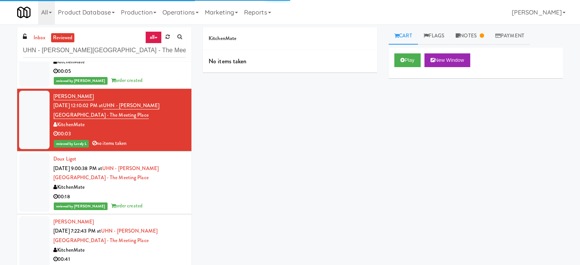
scroll to position [536, 0]
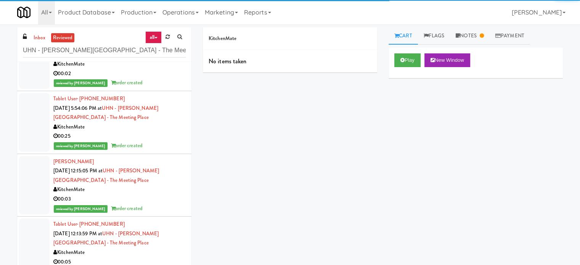
click at [157, 186] on div "KitchenMate" at bounding box center [119, 190] width 132 height 10
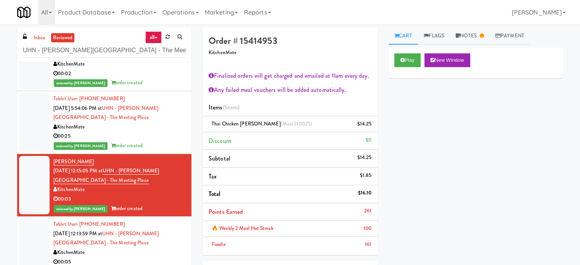
click at [163, 131] on div "KitchenMate" at bounding box center [119, 127] width 132 height 10
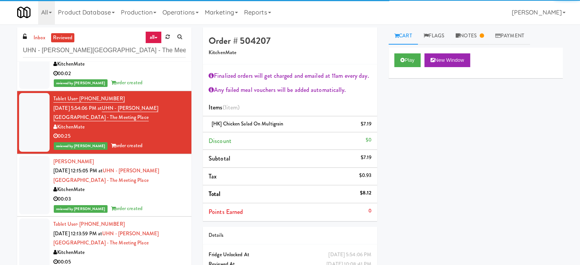
scroll to position [345, 0]
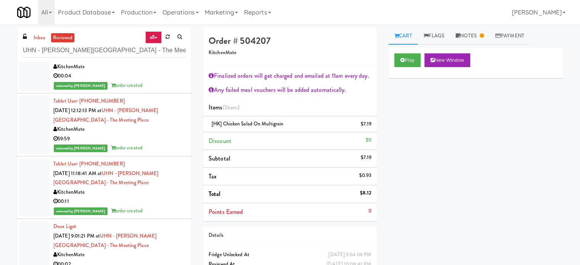
drag, startPoint x: 163, startPoint y: 249, endPoint x: 165, endPoint y: 240, distance: 9.3
click at [163, 248] on div "Doux Ligot Aug 14, 2025 9:01:21 PM at UHN - Bickle Center - The Meeting Place K…" at bounding box center [119, 250] width 132 height 56
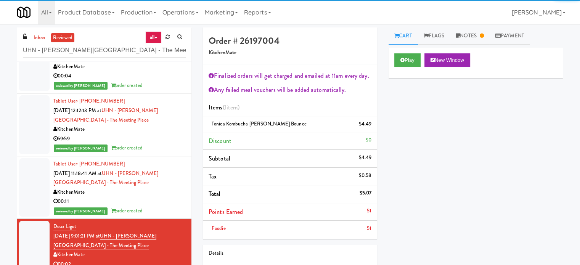
click at [173, 197] on div "00:11" at bounding box center [119, 202] width 132 height 10
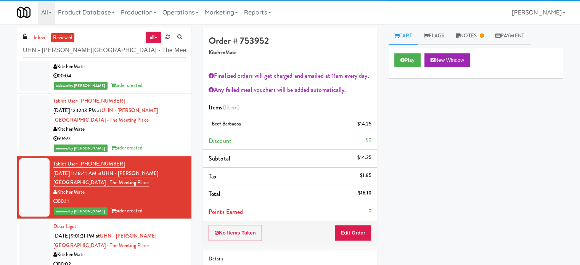
click at [166, 139] on div "59:59" at bounding box center [119, 139] width 132 height 10
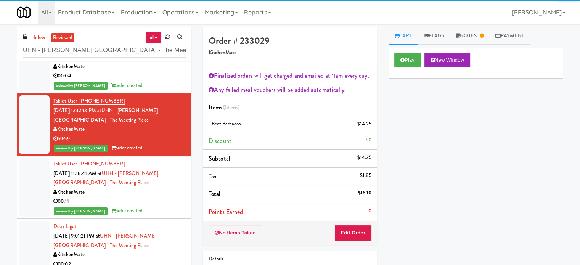
click at [155, 83] on div "reviewed by Mariel T order created" at bounding box center [119, 86] width 132 height 10
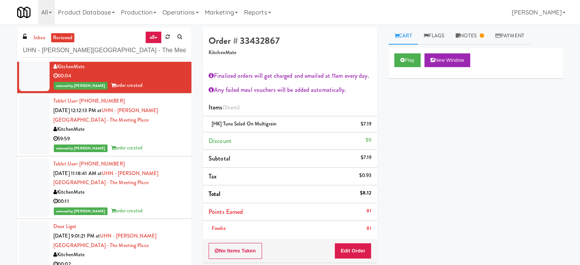
scroll to position [154, 0]
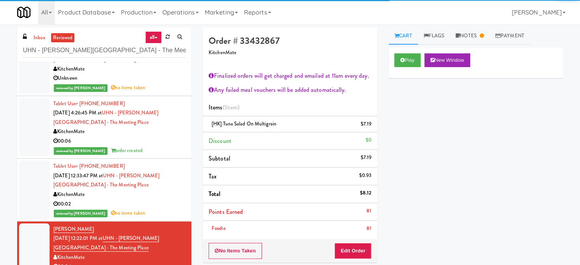
click at [146, 208] on div "00:02" at bounding box center [119, 205] width 132 height 10
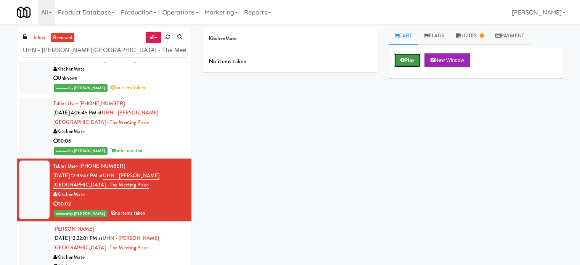
click at [415, 64] on button "Play" at bounding box center [408, 60] width 26 height 14
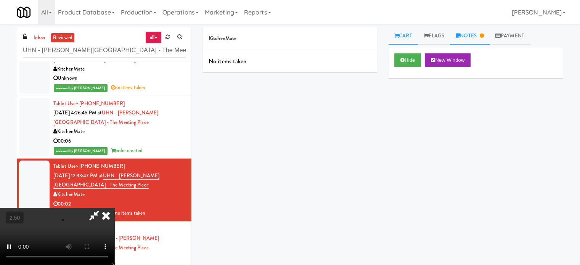
click at [468, 40] on link "Notes" at bounding box center [470, 35] width 40 height 17
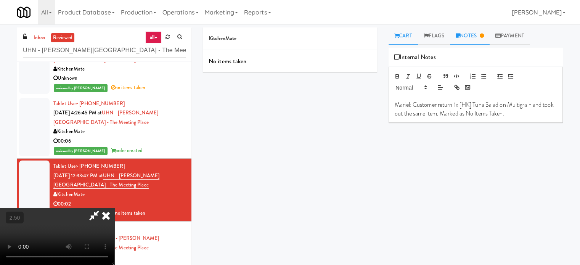
click at [411, 35] on link "Cart" at bounding box center [403, 35] width 29 height 17
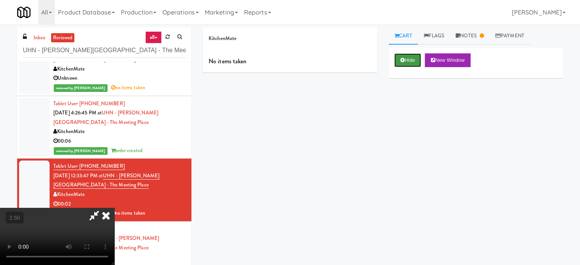
click at [406, 59] on button "Hide" at bounding box center [408, 60] width 27 height 14
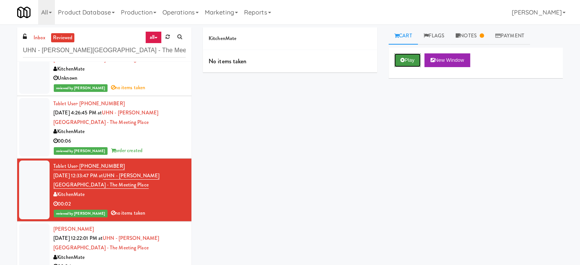
click at [404, 62] on button "Play" at bounding box center [408, 60] width 26 height 14
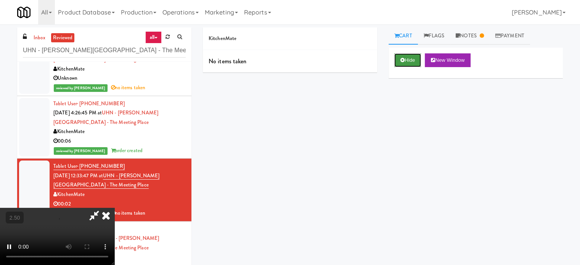
click at [408, 61] on button "Hide" at bounding box center [408, 60] width 27 height 14
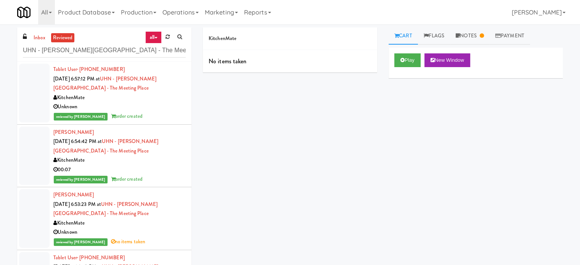
click at [168, 172] on div "00:07" at bounding box center [119, 170] width 132 height 10
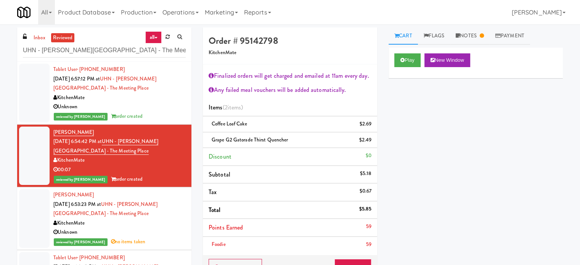
click at [168, 103] on div "Tablet User · (647) 571-2953 Aug 15, 2025 6:57:12 PM at UHN - Bickle Center - T…" at bounding box center [119, 93] width 132 height 56
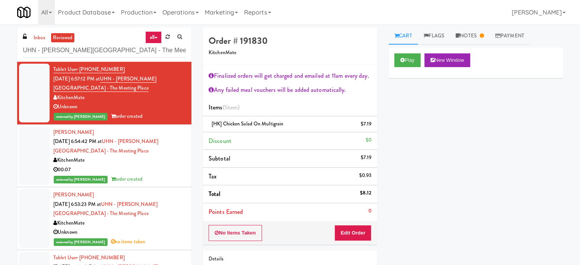
click at [149, 236] on div "Unknown" at bounding box center [119, 233] width 132 height 10
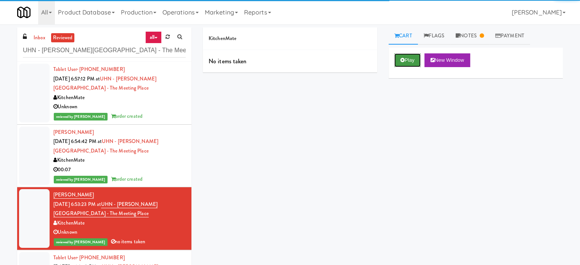
click at [405, 58] on button "Play" at bounding box center [408, 60] width 26 height 14
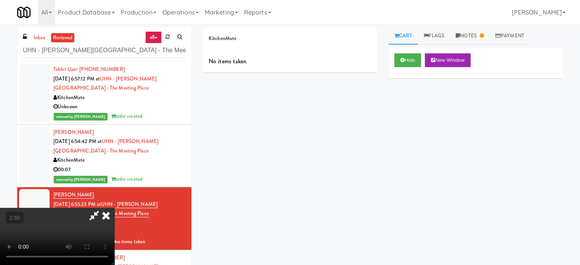
click at [114, 208] on video at bounding box center [57, 236] width 114 height 57
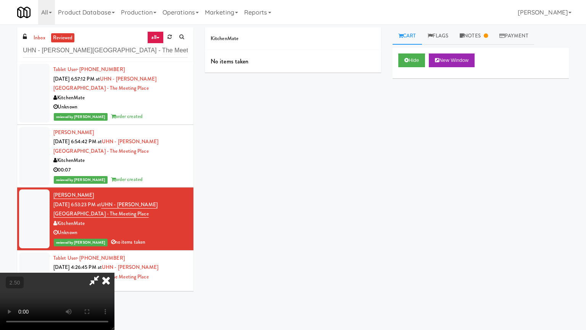
click at [114, 265] on video at bounding box center [57, 300] width 114 height 57
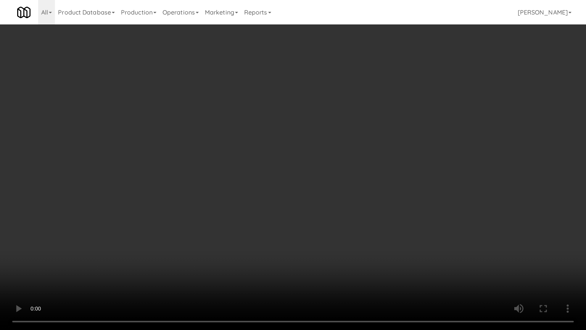
drag, startPoint x: 348, startPoint y: 151, endPoint x: 388, endPoint y: 75, distance: 86.0
click at [348, 151] on video at bounding box center [293, 165] width 586 height 330
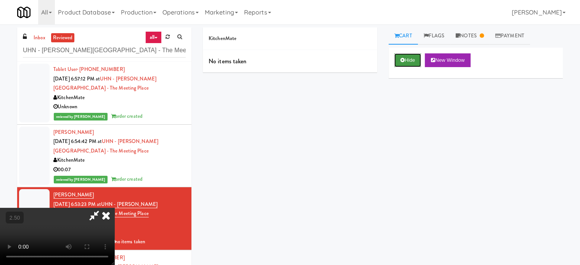
click at [406, 61] on button "Hide" at bounding box center [408, 60] width 27 height 14
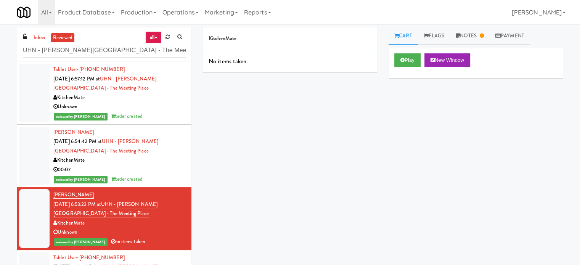
click at [148, 167] on div "00:07" at bounding box center [119, 170] width 132 height 10
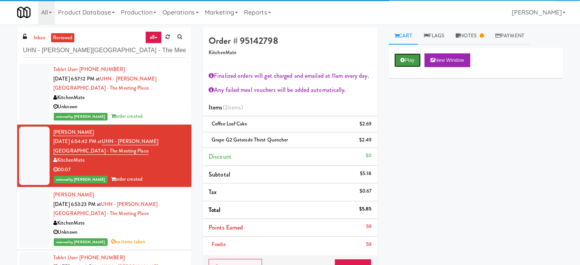
drag, startPoint x: 406, startPoint y: 58, endPoint x: 344, endPoint y: 84, distance: 67.2
click at [405, 58] on button "Play" at bounding box center [408, 60] width 26 height 14
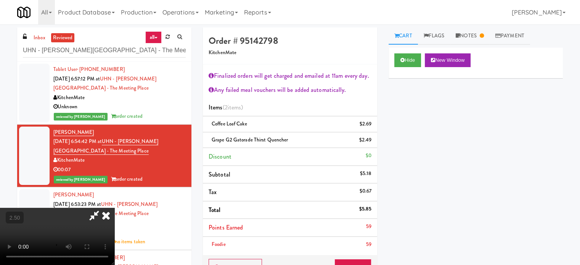
click at [114, 208] on video at bounding box center [57, 236] width 114 height 57
drag, startPoint x: 262, startPoint y: 171, endPoint x: 262, endPoint y: 212, distance: 41.6
click at [114, 208] on video at bounding box center [57, 236] width 114 height 57
click at [114, 212] on video at bounding box center [57, 236] width 114 height 57
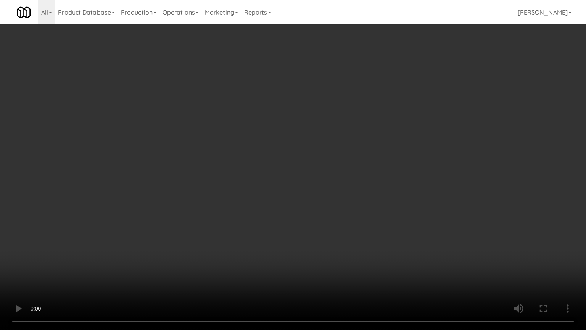
click at [310, 184] on video at bounding box center [293, 165] width 586 height 330
click at [313, 181] on video at bounding box center [293, 165] width 586 height 330
click at [316, 173] on video at bounding box center [293, 165] width 586 height 330
click at [317, 171] on video at bounding box center [293, 165] width 586 height 330
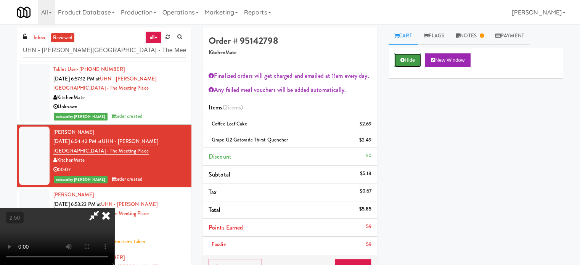
drag, startPoint x: 410, startPoint y: 59, endPoint x: 407, endPoint y: 62, distance: 4.3
click at [410, 59] on button "Hide" at bounding box center [408, 60] width 27 height 14
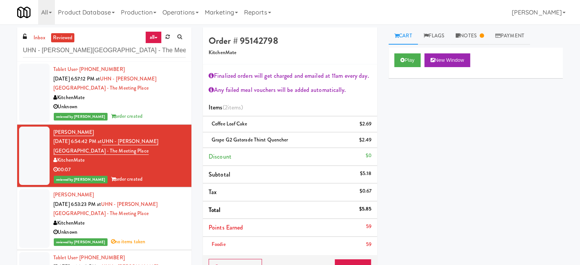
click at [166, 100] on div "KitchenMate" at bounding box center [119, 98] width 132 height 10
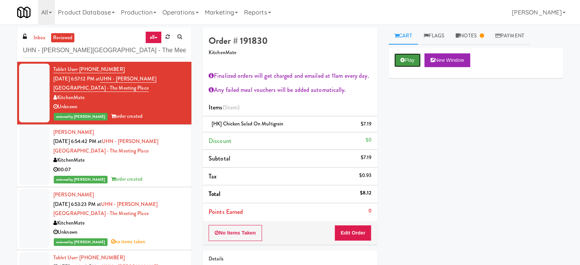
drag, startPoint x: 407, startPoint y: 56, endPoint x: 395, endPoint y: 61, distance: 12.8
click at [407, 56] on button "Play" at bounding box center [408, 60] width 26 height 14
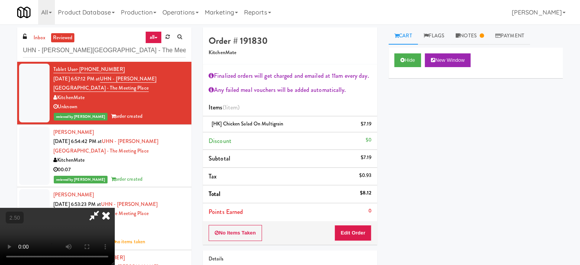
click at [114, 208] on video at bounding box center [57, 236] width 114 height 57
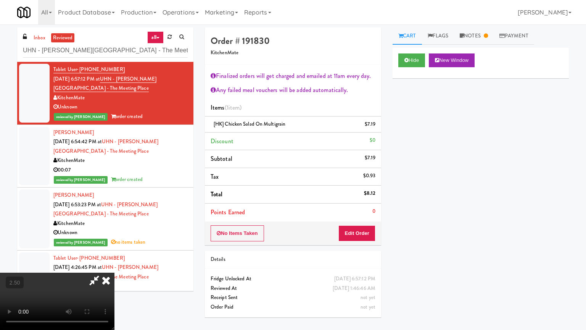
click at [114, 265] on video at bounding box center [57, 300] width 114 height 57
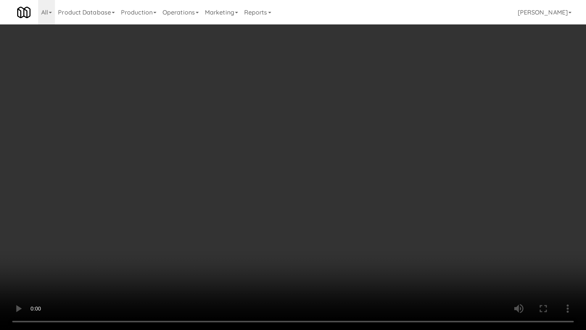
click at [319, 163] on video at bounding box center [293, 165] width 586 height 330
click at [318, 161] on video at bounding box center [293, 165] width 586 height 330
click at [319, 159] on video at bounding box center [293, 165] width 586 height 330
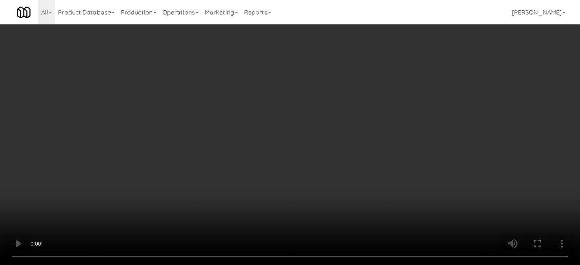
drag, startPoint x: 408, startPoint y: 68, endPoint x: 343, endPoint y: 81, distance: 66.8
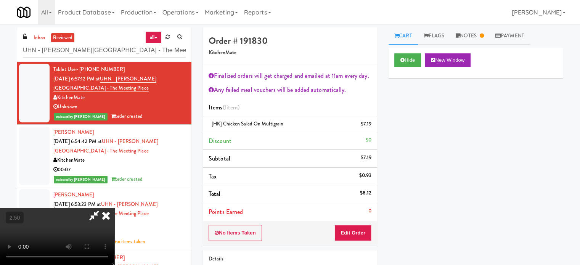
click at [409, 68] on div "Hide New Window" at bounding box center [476, 63] width 174 height 31
click at [411, 62] on button "Hide" at bounding box center [408, 60] width 27 height 14
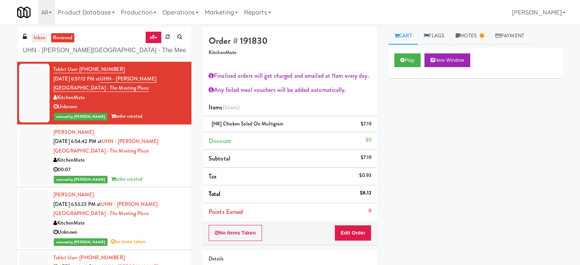
click at [40, 40] on link "inbox" at bounding box center [40, 38] width 16 height 10
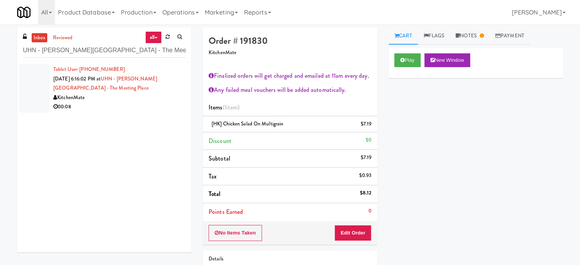
drag, startPoint x: 133, startPoint y: 111, endPoint x: 157, endPoint y: 89, distance: 32.7
click at [133, 110] on div "00:08" at bounding box center [119, 107] width 132 height 10
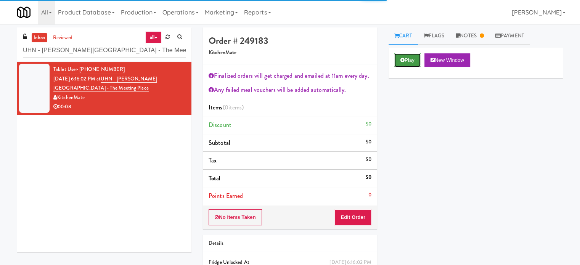
click at [411, 62] on button "Play" at bounding box center [408, 60] width 26 height 14
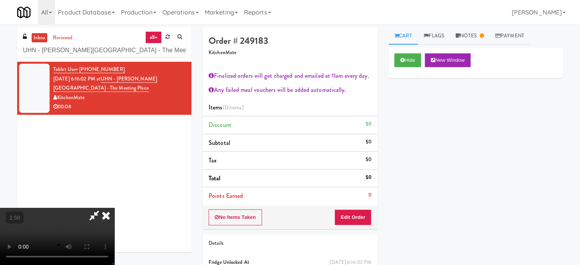
click at [114, 208] on video at bounding box center [57, 236] width 114 height 57
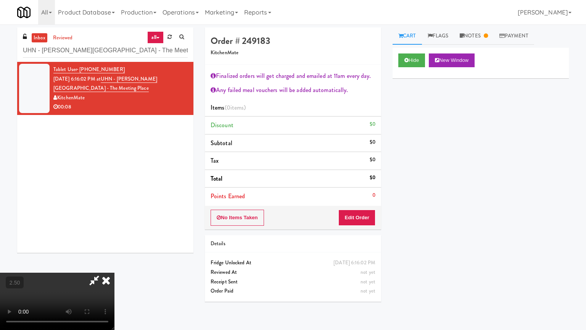
click at [114, 265] on video at bounding box center [57, 300] width 114 height 57
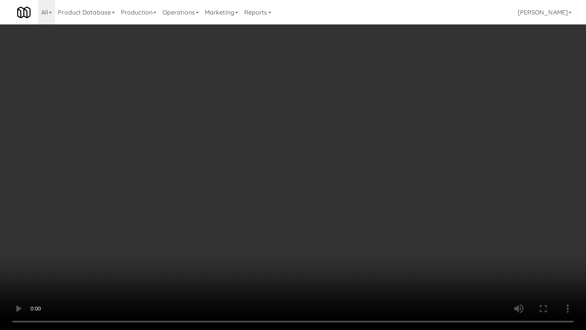
drag, startPoint x: 337, startPoint y: 187, endPoint x: 346, endPoint y: 188, distance: 9.2
click at [337, 188] on video at bounding box center [293, 165] width 586 height 330
click at [382, 201] on video at bounding box center [293, 165] width 586 height 330
click at [352, 203] on video at bounding box center [293, 165] width 586 height 330
click at [373, 206] on video at bounding box center [293, 165] width 586 height 330
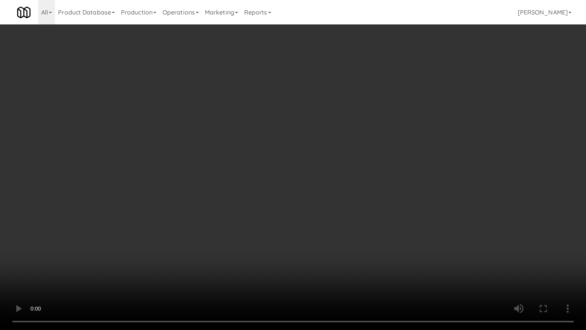
click at [354, 205] on video at bounding box center [293, 165] width 586 height 330
click at [363, 208] on video at bounding box center [293, 165] width 586 height 330
click at [363, 206] on video at bounding box center [293, 165] width 586 height 330
click at [363, 200] on video at bounding box center [293, 165] width 586 height 330
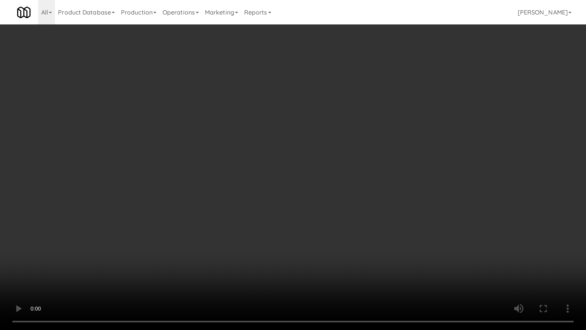
click at [383, 202] on video at bounding box center [293, 165] width 586 height 330
click at [371, 198] on video at bounding box center [293, 165] width 586 height 330
click at [396, 202] on video at bounding box center [293, 165] width 586 height 330
click at [349, 202] on video at bounding box center [293, 165] width 586 height 330
click at [317, 199] on video at bounding box center [293, 165] width 586 height 330
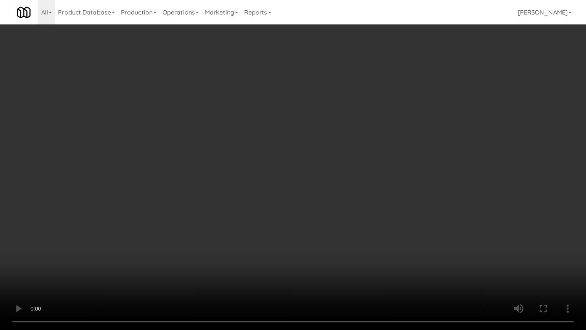
drag, startPoint x: 319, startPoint y: 200, endPoint x: 345, endPoint y: 111, distance: 93.1
click at [319, 198] on video at bounding box center [293, 165] width 586 height 330
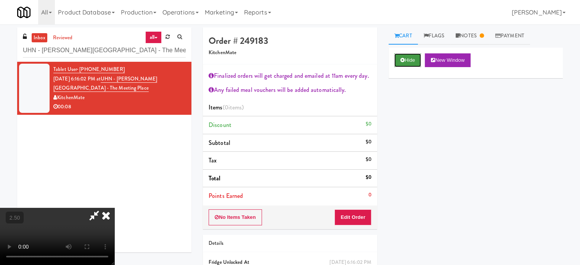
click at [405, 59] on button "Hide" at bounding box center [408, 60] width 27 height 14
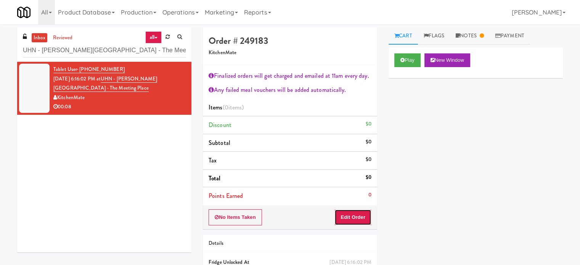
click at [352, 218] on button "Edit Order" at bounding box center [353, 217] width 37 height 16
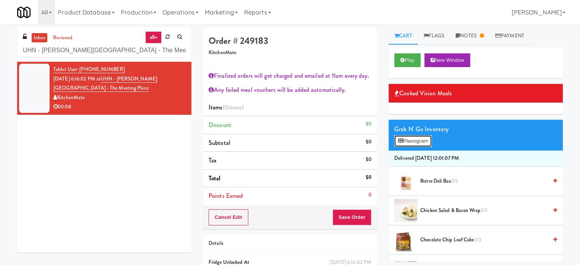
click at [415, 142] on button "Planogram" at bounding box center [413, 140] width 37 height 11
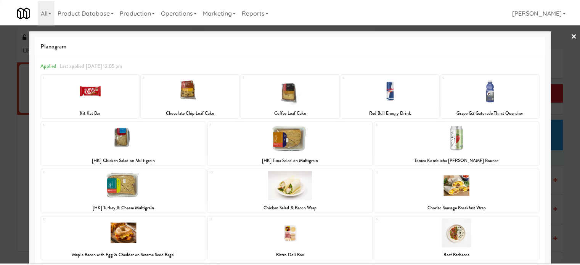
scroll to position [157, 0]
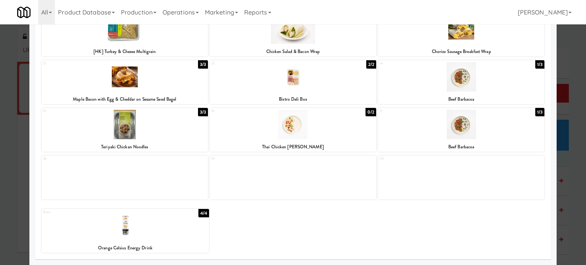
click at [569, 160] on div at bounding box center [293, 132] width 586 height 265
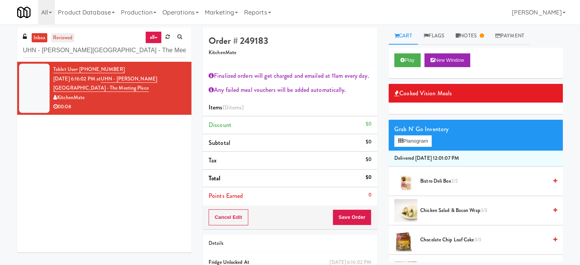
click at [68, 36] on link "reviewed" at bounding box center [63, 38] width 24 height 10
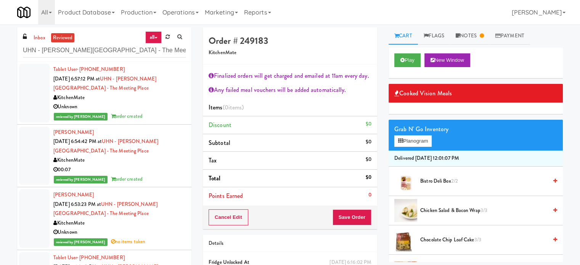
click at [168, 115] on div "reviewed by Jomari Y order created" at bounding box center [119, 117] width 132 height 10
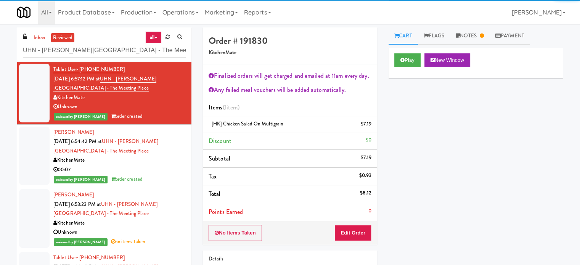
drag, startPoint x: 166, startPoint y: 178, endPoint x: 165, endPoint y: 206, distance: 28.2
click at [165, 178] on div "reviewed by Jomari Y order created" at bounding box center [119, 180] width 132 height 10
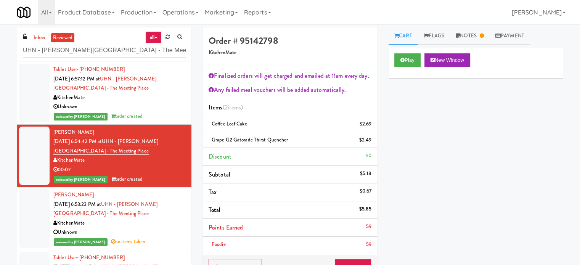
click at [164, 222] on div "KitchenMate" at bounding box center [119, 224] width 132 height 10
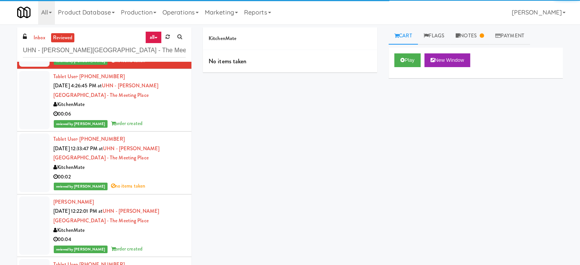
scroll to position [191, 0]
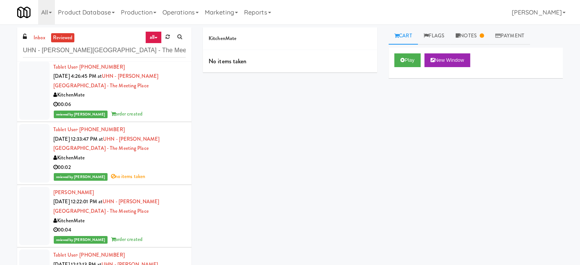
drag, startPoint x: 156, startPoint y: 117, endPoint x: 158, endPoint y: 142, distance: 24.9
click at [156, 118] on div "reviewed by Ela P order created" at bounding box center [119, 115] width 132 height 10
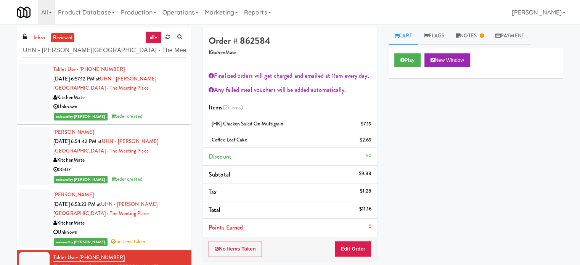
scroll to position [191, 0]
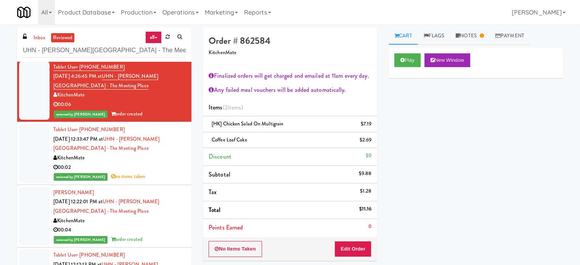
click at [172, 180] on div "reviewed by Mariel T no items taken" at bounding box center [119, 177] width 132 height 10
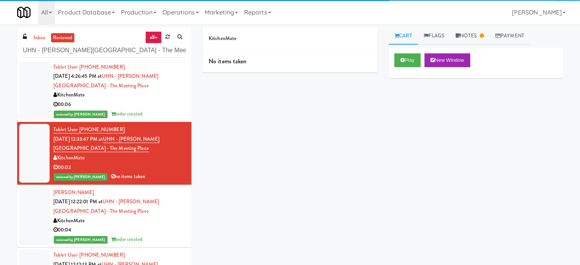
click at [164, 224] on div "KitchenMate" at bounding box center [119, 221] width 132 height 10
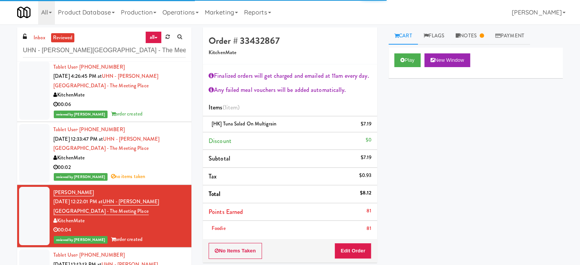
scroll to position [382, 0]
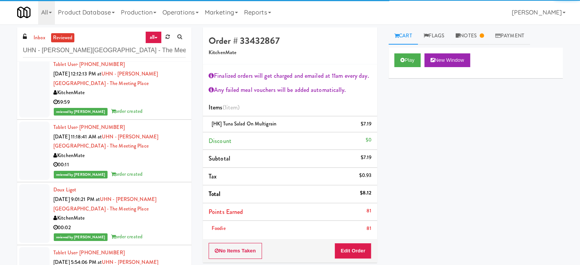
click at [154, 108] on div "reviewed by Mariel T order created" at bounding box center [119, 112] width 132 height 10
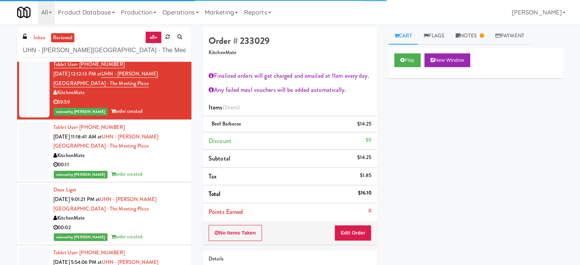
click at [167, 171] on div "reviewed by Mariel T order created" at bounding box center [119, 175] width 132 height 10
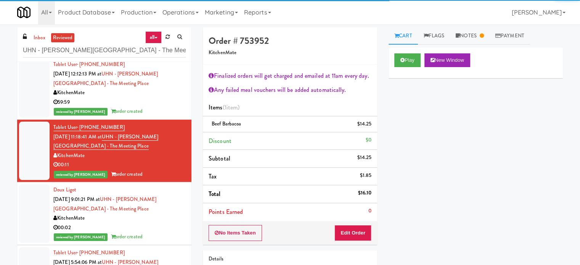
click at [165, 215] on div "KitchenMate" at bounding box center [119, 219] width 132 height 10
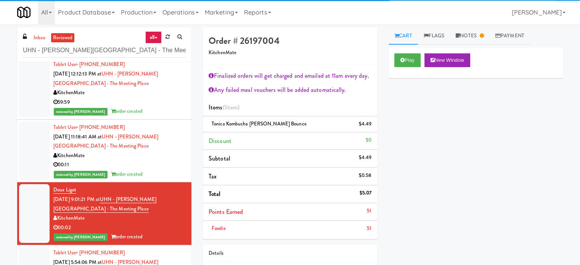
scroll to position [572, 0]
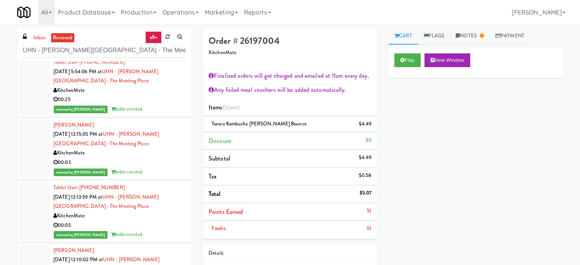
click at [162, 112] on div "reviewed by Jenet R order created" at bounding box center [119, 110] width 132 height 10
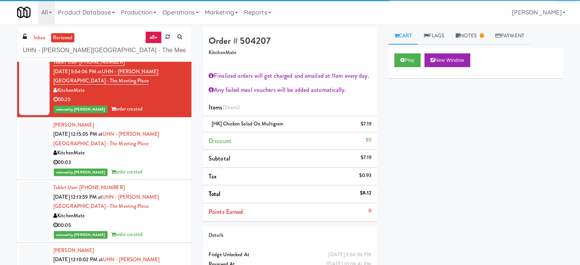
click at [168, 160] on div "00:03" at bounding box center [119, 163] width 132 height 10
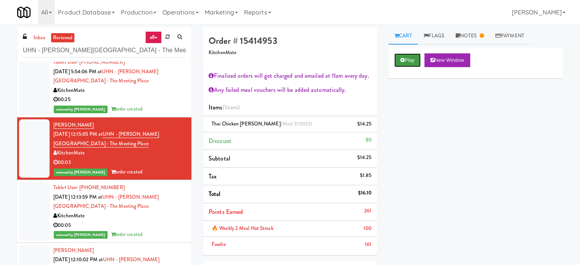
click at [408, 61] on button "Play" at bounding box center [408, 60] width 26 height 14
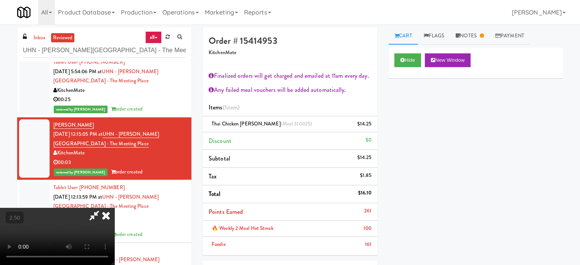
click at [114, 208] on video at bounding box center [57, 236] width 114 height 57
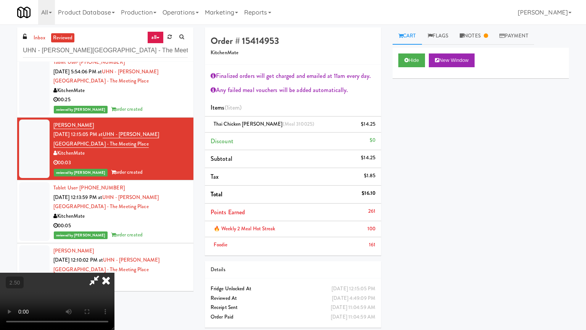
click at [114, 265] on video at bounding box center [57, 300] width 114 height 57
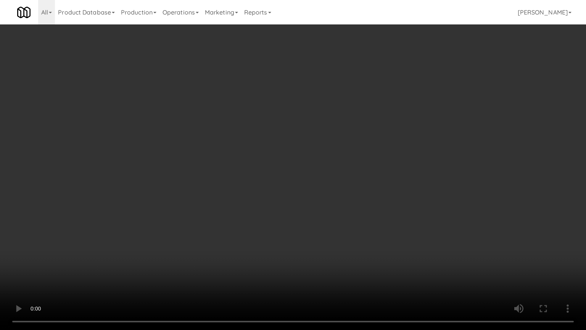
click at [335, 253] on video at bounding box center [293, 165] width 586 height 330
click at [326, 247] on video at bounding box center [293, 165] width 586 height 330
click at [303, 245] on video at bounding box center [293, 165] width 586 height 330
click at [229, 239] on video at bounding box center [293, 165] width 586 height 330
click at [261, 256] on video at bounding box center [293, 165] width 586 height 330
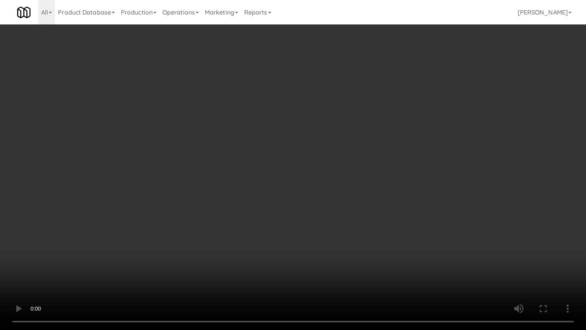
click at [333, 201] on video at bounding box center [293, 165] width 586 height 330
click at [394, 264] on video at bounding box center [293, 165] width 586 height 330
click at [347, 265] on video at bounding box center [293, 165] width 586 height 330
click at [348, 264] on video at bounding box center [293, 165] width 586 height 330
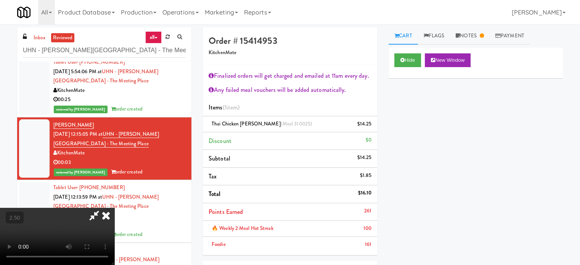
click at [114, 208] on icon at bounding box center [106, 215] width 17 height 15
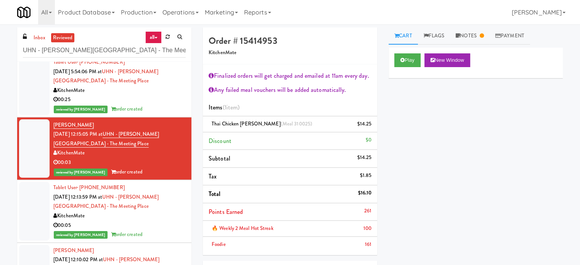
click at [167, 99] on div "00:25" at bounding box center [119, 100] width 132 height 10
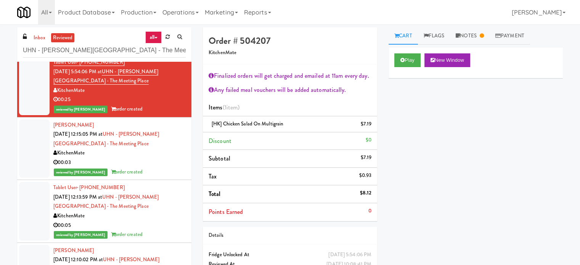
click at [160, 158] on div "00:03" at bounding box center [119, 163] width 132 height 10
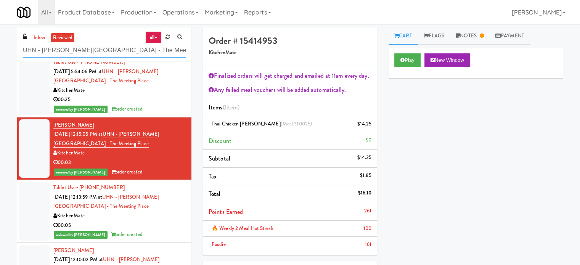
click at [100, 48] on input "UHN - Bickle Center - The Meeting Place" at bounding box center [104, 51] width 163 height 14
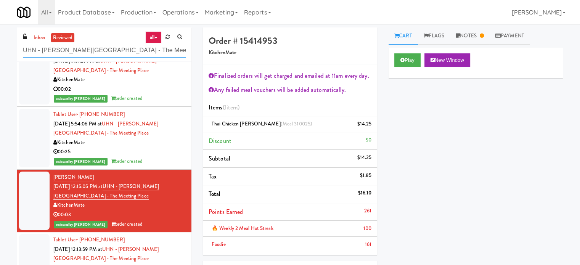
scroll to position [552, 0]
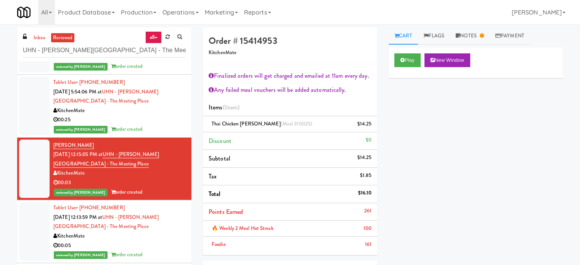
click at [149, 119] on div "00:25" at bounding box center [119, 120] width 132 height 10
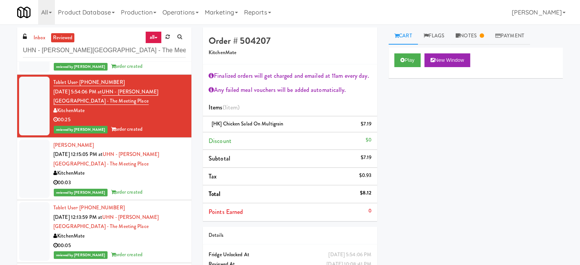
click at [161, 174] on div "KitchenMate" at bounding box center [119, 174] width 132 height 10
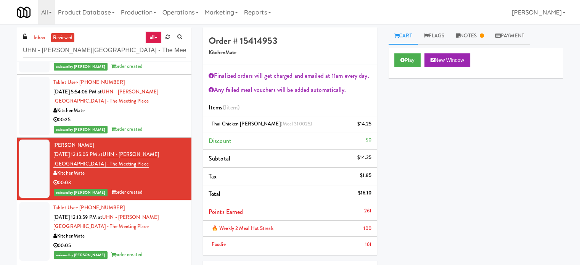
scroll to position [361, 0]
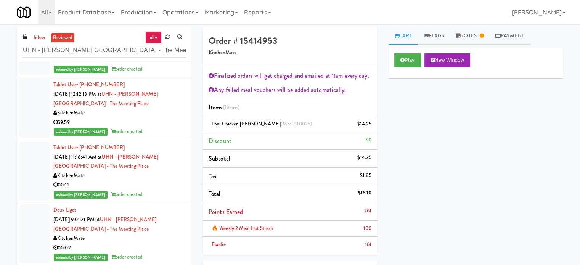
click at [164, 193] on div "reviewed by Mariel T order created" at bounding box center [119, 195] width 132 height 10
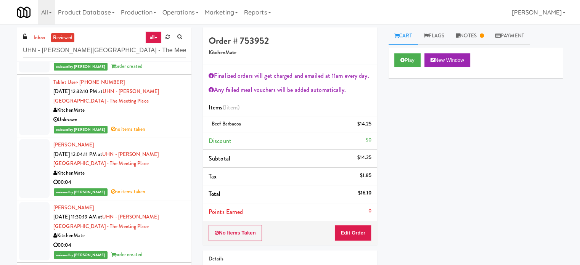
scroll to position [1315, 0]
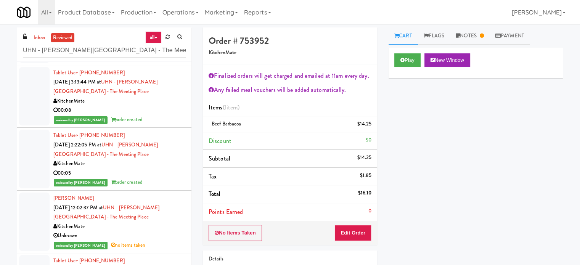
click at [150, 232] on div "Unknown" at bounding box center [119, 236] width 132 height 10
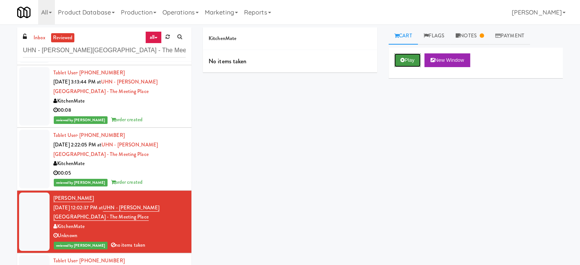
click at [405, 58] on button "Play" at bounding box center [408, 60] width 26 height 14
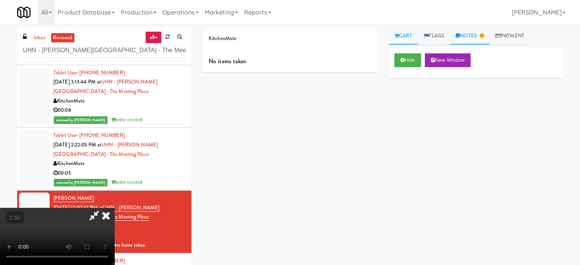
click at [471, 35] on link "Notes" at bounding box center [470, 35] width 40 height 17
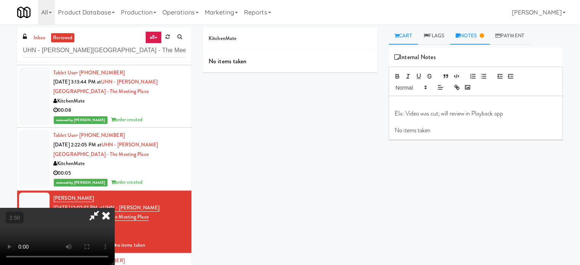
click at [408, 37] on link "Cart" at bounding box center [403, 35] width 29 height 17
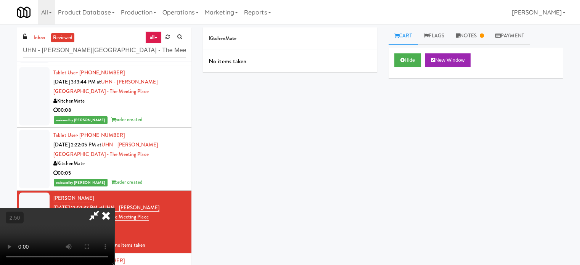
click at [114, 208] on video at bounding box center [57, 236] width 114 height 57
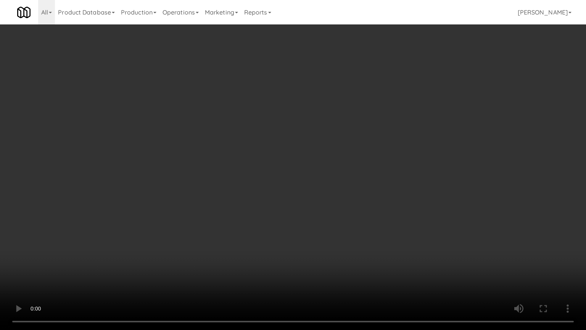
click at [137, 226] on video at bounding box center [293, 165] width 586 height 330
click at [137, 223] on video at bounding box center [293, 165] width 586 height 330
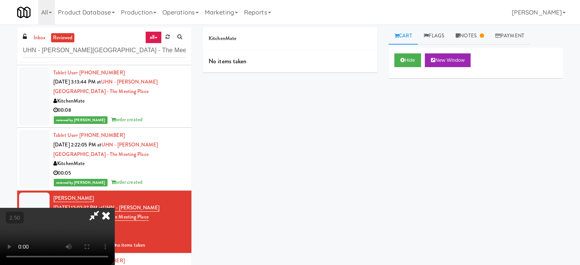
click at [114, 208] on video at bounding box center [57, 236] width 114 height 57
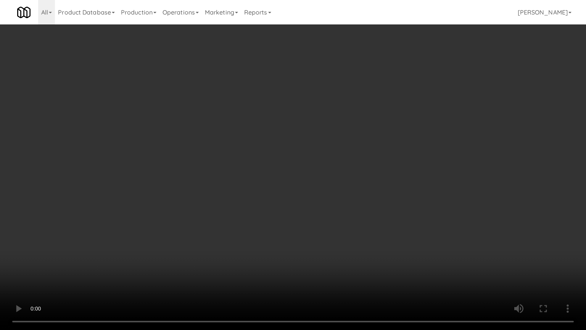
click at [289, 227] on video at bounding box center [293, 165] width 586 height 330
click at [304, 161] on video at bounding box center [293, 165] width 586 height 330
click at [359, 240] on video at bounding box center [293, 165] width 586 height 330
click at [320, 213] on video at bounding box center [293, 165] width 586 height 330
click at [337, 178] on video at bounding box center [293, 165] width 586 height 330
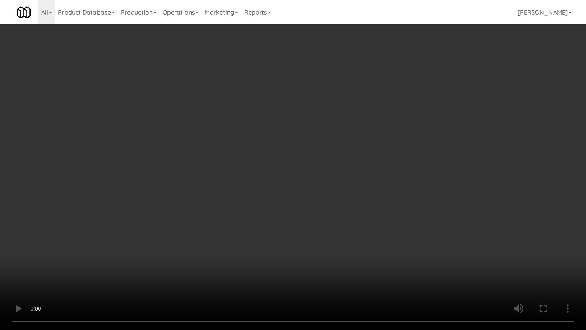
click at [336, 176] on video at bounding box center [293, 165] width 586 height 330
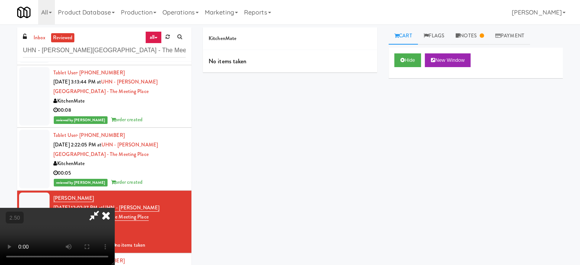
click at [114, 208] on icon at bounding box center [106, 215] width 17 height 15
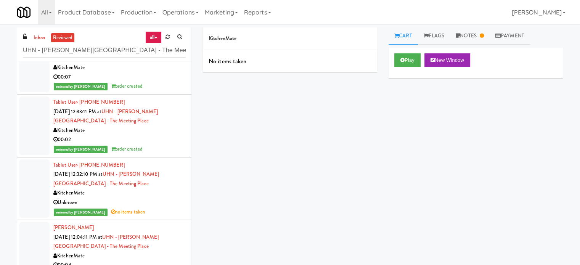
scroll to position [934, 0]
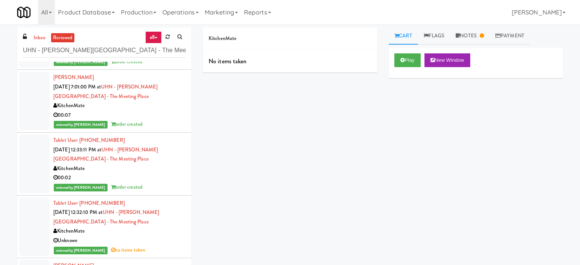
click at [164, 121] on div "reviewed by Jenet R order created" at bounding box center [119, 125] width 132 height 10
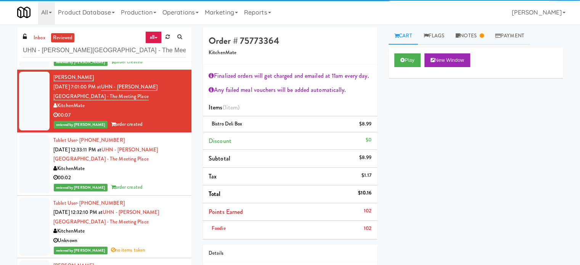
scroll to position [743, 0]
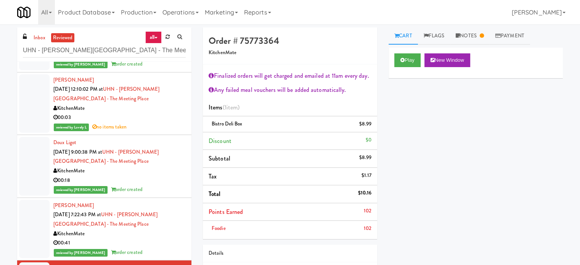
drag, startPoint x: 143, startPoint y: 123, endPoint x: 155, endPoint y: 126, distance: 11.5
click at [144, 123] on div "reviewed by Lovely L no items taken" at bounding box center [119, 127] width 132 height 10
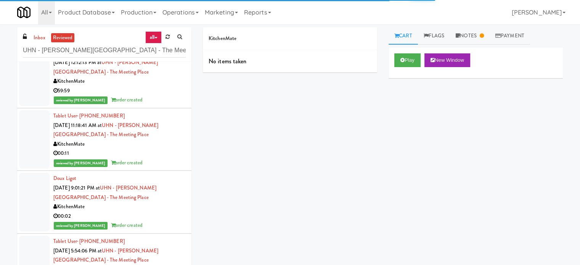
scroll to position [361, 0]
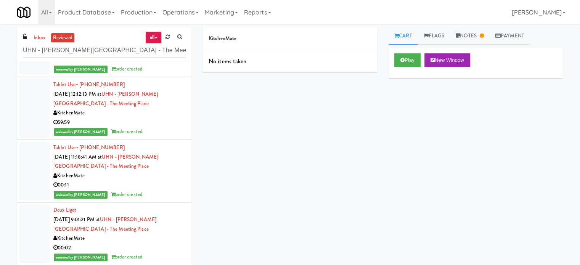
click at [154, 132] on div "reviewed by Mariel T order created" at bounding box center [119, 132] width 132 height 10
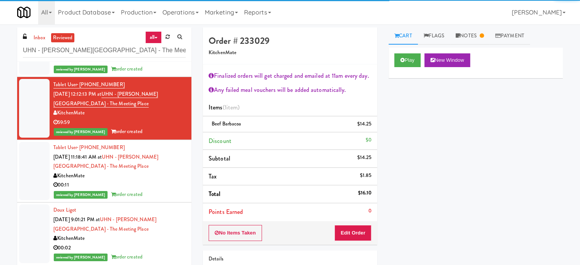
click at [164, 183] on div "00:11" at bounding box center [119, 185] width 132 height 10
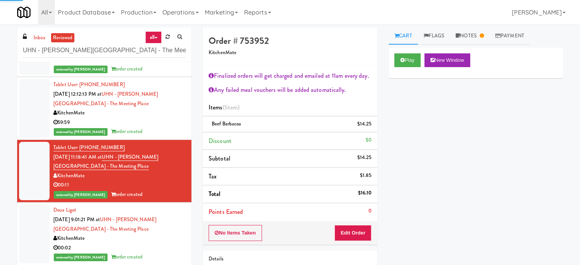
click at [172, 235] on div "KitchenMate" at bounding box center [119, 239] width 132 height 10
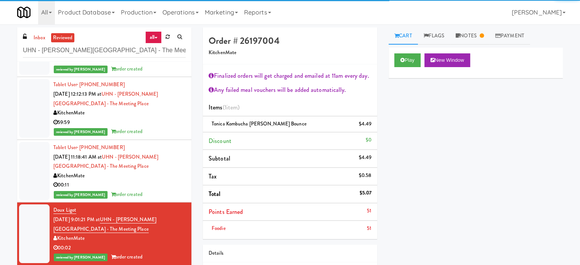
scroll to position [552, 0]
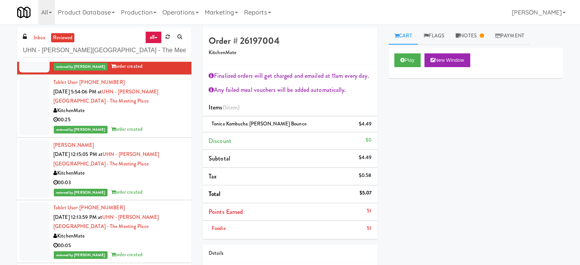
click at [165, 127] on div "reviewed by Jenet R order created" at bounding box center [119, 130] width 132 height 10
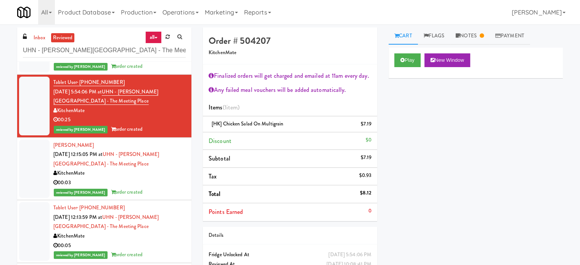
click at [164, 177] on div "KitchenMate" at bounding box center [119, 174] width 132 height 10
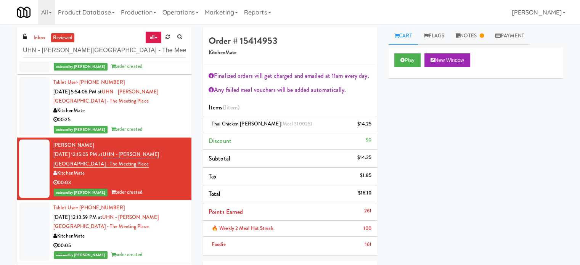
click at [149, 250] on div "Tablet User · (519) 500-3458 Aug 14, 2025 12:13:59 PM at UHN - Bickle Center - …" at bounding box center [119, 231] width 132 height 56
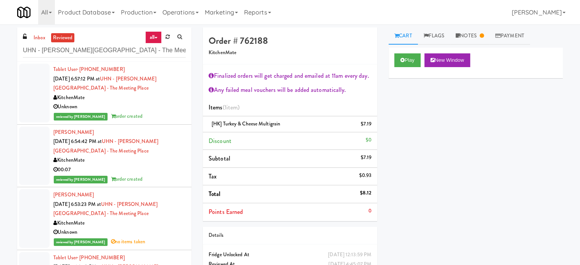
click at [149, 94] on div "KitchenMate" at bounding box center [119, 98] width 132 height 10
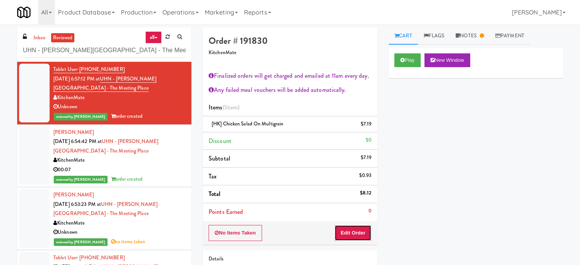
click at [360, 231] on button "Edit Order" at bounding box center [353, 233] width 37 height 16
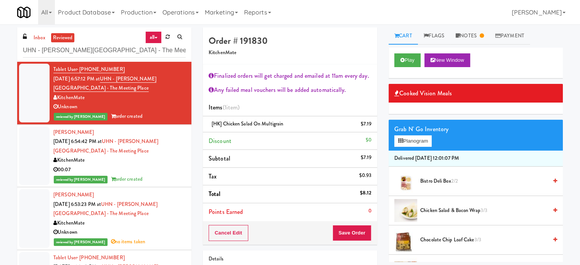
click at [159, 171] on div "00:07" at bounding box center [119, 170] width 132 height 10
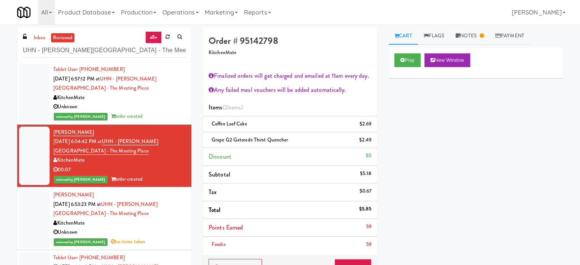
click at [165, 230] on div "Unknown" at bounding box center [119, 233] width 132 height 10
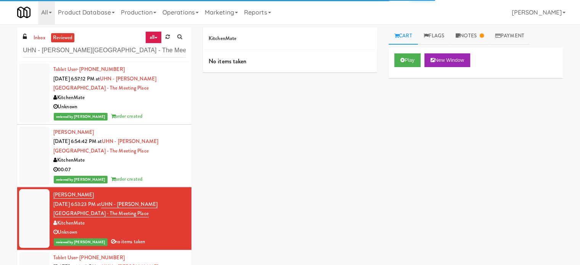
scroll to position [191, 0]
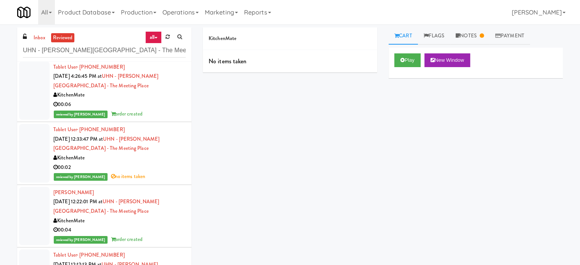
drag, startPoint x: 163, startPoint y: 104, endPoint x: 171, endPoint y: 110, distance: 9.5
click at [163, 105] on div "00:06" at bounding box center [119, 105] width 132 height 10
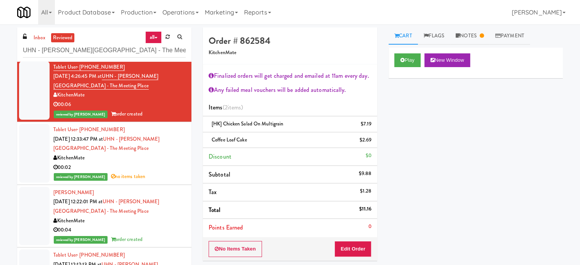
click at [162, 180] on div "reviewed by Mariel T no items taken" at bounding box center [119, 177] width 132 height 10
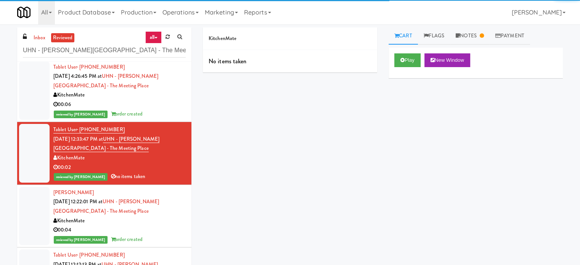
click at [147, 217] on div "KitchenMate" at bounding box center [119, 221] width 132 height 10
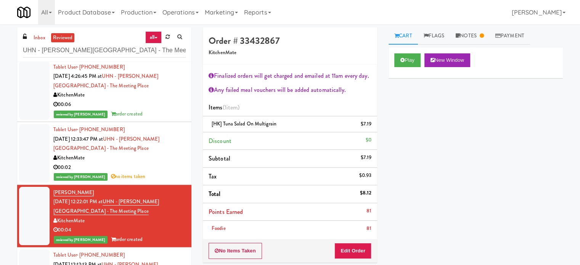
scroll to position [382, 0]
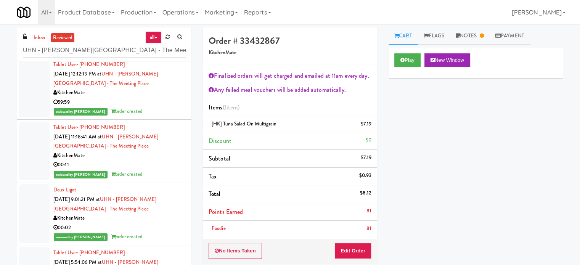
click at [158, 102] on div "59:59" at bounding box center [119, 103] width 132 height 10
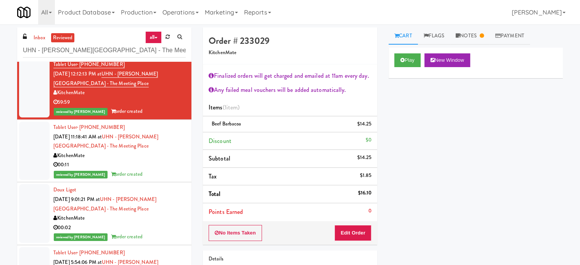
click at [162, 162] on div "00:11" at bounding box center [119, 165] width 132 height 10
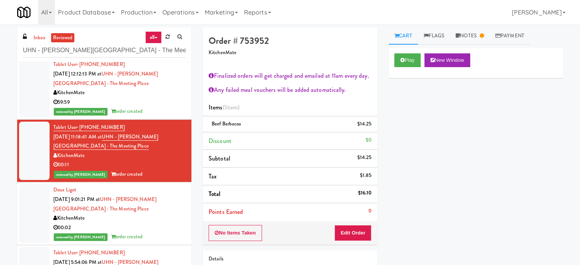
click at [160, 219] on div "KitchenMate" at bounding box center [119, 219] width 132 height 10
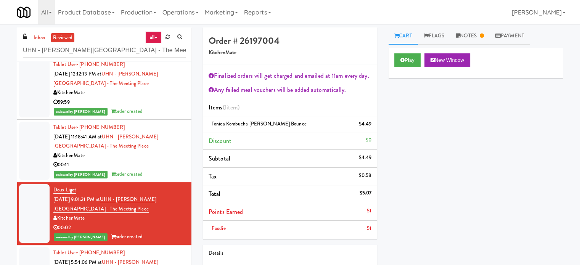
click at [155, 174] on div "reviewed by Mariel T order created" at bounding box center [119, 175] width 132 height 10
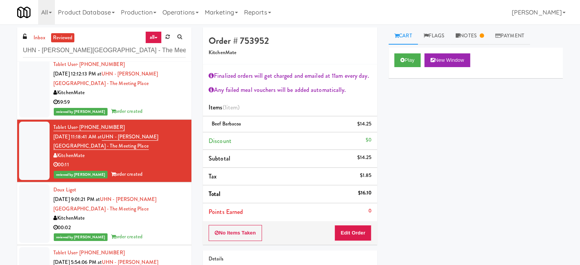
click at [153, 111] on div "reviewed by Mariel T order created" at bounding box center [119, 112] width 132 height 10
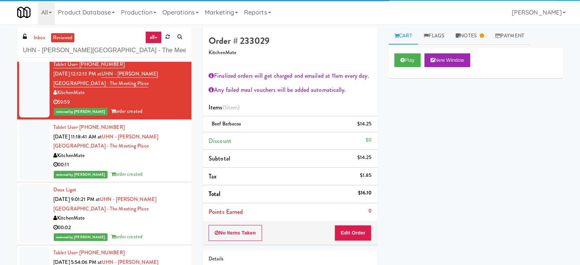
scroll to position [572, 0]
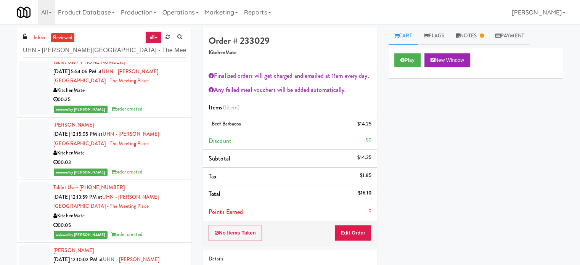
click at [160, 168] on div "reviewed by Mariel T order created" at bounding box center [119, 173] width 132 height 10
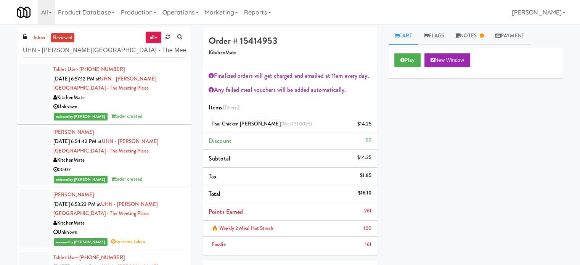
click at [161, 112] on div "reviewed by Jomari Y order created" at bounding box center [119, 117] width 132 height 10
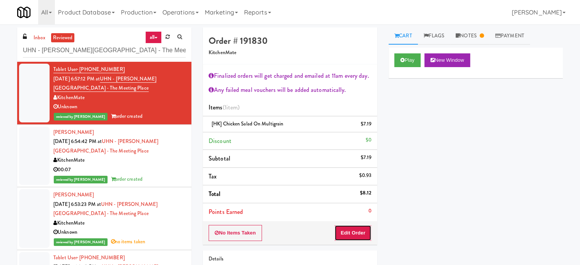
click at [356, 233] on button "Edit Order" at bounding box center [353, 233] width 37 height 16
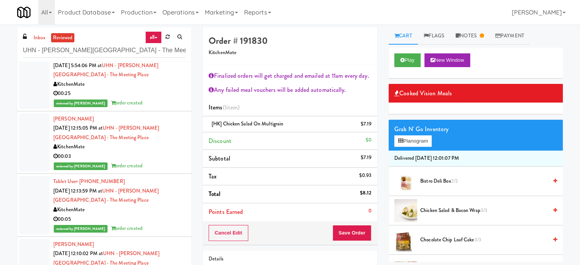
scroll to position [600, 0]
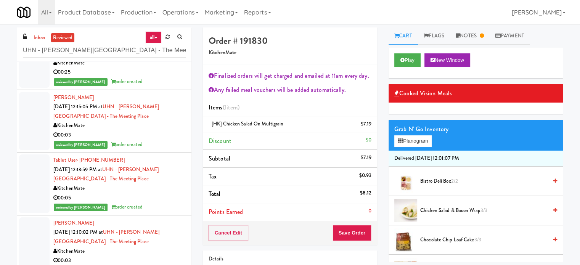
click at [163, 129] on div "KitchenMate" at bounding box center [119, 126] width 132 height 10
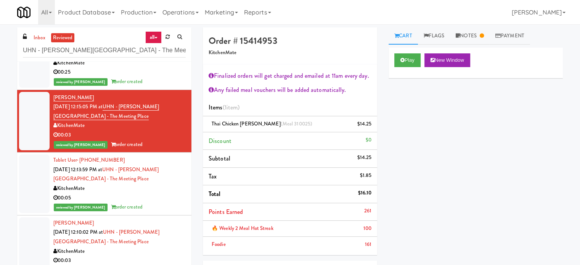
click at [159, 192] on div "KitchenMate" at bounding box center [119, 189] width 132 height 10
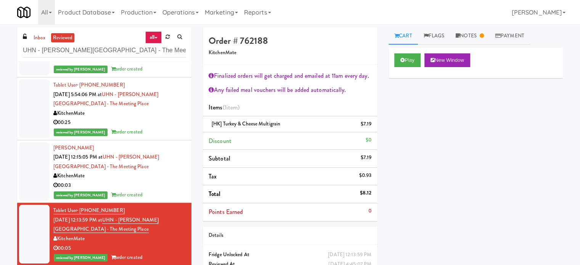
scroll to position [557, 0]
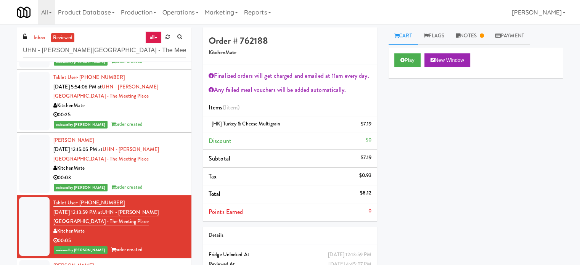
click at [158, 119] on div "00:25" at bounding box center [119, 115] width 132 height 10
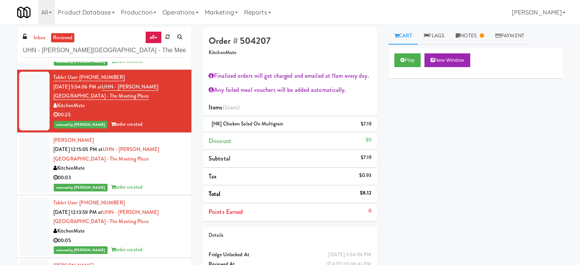
click at [146, 177] on div "00:03" at bounding box center [119, 178] width 132 height 10
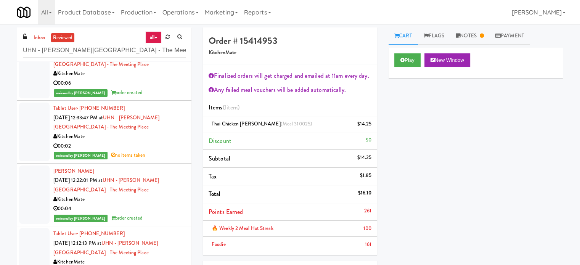
scroll to position [191, 0]
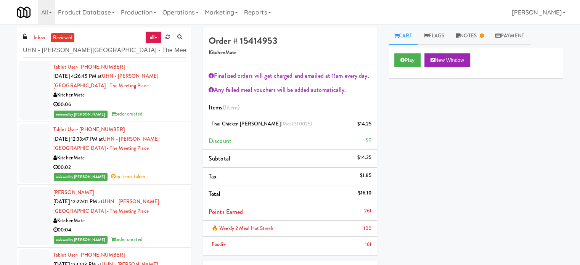
click at [139, 105] on div "00:06" at bounding box center [119, 105] width 132 height 10
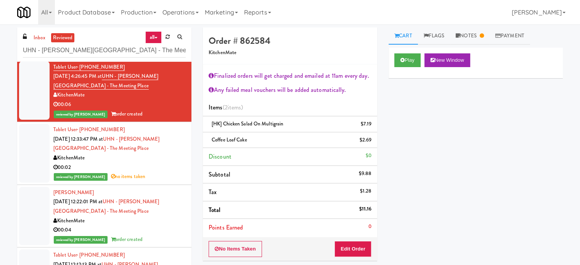
click at [154, 216] on div "KitchenMate" at bounding box center [119, 221] width 132 height 10
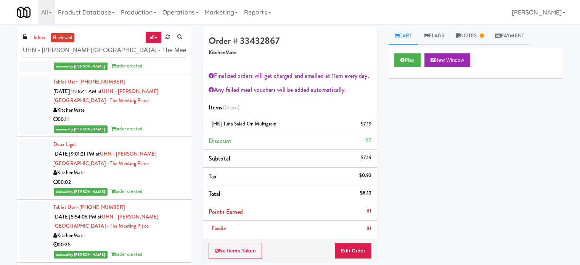
scroll to position [421, 0]
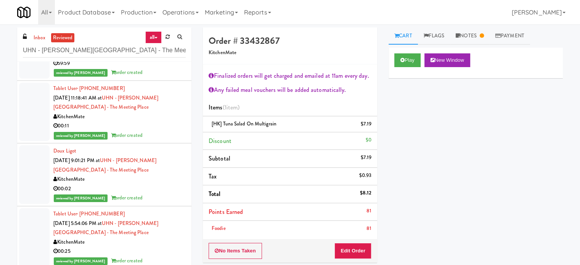
click at [159, 139] on div "reviewed by Mariel T order created" at bounding box center [119, 136] width 132 height 10
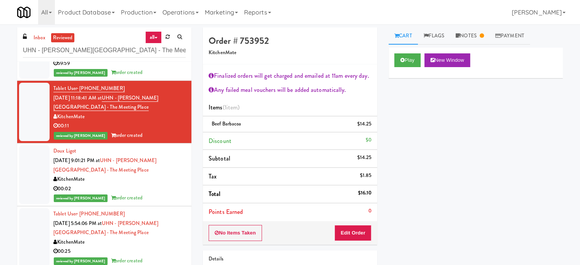
drag, startPoint x: 131, startPoint y: 191, endPoint x: 156, endPoint y: 190, distance: 24.4
click at [133, 191] on div "00:02" at bounding box center [119, 189] width 132 height 10
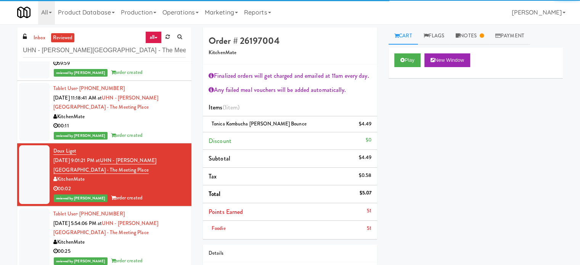
drag, startPoint x: 133, startPoint y: 232, endPoint x: 143, endPoint y: 229, distance: 11.3
click at [134, 232] on div "Tablet User · (437) 299-1840 Aug 14, 2025 5:54:06 PM at UHN - Bickle Center - T…" at bounding box center [119, 237] width 132 height 56
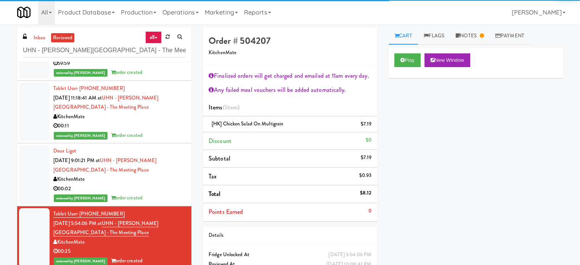
scroll to position [611, 0]
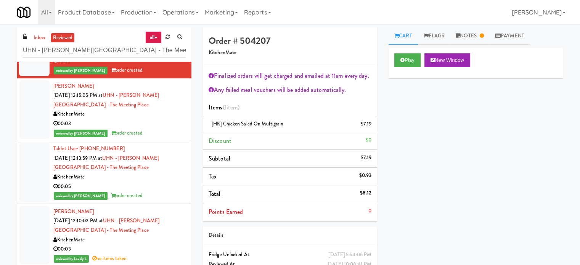
click at [157, 129] on div "reviewed by Mariel T order created" at bounding box center [119, 134] width 132 height 10
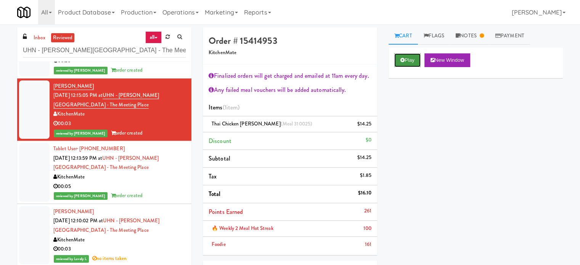
click at [415, 60] on button "Play" at bounding box center [408, 60] width 26 height 14
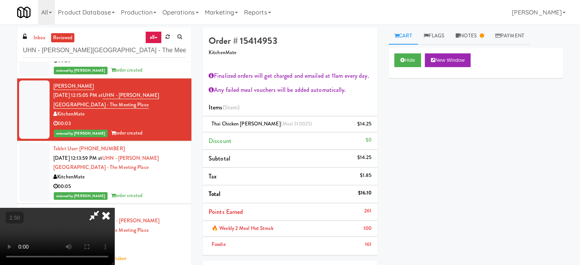
click at [114, 208] on video at bounding box center [57, 236] width 114 height 57
click at [114, 208] on icon at bounding box center [106, 215] width 17 height 15
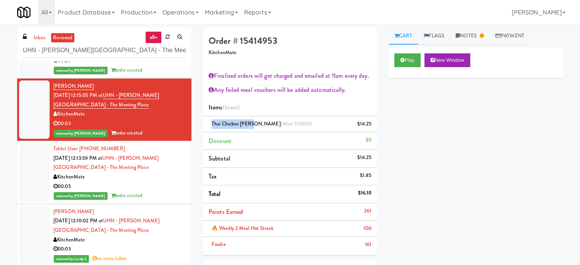
drag, startPoint x: 251, startPoint y: 123, endPoint x: 210, endPoint y: 121, distance: 41.6
click at [210, 121] on div "Thai Chicken Curry (Meal 310025) $14.25" at bounding box center [290, 124] width 163 height 10
copy span "Thai Chicken Curry"
click at [413, 58] on button "Play" at bounding box center [408, 60] width 26 height 14
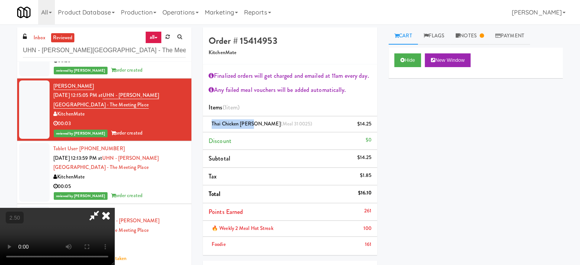
click at [114, 208] on video at bounding box center [57, 236] width 114 height 57
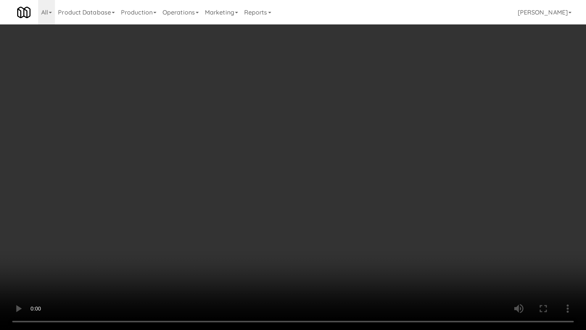
click at [246, 166] on video at bounding box center [293, 165] width 586 height 330
click at [219, 199] on video at bounding box center [293, 165] width 586 height 330
click at [310, 183] on video at bounding box center [293, 165] width 586 height 330
click at [312, 183] on video at bounding box center [293, 165] width 586 height 330
click at [183, 219] on video at bounding box center [293, 165] width 586 height 330
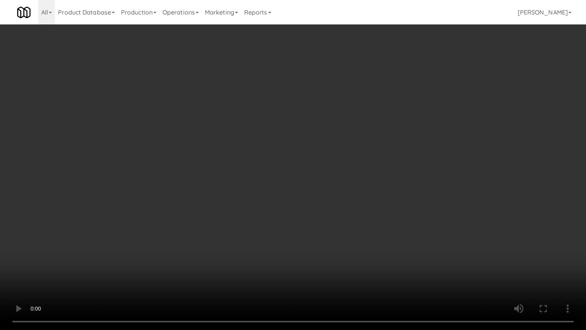
click at [277, 184] on video at bounding box center [293, 165] width 586 height 330
click at [320, 214] on video at bounding box center [293, 165] width 586 height 330
drag, startPoint x: 319, startPoint y: 205, endPoint x: 316, endPoint y: 17, distance: 187.8
click at [319, 191] on video at bounding box center [293, 165] width 586 height 330
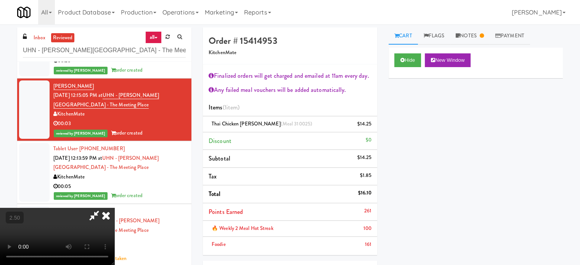
click at [114, 208] on icon at bounding box center [106, 215] width 17 height 15
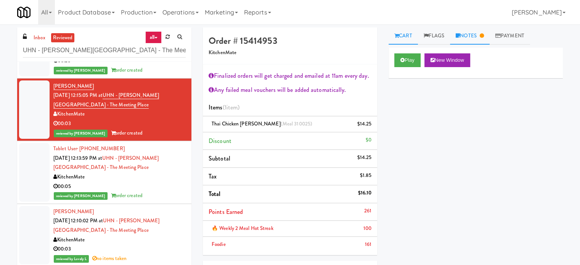
click at [478, 30] on link "Notes" at bounding box center [470, 35] width 40 height 17
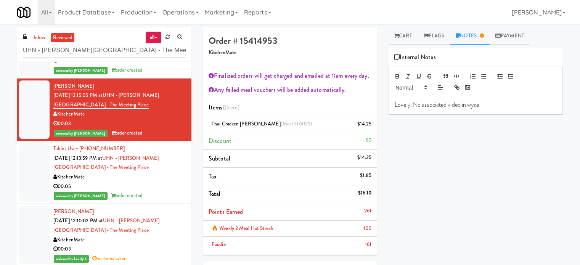
drag, startPoint x: 159, startPoint y: 238, endPoint x: 175, endPoint y: 209, distance: 33.0
click at [159, 238] on div "KitchenMate" at bounding box center [119, 240] width 132 height 10
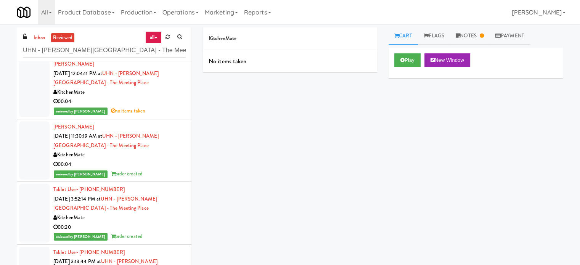
scroll to position [1184, 0]
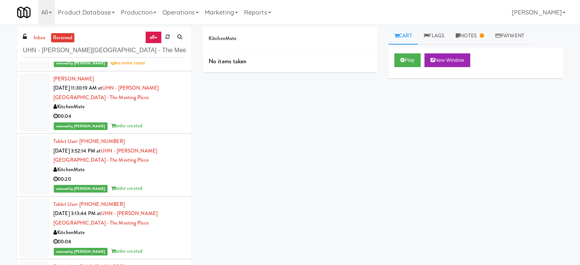
click at [154, 169] on div "KitchenMate" at bounding box center [119, 170] width 132 height 10
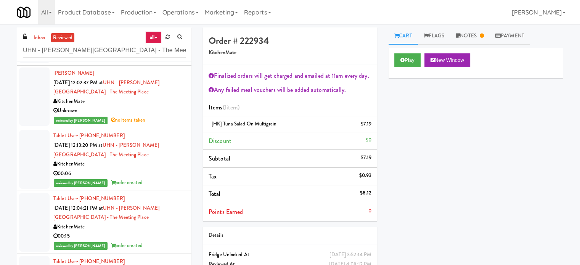
scroll to position [1565, 0]
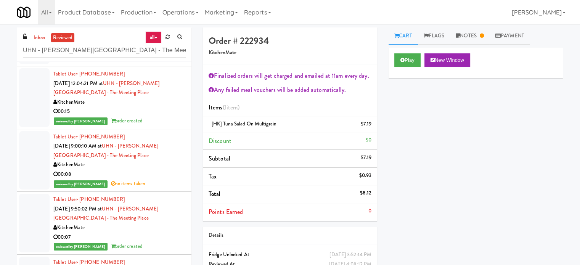
click at [164, 166] on div "KitchenMate" at bounding box center [119, 165] width 132 height 10
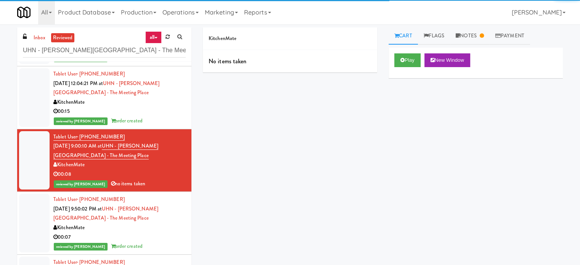
click at [172, 110] on div "00:15" at bounding box center [119, 112] width 132 height 10
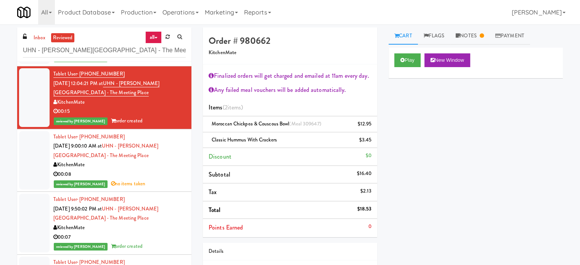
click at [153, 230] on div "KitchenMate" at bounding box center [119, 228] width 132 height 10
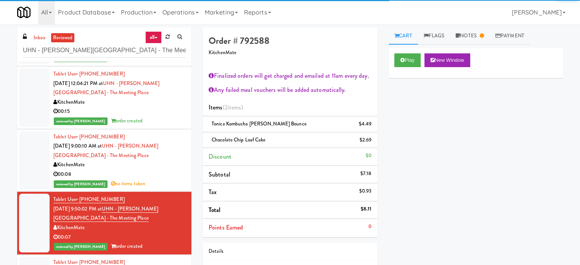
click at [158, 172] on div "00:08" at bounding box center [119, 175] width 132 height 10
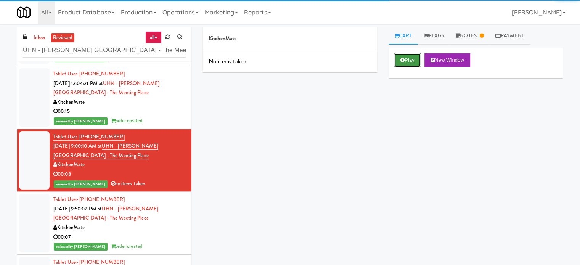
click at [413, 61] on button "Play" at bounding box center [408, 60] width 26 height 14
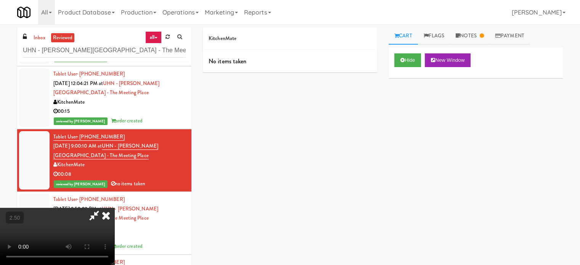
click at [114, 208] on video at bounding box center [57, 236] width 114 height 57
drag, startPoint x: 290, startPoint y: 173, endPoint x: 292, endPoint y: 169, distance: 4.5
click at [114, 208] on video at bounding box center [57, 236] width 114 height 57
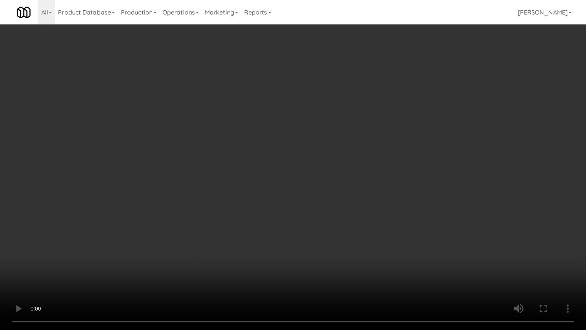
click at [313, 163] on video at bounding box center [293, 165] width 586 height 330
drag, startPoint x: 316, startPoint y: 163, endPoint x: 348, endPoint y: 72, distance: 96.0
click at [316, 162] on video at bounding box center [293, 165] width 586 height 330
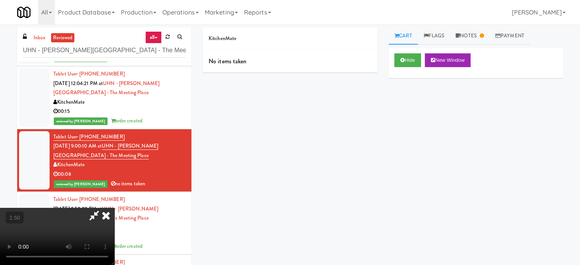
click at [114, 208] on icon at bounding box center [106, 215] width 17 height 15
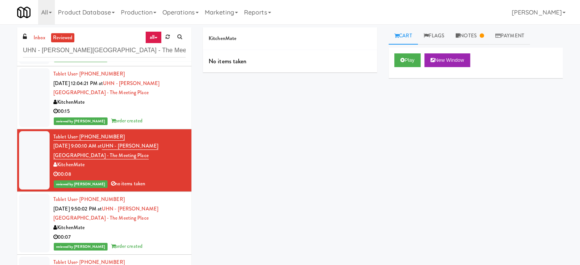
scroll to position [1756, 0]
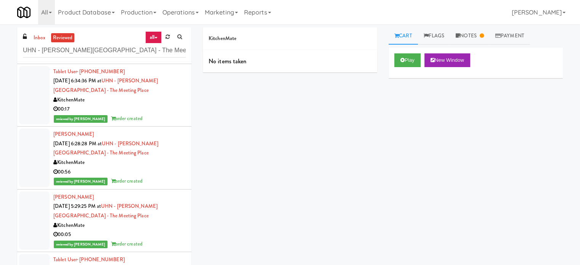
drag, startPoint x: 151, startPoint y: 241, endPoint x: 153, endPoint y: 210, distance: 30.6
click at [150, 240] on div "reviewed by Ela P order created" at bounding box center [119, 245] width 132 height 10
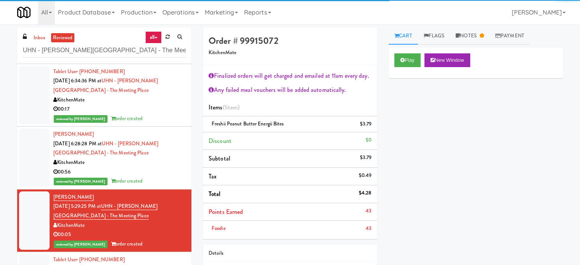
scroll to position [1947, 0]
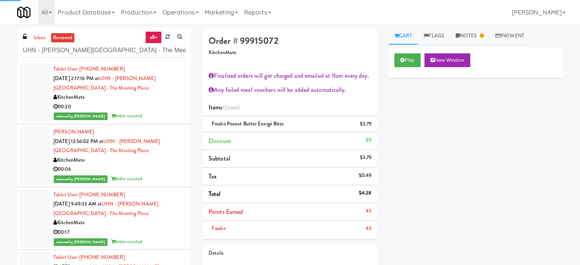
click at [158, 178] on div "reviewed by Mariel T order created" at bounding box center [119, 179] width 132 height 10
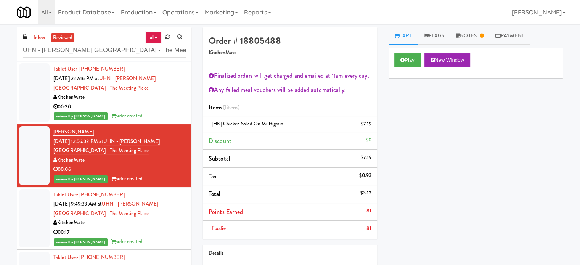
click at [177, 111] on div "reviewed by Mariel T order created" at bounding box center [119, 116] width 132 height 10
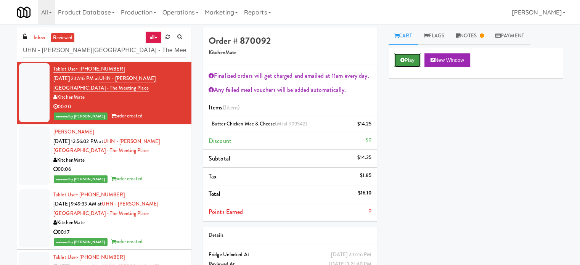
click at [409, 58] on button "Play" at bounding box center [408, 60] width 26 height 14
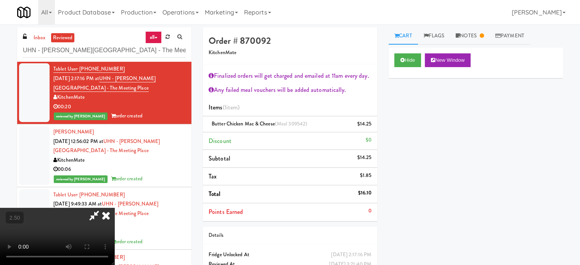
click at [114, 208] on video at bounding box center [57, 236] width 114 height 57
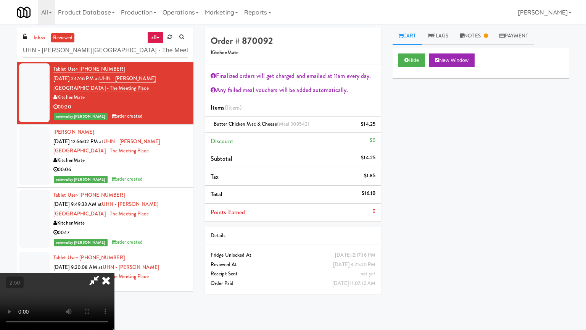
click at [114, 265] on video at bounding box center [57, 300] width 114 height 57
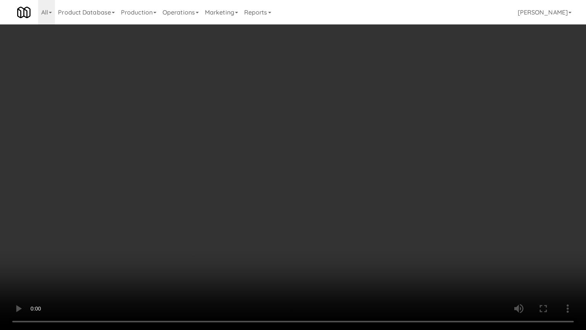
click at [292, 208] on video at bounding box center [293, 165] width 586 height 330
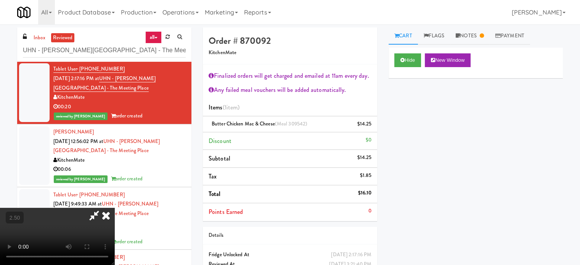
click at [114, 208] on icon at bounding box center [106, 215] width 17 height 15
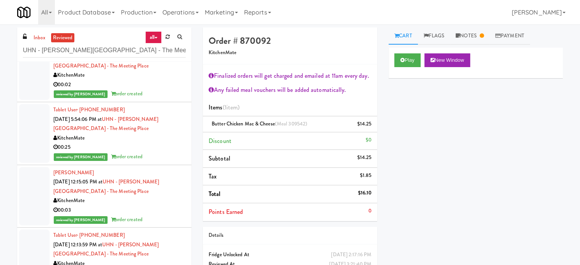
scroll to position [421, 0]
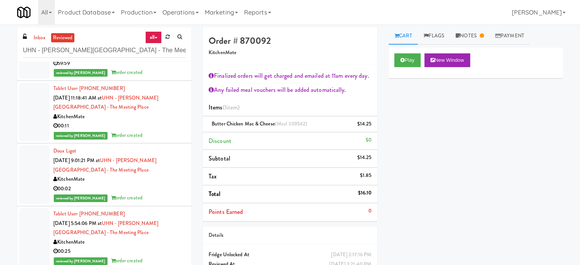
click at [163, 124] on div "00:11" at bounding box center [119, 126] width 132 height 10
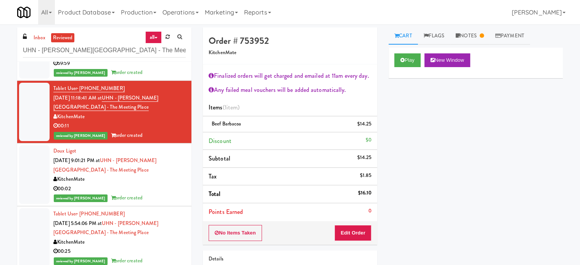
scroll to position [611, 0]
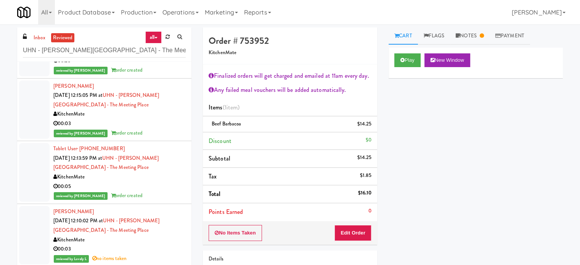
click at [158, 125] on div "00:03" at bounding box center [119, 124] width 132 height 10
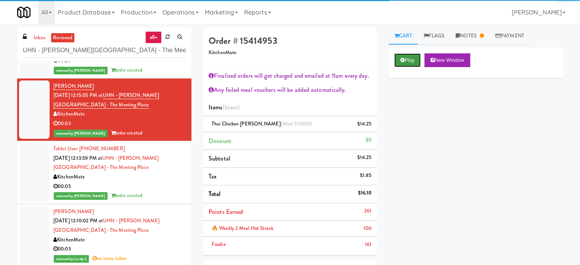
click at [408, 53] on button "Play" at bounding box center [408, 60] width 26 height 14
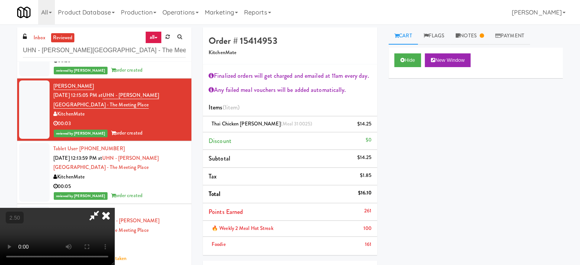
click at [114, 208] on video at bounding box center [57, 236] width 114 height 57
drag, startPoint x: 219, startPoint y: 190, endPoint x: 298, endPoint y: 182, distance: 79.8
click at [114, 208] on video at bounding box center [57, 236] width 114 height 57
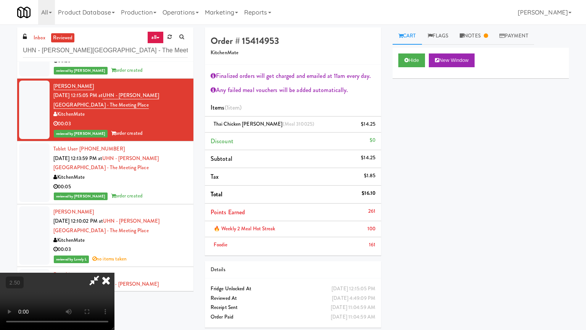
click at [114, 265] on video at bounding box center [57, 300] width 114 height 57
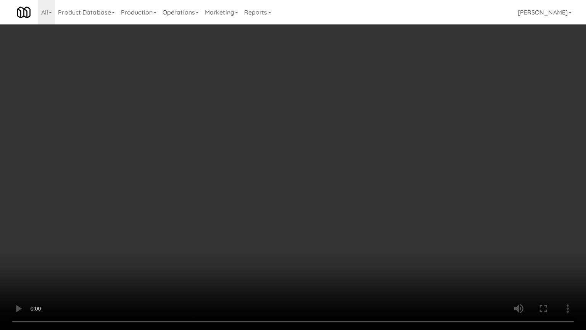
click at [365, 213] on video at bounding box center [293, 165] width 586 height 330
click at [364, 201] on video at bounding box center [293, 165] width 586 height 330
click at [326, 220] on video at bounding box center [293, 165] width 586 height 330
click at [342, 235] on video at bounding box center [293, 165] width 586 height 330
click at [203, 211] on video at bounding box center [293, 165] width 586 height 330
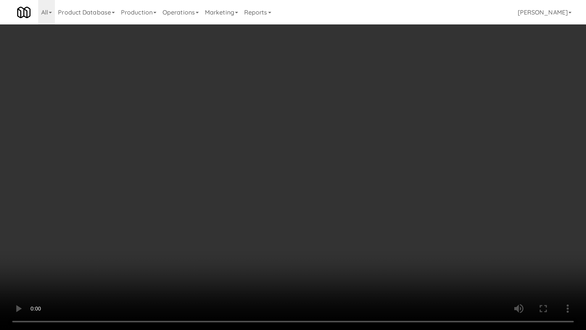
click at [325, 168] on video at bounding box center [293, 165] width 586 height 330
click at [331, 165] on video at bounding box center [293, 165] width 586 height 330
click at [220, 222] on video at bounding box center [293, 165] width 586 height 330
click at [277, 171] on video at bounding box center [293, 165] width 586 height 330
drag, startPoint x: 316, startPoint y: 199, endPoint x: 334, endPoint y: 186, distance: 21.8
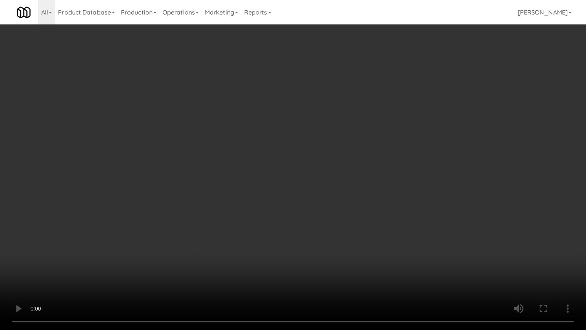
click at [316, 200] on video at bounding box center [293, 165] width 586 height 330
click at [309, 241] on video at bounding box center [293, 165] width 586 height 330
click at [215, 221] on video at bounding box center [293, 165] width 586 height 330
click at [291, 174] on video at bounding box center [293, 165] width 586 height 330
click at [339, 259] on video at bounding box center [293, 165] width 586 height 330
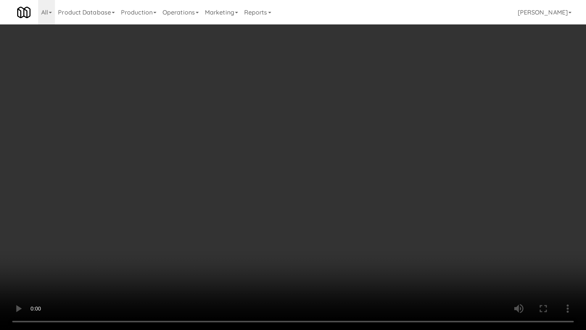
click at [336, 203] on video at bounding box center [293, 165] width 586 height 330
click at [322, 195] on video at bounding box center [293, 165] width 586 height 330
click at [322, 194] on video at bounding box center [293, 165] width 586 height 330
click at [338, 193] on video at bounding box center [293, 165] width 586 height 330
click at [338, 194] on video at bounding box center [293, 165] width 586 height 330
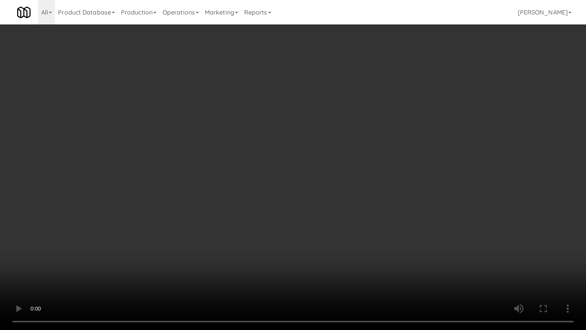
click at [373, 185] on video at bounding box center [293, 165] width 586 height 330
click at [330, 260] on video at bounding box center [293, 165] width 586 height 330
click at [322, 207] on video at bounding box center [293, 165] width 586 height 330
drag, startPoint x: 328, startPoint y: 201, endPoint x: 333, endPoint y: 198, distance: 6.0
click at [330, 200] on video at bounding box center [293, 165] width 586 height 330
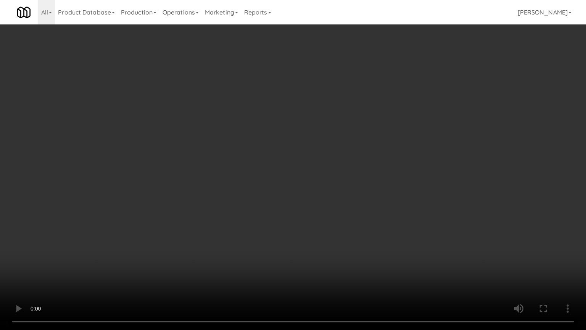
click at [332, 198] on video at bounding box center [293, 165] width 586 height 330
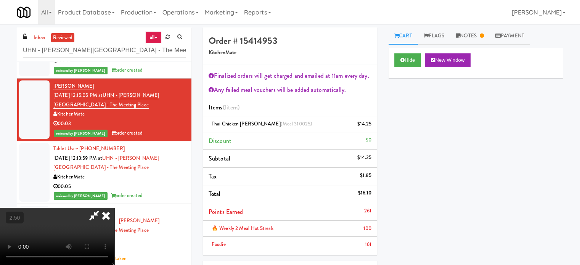
click at [114, 208] on icon at bounding box center [106, 215] width 17 height 15
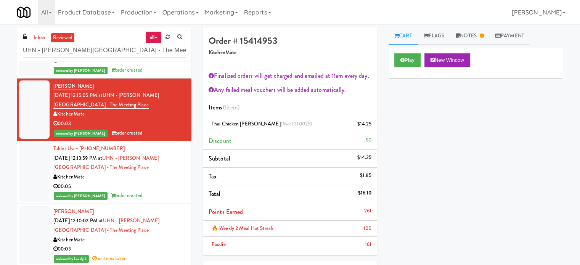
click at [145, 187] on div "00:05" at bounding box center [119, 187] width 132 height 10
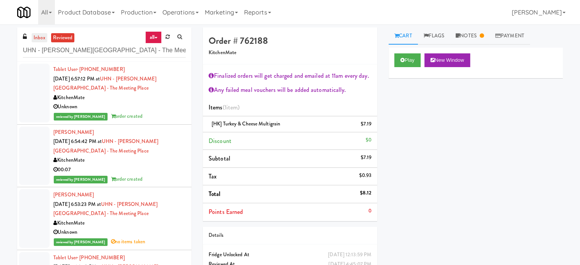
click at [40, 38] on link "inbox" at bounding box center [40, 38] width 16 height 10
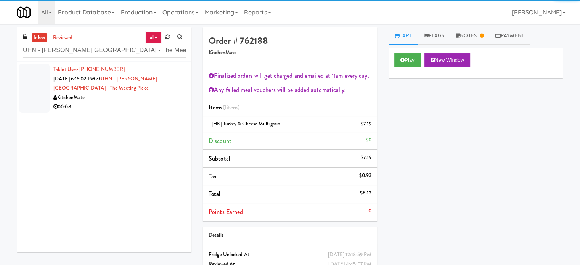
click at [137, 101] on div "KitchenMate" at bounding box center [119, 98] width 132 height 10
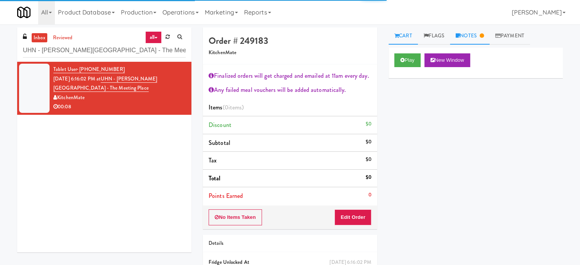
click at [476, 40] on link "Notes" at bounding box center [470, 35] width 40 height 17
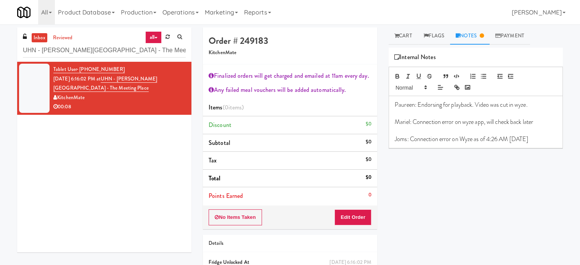
click at [541, 139] on div "Paureen: Endorsing for playback. Video was cut in wyze. Mariel: Connection erro…" at bounding box center [476, 122] width 174 height 52
click at [433, 192] on div "Play New Window Primary Flag Clear Flag if unable to determine what was taken o…" at bounding box center [476, 191] width 174 height 286
click at [395, 34] on icon at bounding box center [397, 35] width 5 height 5
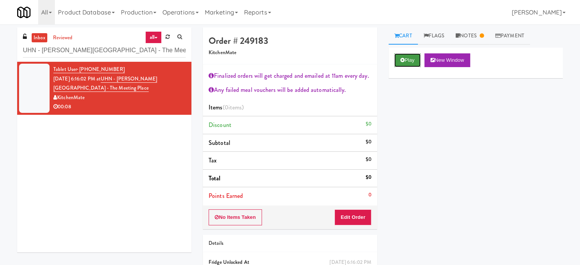
click at [407, 62] on button "Play" at bounding box center [408, 60] width 26 height 14
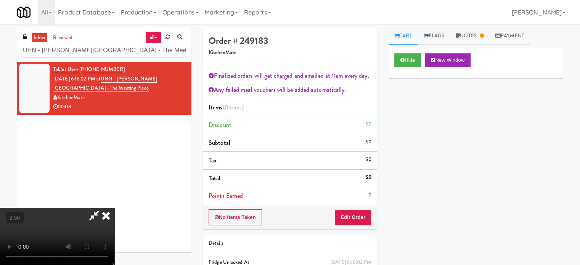
click at [114, 208] on video at bounding box center [57, 236] width 114 height 57
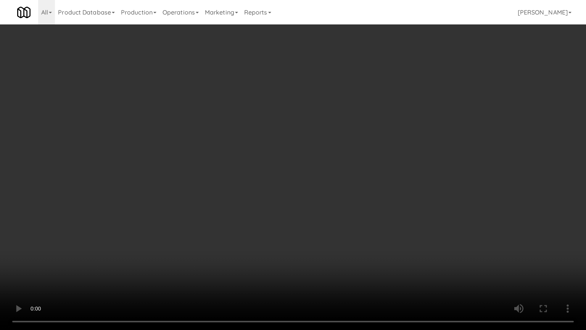
click at [255, 181] on video at bounding box center [293, 165] width 586 height 330
click at [239, 182] on video at bounding box center [293, 165] width 586 height 330
click at [242, 177] on video at bounding box center [293, 165] width 586 height 330
click at [290, 182] on video at bounding box center [293, 165] width 586 height 330
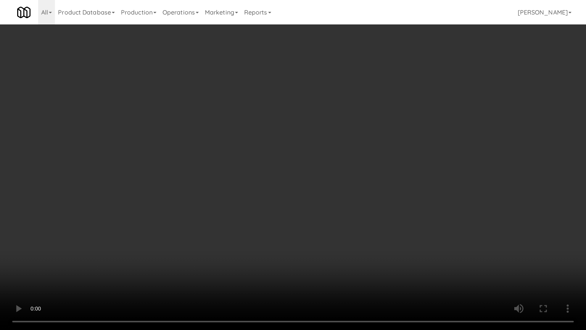
drag, startPoint x: 157, startPoint y: 232, endPoint x: 160, endPoint y: 227, distance: 5.6
click at [157, 231] on video at bounding box center [293, 165] width 586 height 330
click at [230, 176] on video at bounding box center [293, 165] width 586 height 330
click at [232, 176] on video at bounding box center [293, 165] width 586 height 330
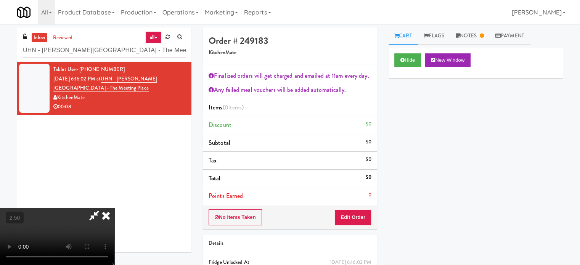
click at [114, 208] on icon at bounding box center [106, 215] width 17 height 15
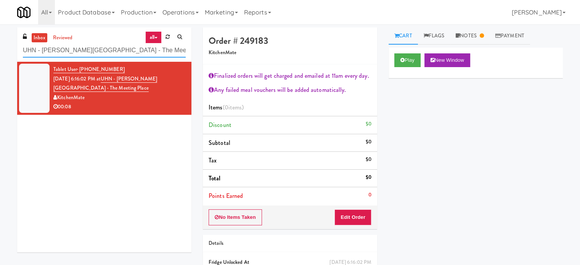
click at [126, 47] on input "UHN - Bickle Center - The Meeting Place" at bounding box center [104, 51] width 163 height 14
paste input "Scarborough Birchmount Hospital - Main Lobby"
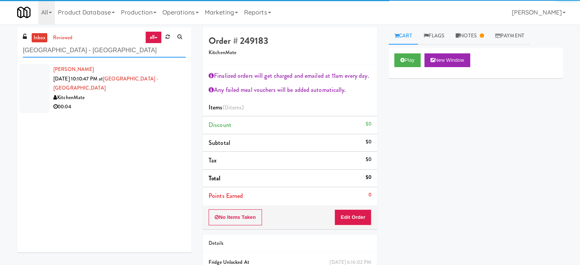
type input "Scarborough Birchmount Hospital - Main Lobby"
click at [151, 97] on div "KitchenMate" at bounding box center [119, 98] width 132 height 10
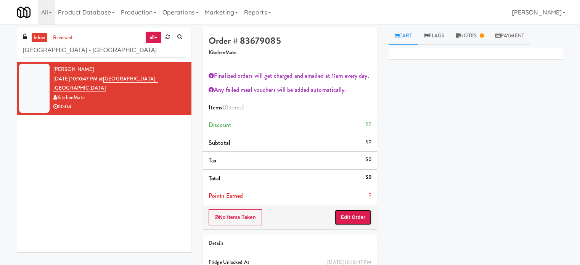
click at [357, 219] on button "Edit Order" at bounding box center [353, 217] width 37 height 16
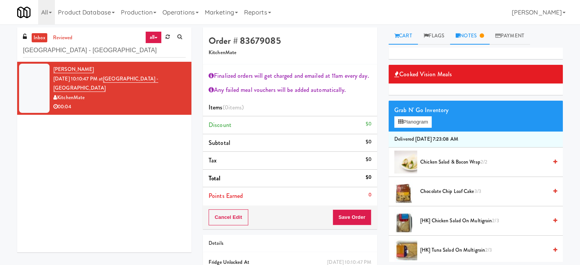
click at [467, 35] on link "Notes" at bounding box center [470, 35] width 40 height 17
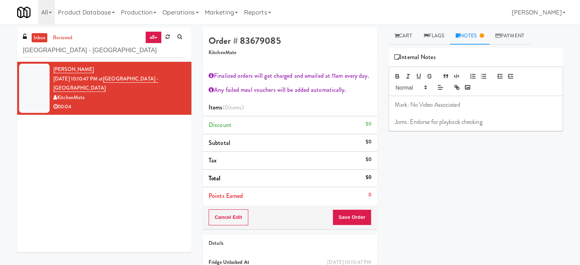
drag, startPoint x: 404, startPoint y: 34, endPoint x: 396, endPoint y: 71, distance: 38.2
click at [404, 34] on link "Cart" at bounding box center [403, 35] width 29 height 17
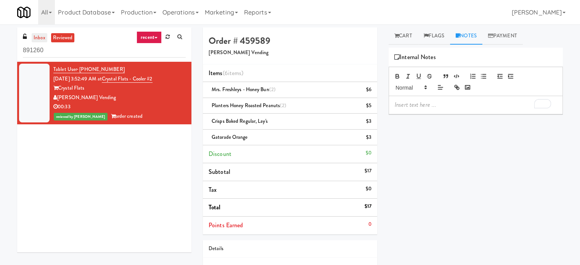
click at [43, 36] on link "inbox" at bounding box center [40, 38] width 16 height 10
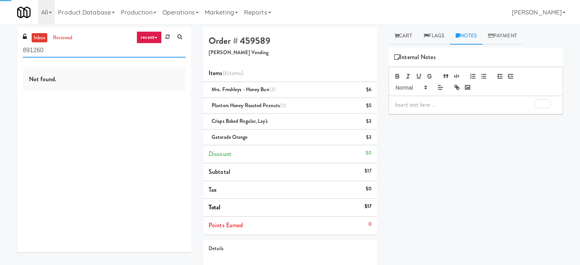
click at [60, 47] on input "891260" at bounding box center [104, 51] width 163 height 14
paste input "Nova - Cooler"
click at [81, 52] on input "Nova - Cooler" at bounding box center [104, 51] width 163 height 14
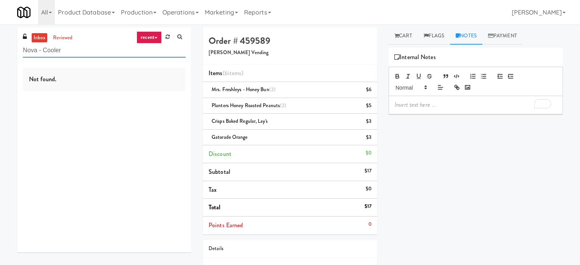
click at [81, 52] on input "Nova - Cooler" at bounding box center [104, 51] width 163 height 14
paste input "192 Shoreline Combo B"
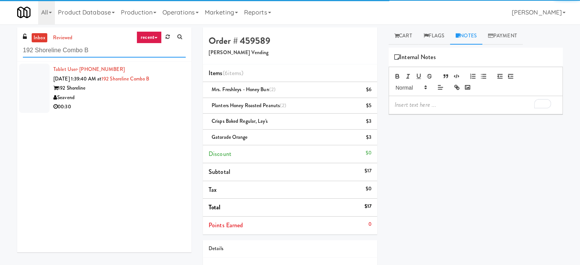
type input "192 Shoreline Combo B"
click at [131, 93] on div "Seavend" at bounding box center [119, 98] width 132 height 10
